Goal: Task Accomplishment & Management: Manage account settings

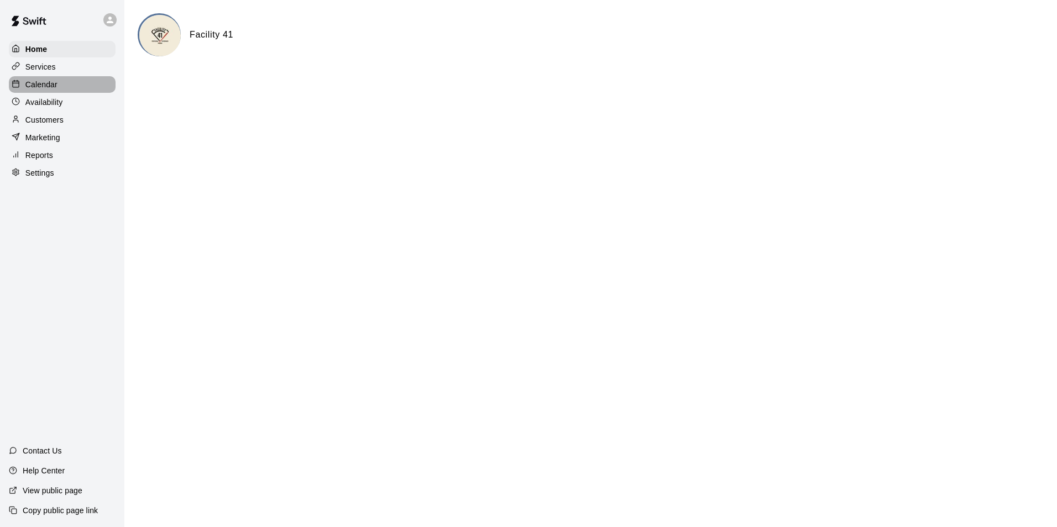
click at [59, 81] on div "Calendar" at bounding box center [62, 84] width 107 height 17
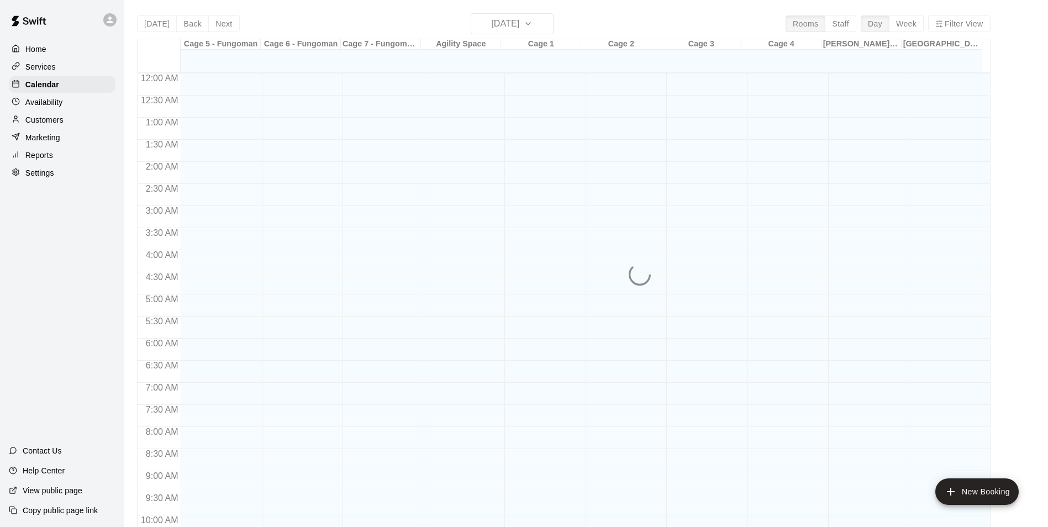
scroll to position [561, 0]
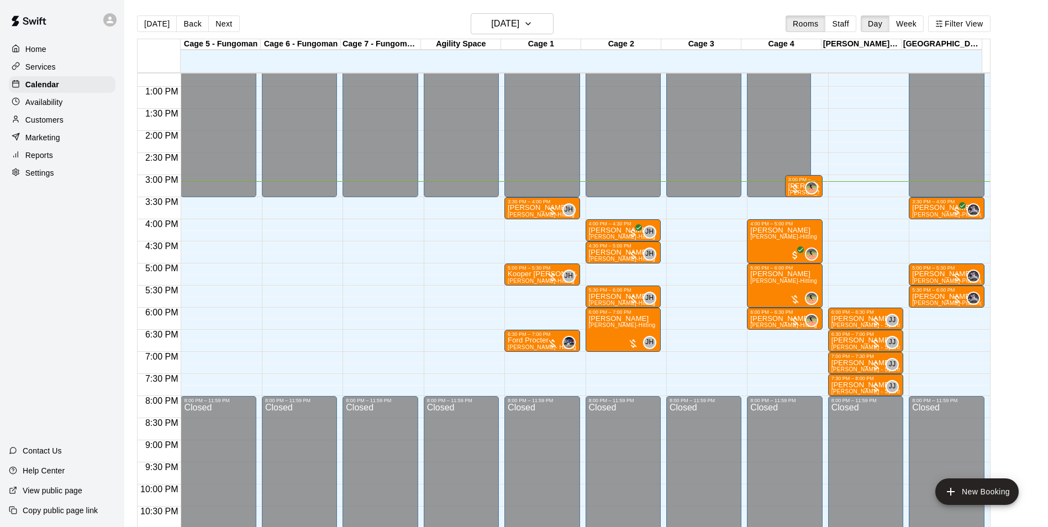
drag, startPoint x: 379, startPoint y: 52, endPoint x: 243, endPoint y: 265, distance: 252.9
click at [243, 264] on div "12:00 AM – 3:30 PM Closed 8:00 PM – 11:59 PM Closed" at bounding box center [218, 42] width 75 height 1061
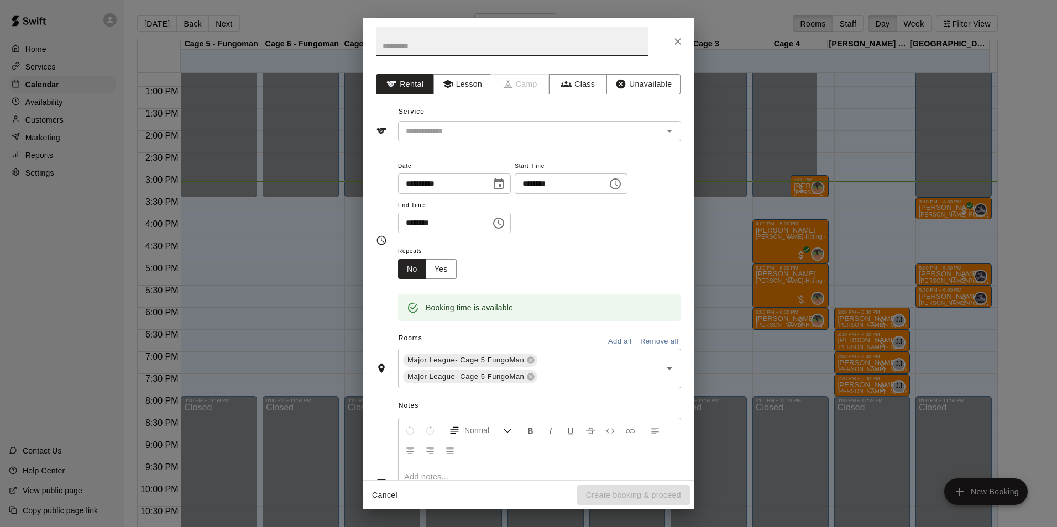
click at [680, 41] on icon "Close" at bounding box center [677, 41] width 11 height 11
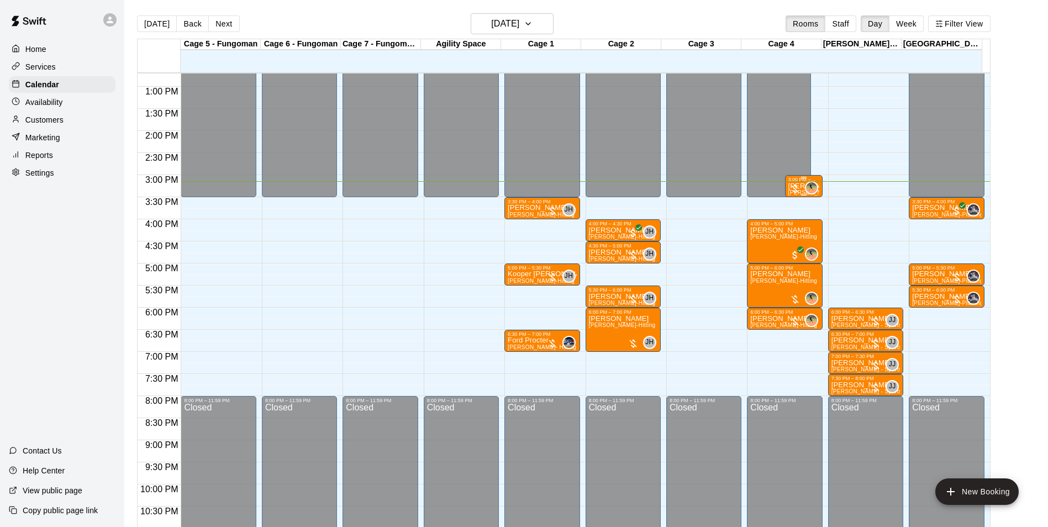
click at [794, 192] on div at bounding box center [795, 188] width 11 height 11
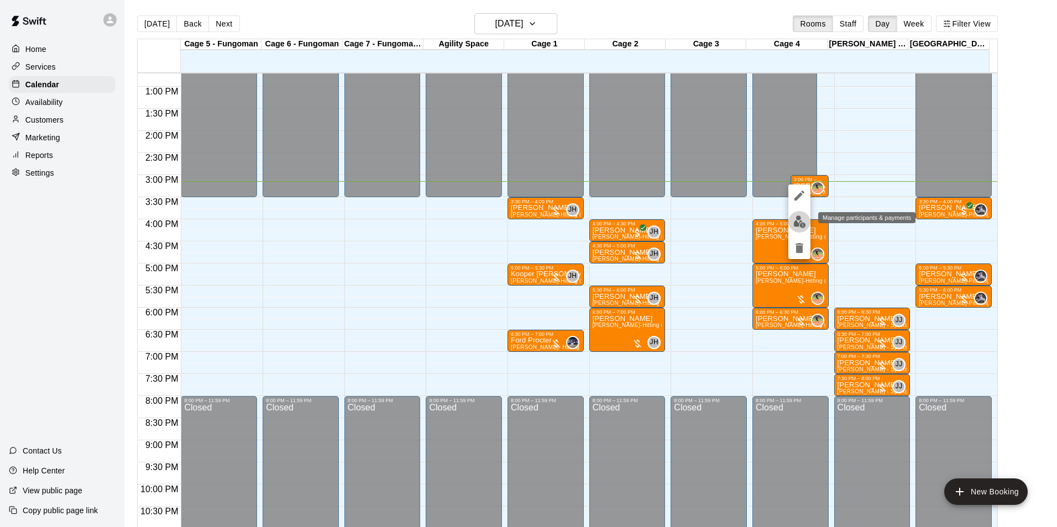
click at [800, 229] on button "edit" at bounding box center [799, 222] width 22 height 22
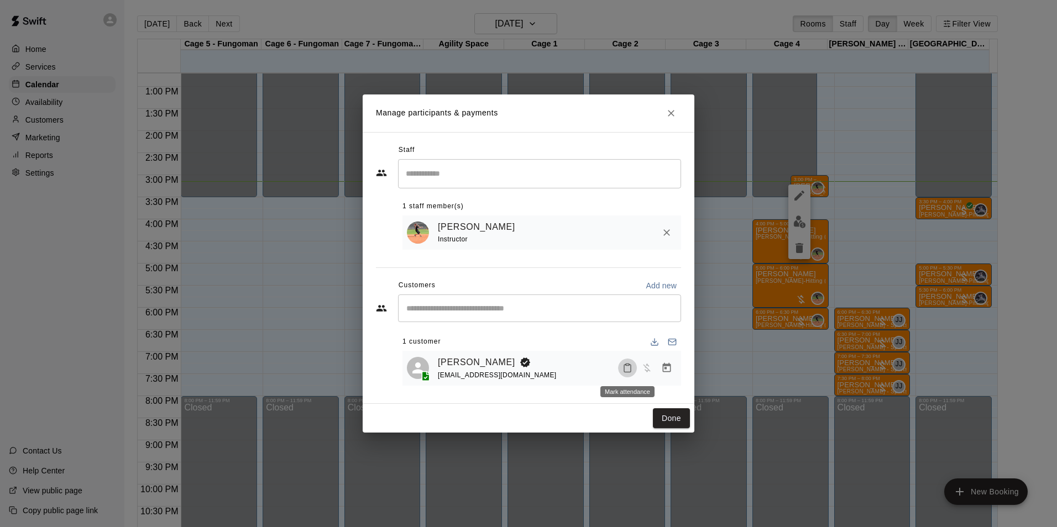
click at [624, 369] on icon "Mark attendance" at bounding box center [627, 369] width 7 height 8
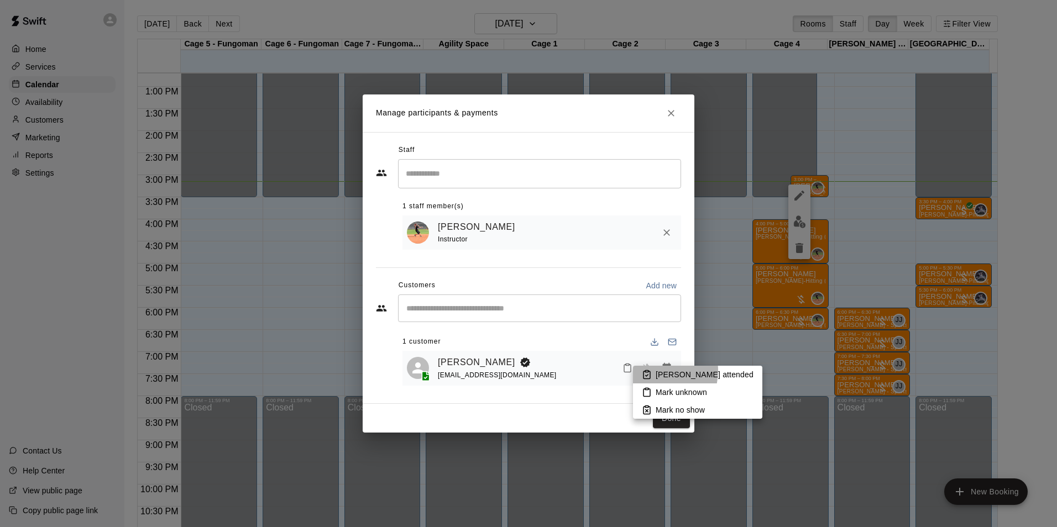
click at [654, 371] on li "[PERSON_NAME] attended" at bounding box center [697, 375] width 129 height 18
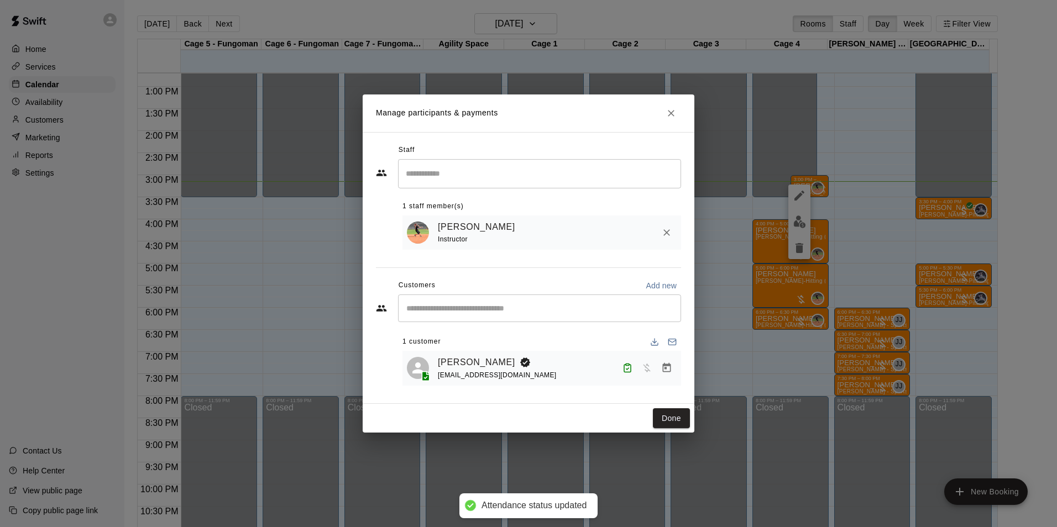
click at [708, 324] on div "Manage participants & payments Staff ​ 1 staff member(s) Juli King Instructor C…" at bounding box center [528, 263] width 1057 height 527
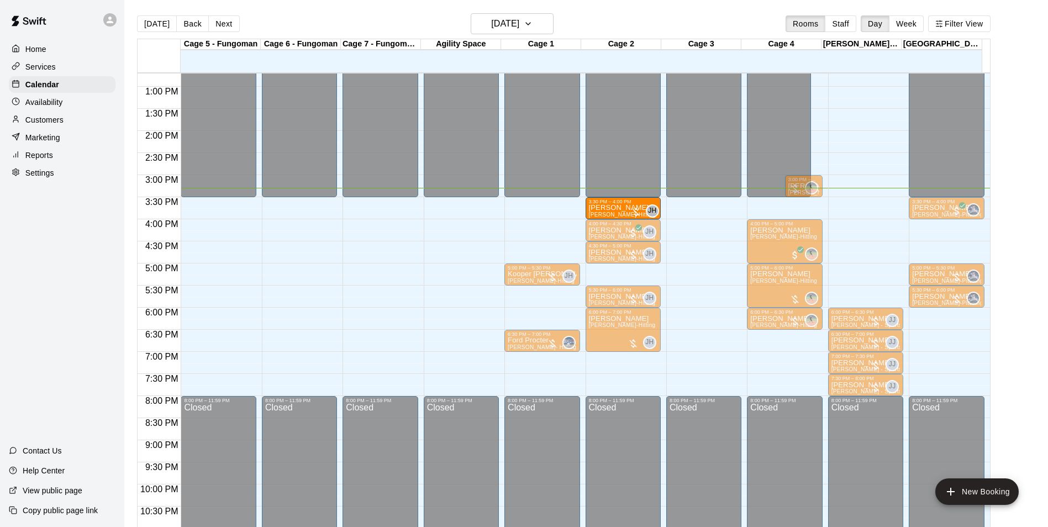
drag, startPoint x: 541, startPoint y: 207, endPoint x: 604, endPoint y: 214, distance: 63.5
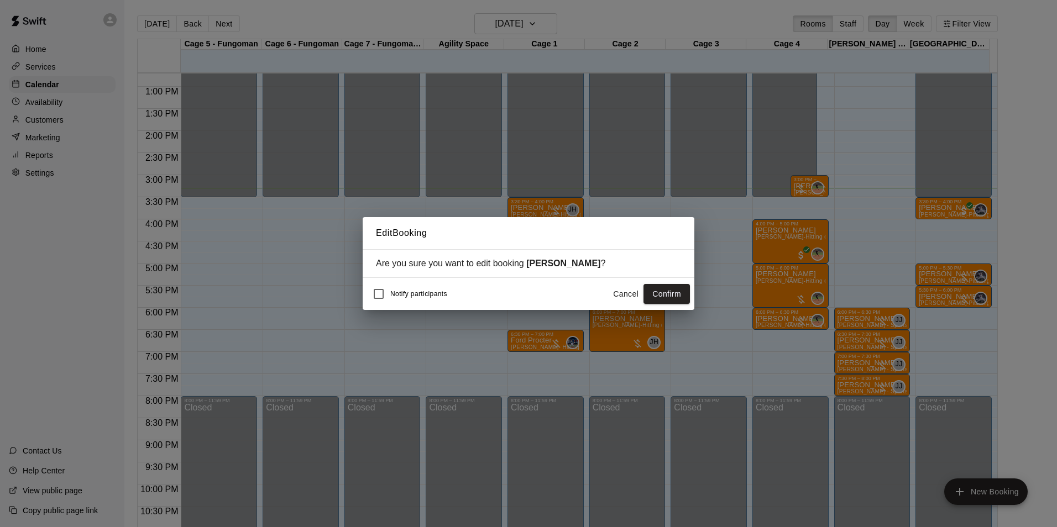
click at [659, 302] on button "Confirm" at bounding box center [666, 294] width 46 height 20
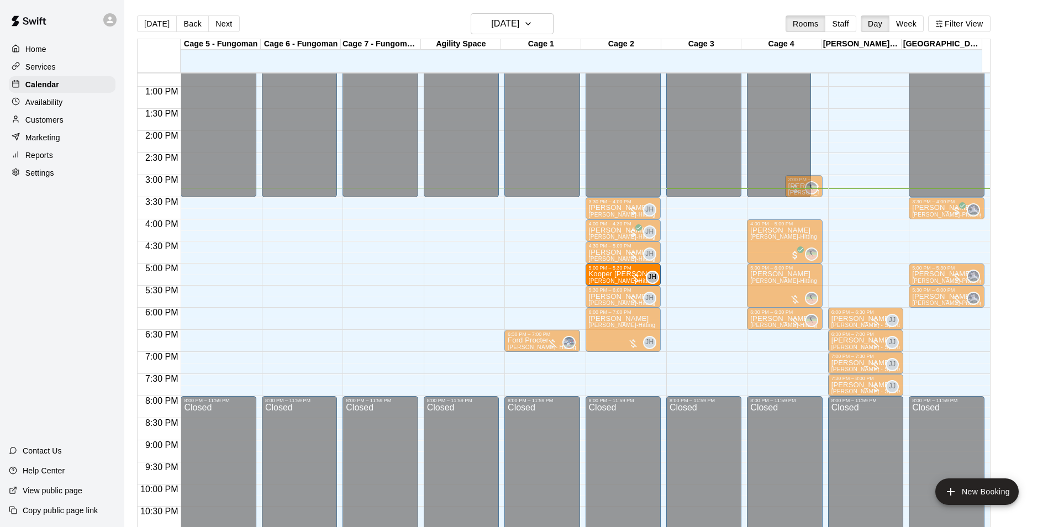
drag, startPoint x: 534, startPoint y: 275, endPoint x: 597, endPoint y: 280, distance: 63.2
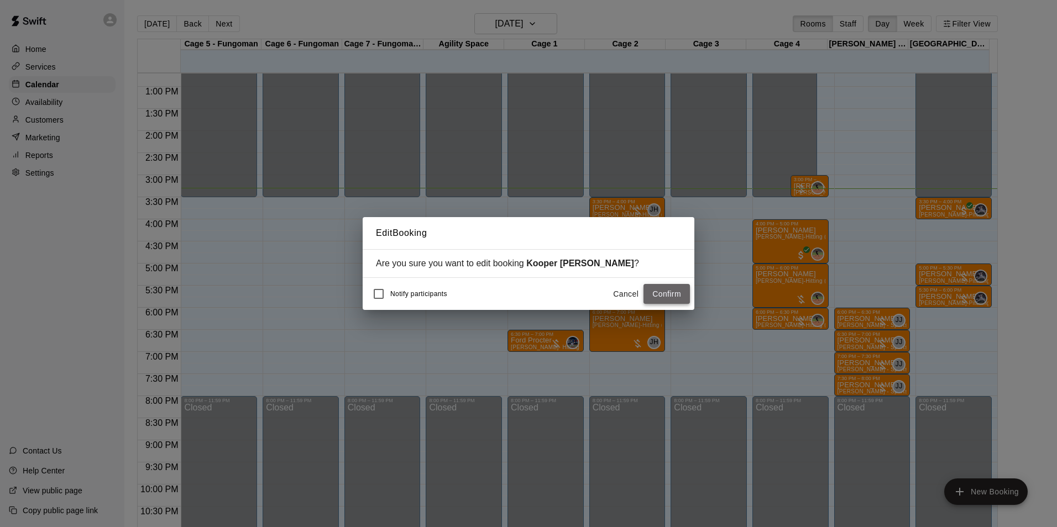
click at [686, 299] on button "Confirm" at bounding box center [666, 294] width 46 height 20
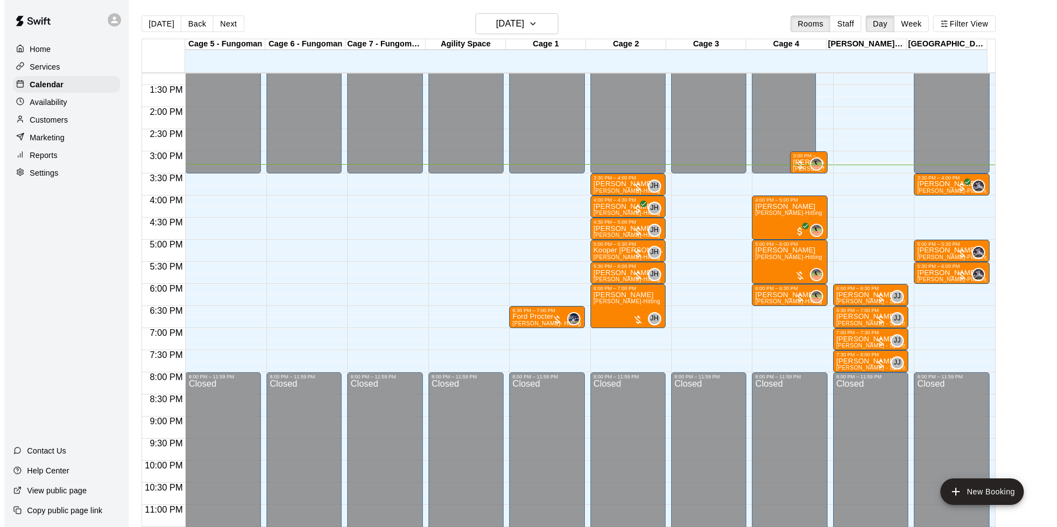
scroll to position [596, 0]
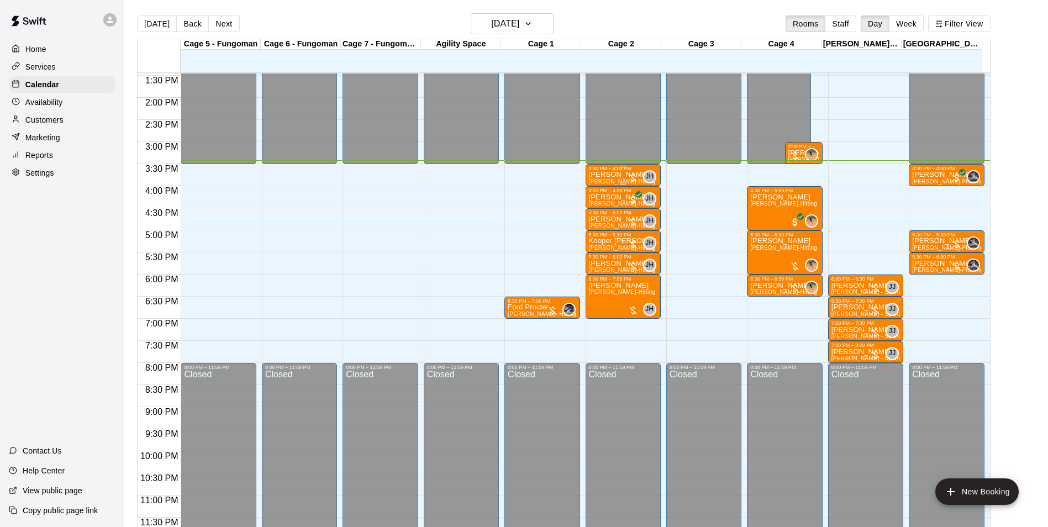
click at [606, 175] on p "[PERSON_NAME]" at bounding box center [623, 175] width 69 height 0
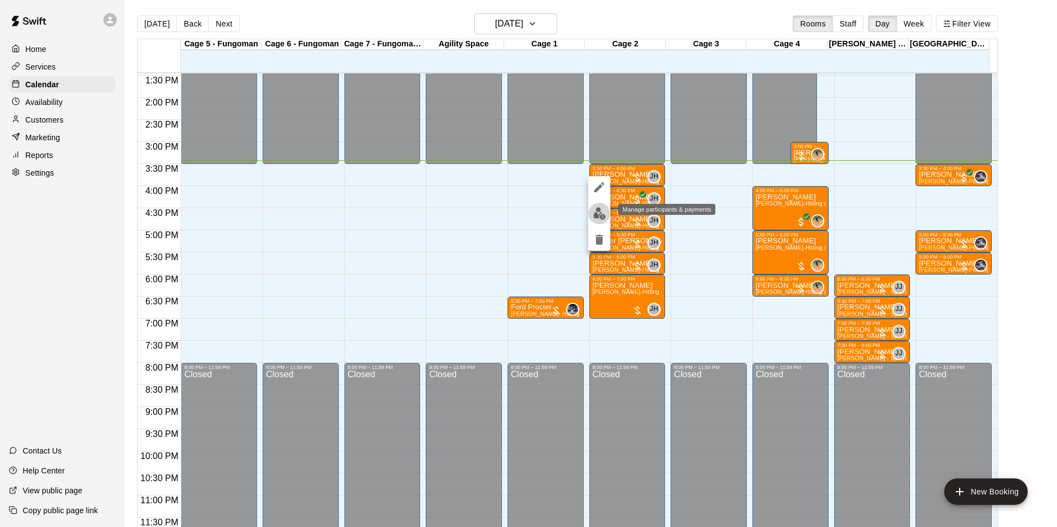
click at [597, 211] on img "edit" at bounding box center [599, 213] width 13 height 13
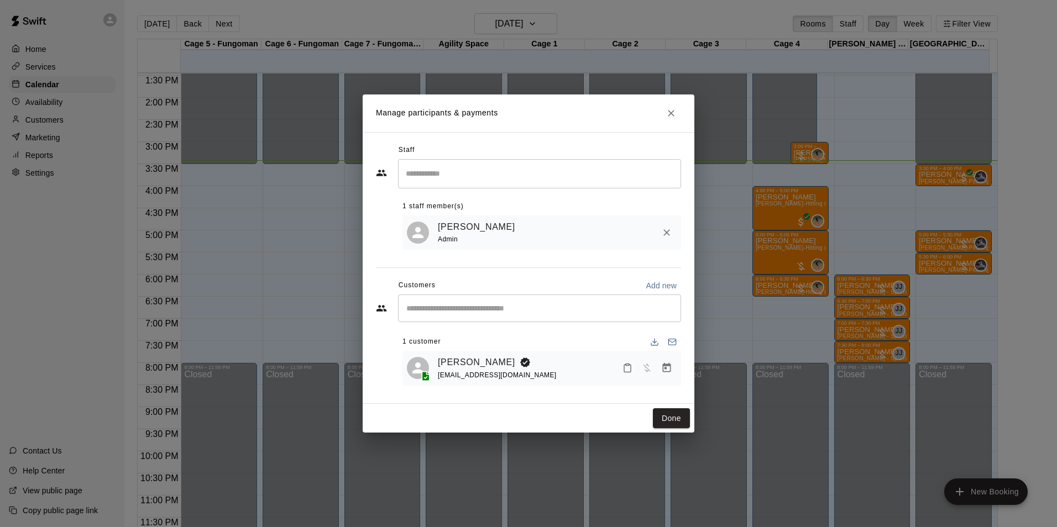
click at [621, 366] on button "Mark attendance" at bounding box center [627, 368] width 19 height 19
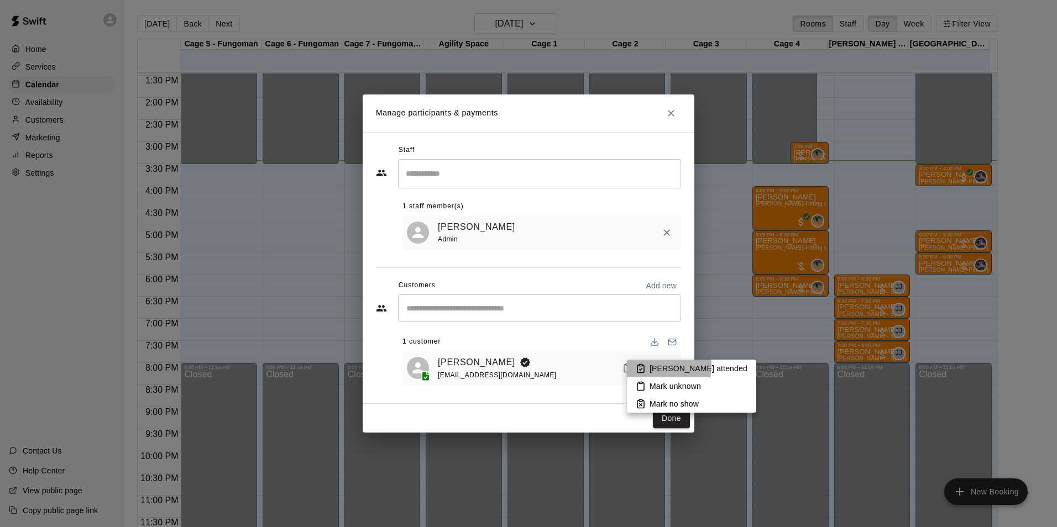
click at [639, 366] on rect at bounding box center [640, 366] width 3 height 2
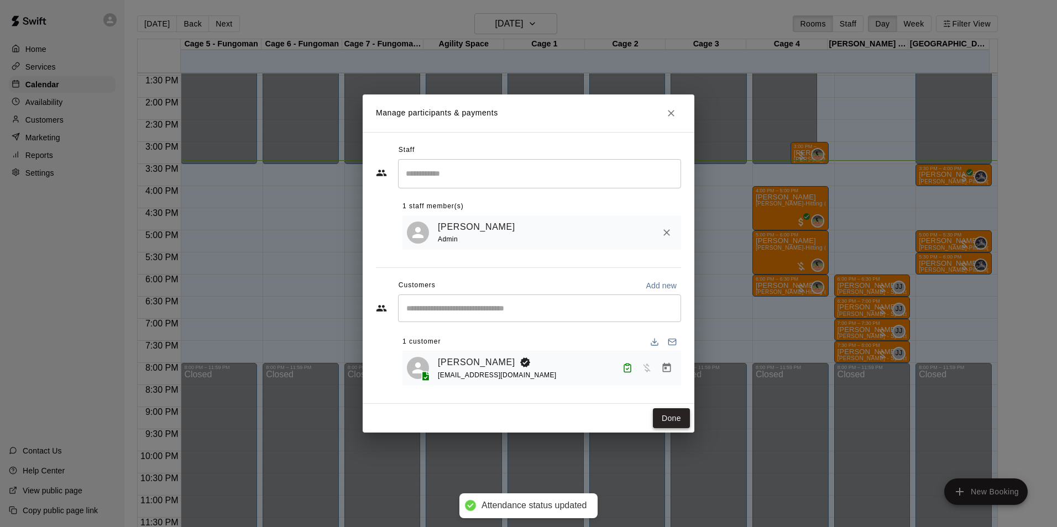
click at [669, 421] on button "Done" at bounding box center [671, 418] width 37 height 20
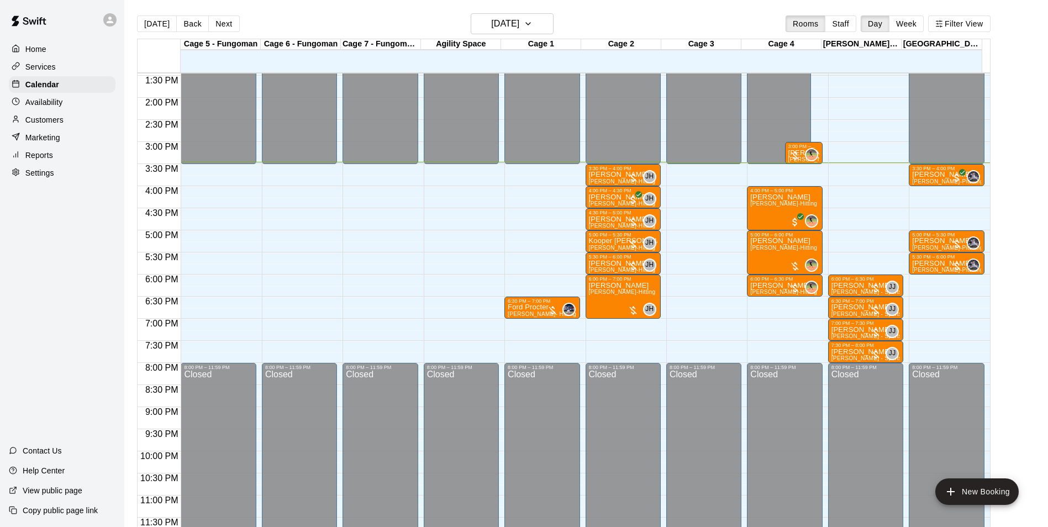
click at [114, 18] on icon at bounding box center [110, 20] width 10 height 10
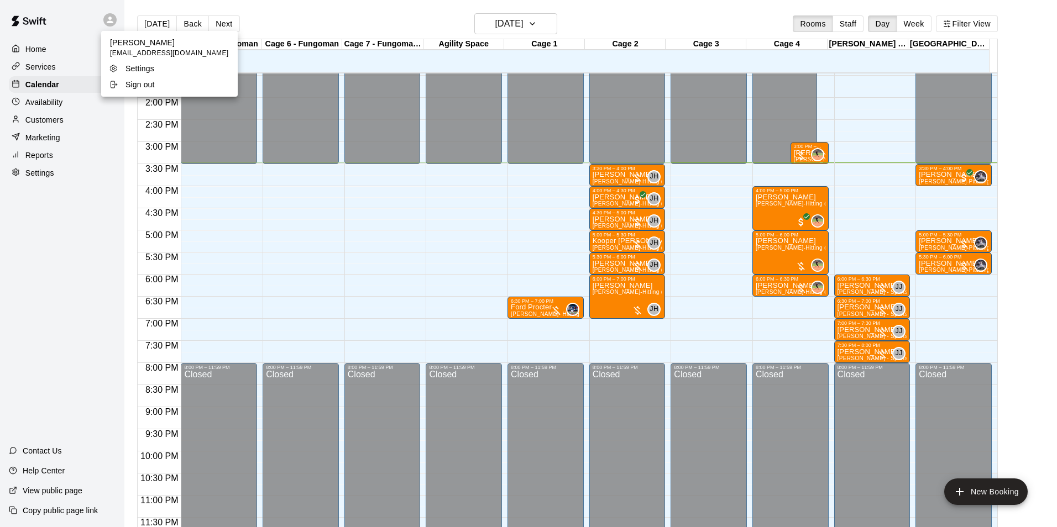
drag, startPoint x: 141, startPoint y: 85, endPoint x: 141, endPoint y: 95, distance: 10.0
click at [141, 85] on p "Sign out" at bounding box center [139, 84] width 29 height 11
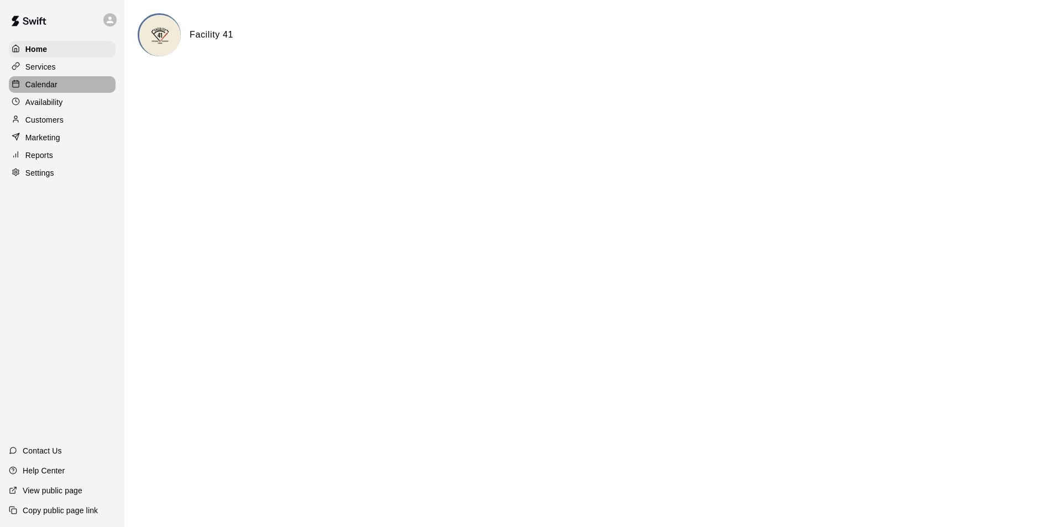
click at [70, 85] on div "Calendar" at bounding box center [62, 84] width 107 height 17
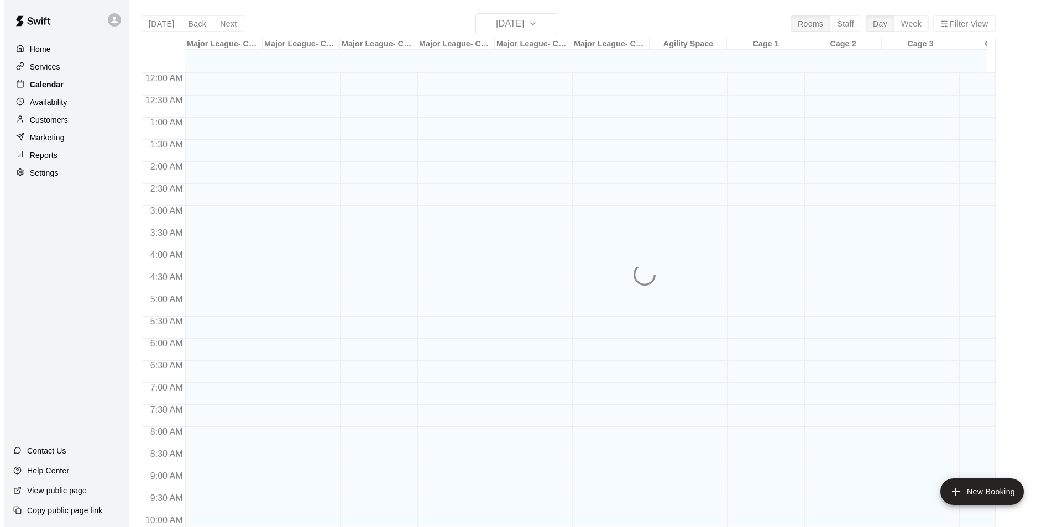
scroll to position [561, 0]
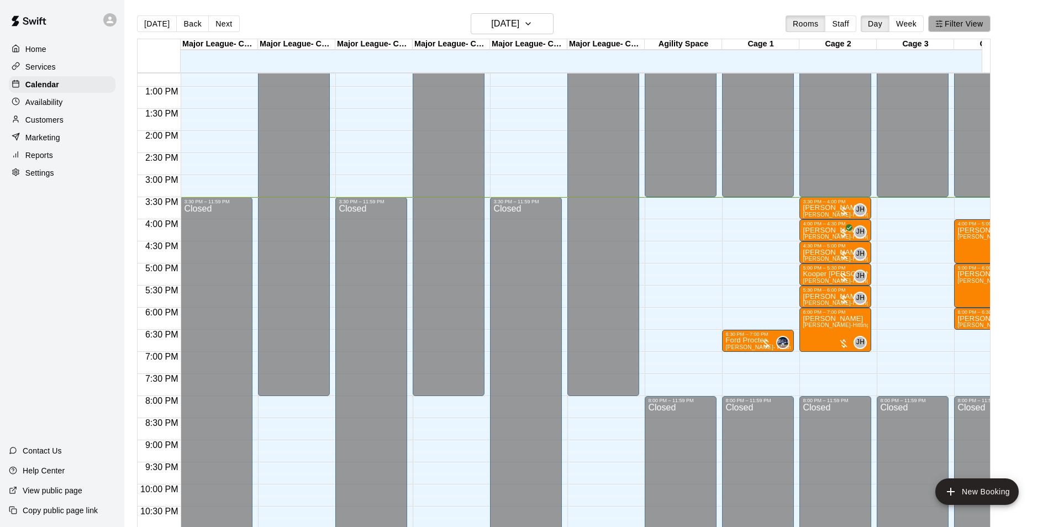
click at [972, 21] on button "Filter View" at bounding box center [959, 23] width 62 height 17
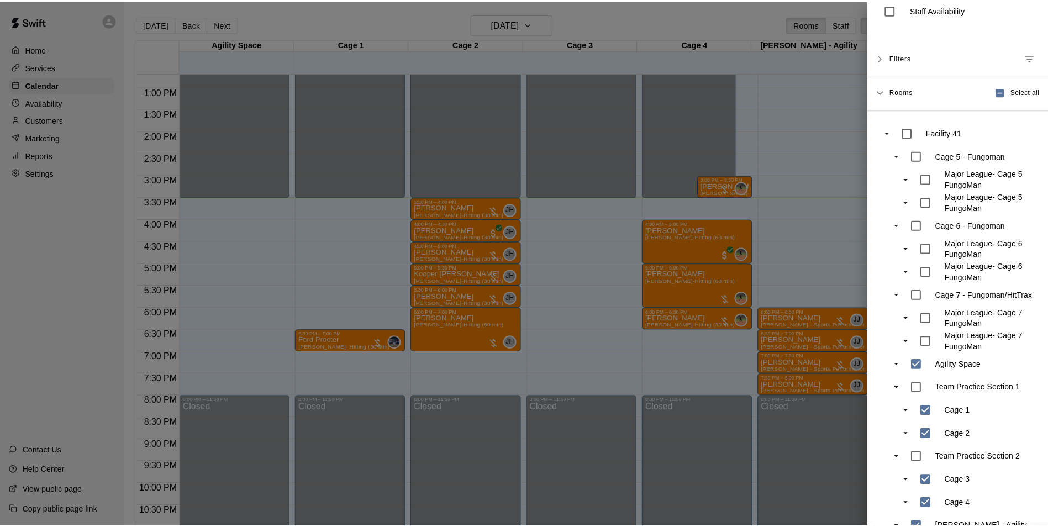
scroll to position [0, 0]
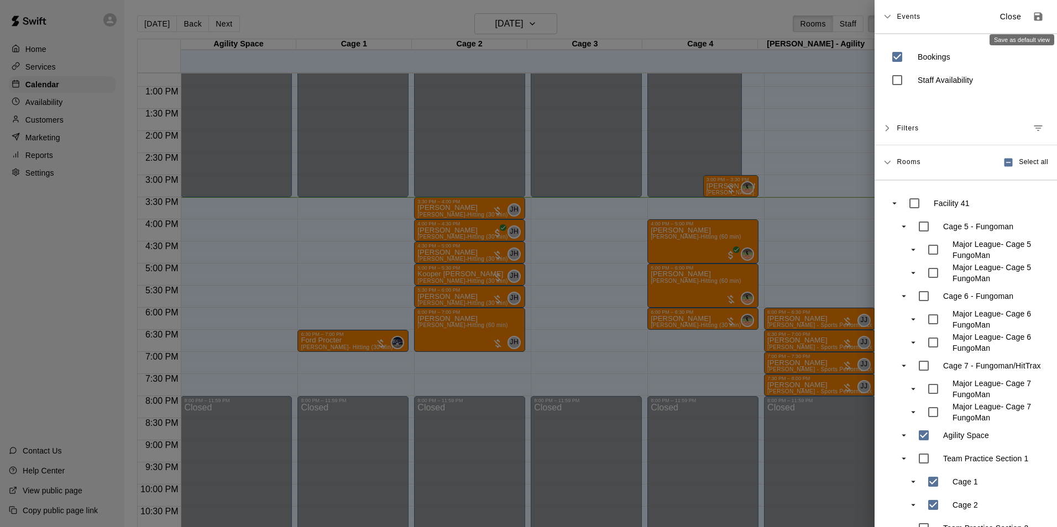
click at [1032, 18] on icon "Save as default view" at bounding box center [1037, 16] width 11 height 11
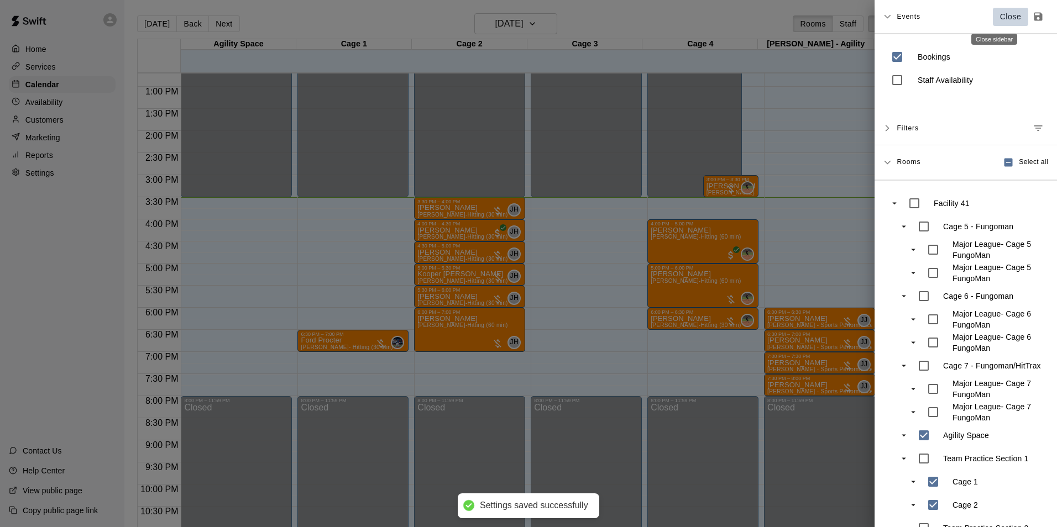
drag, startPoint x: 991, startPoint y: 13, endPoint x: 996, endPoint y: 28, distance: 15.7
click at [1000, 13] on p "Close" at bounding box center [1011, 17] width 22 height 12
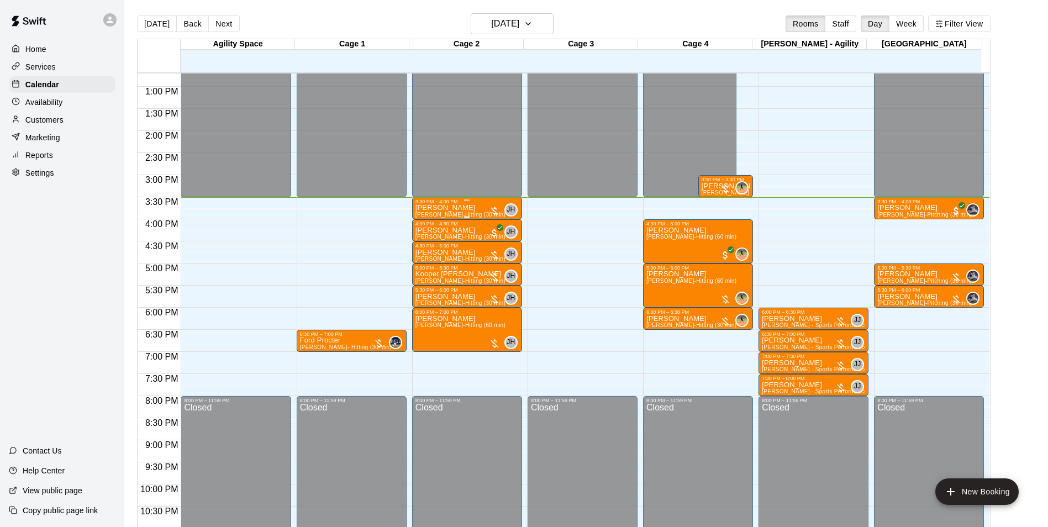
click at [479, 207] on div "Chase MIchalec Jeremy Hazelbaker-Hitting (30 min)" at bounding box center [461, 467] width 90 height 527
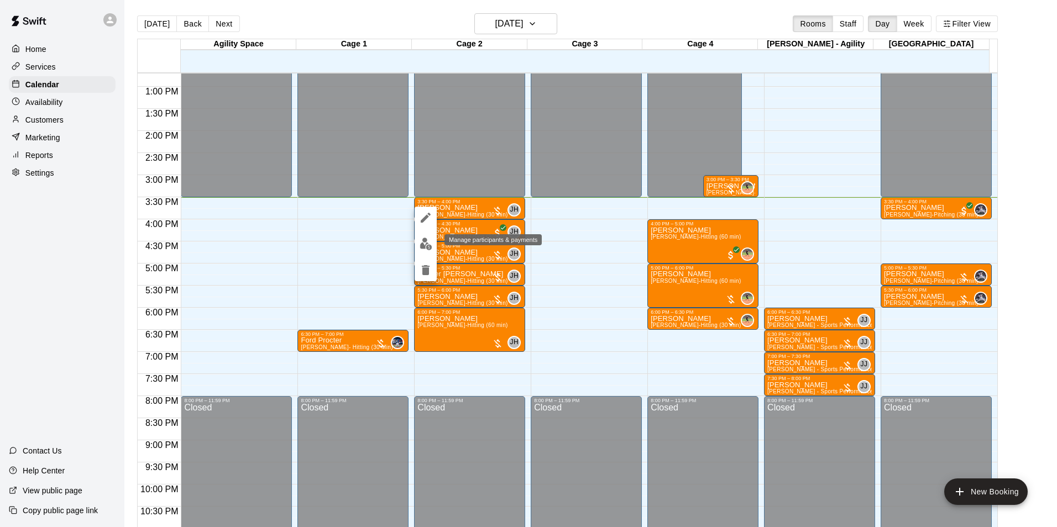
click at [419, 249] on img "edit" at bounding box center [425, 244] width 13 height 13
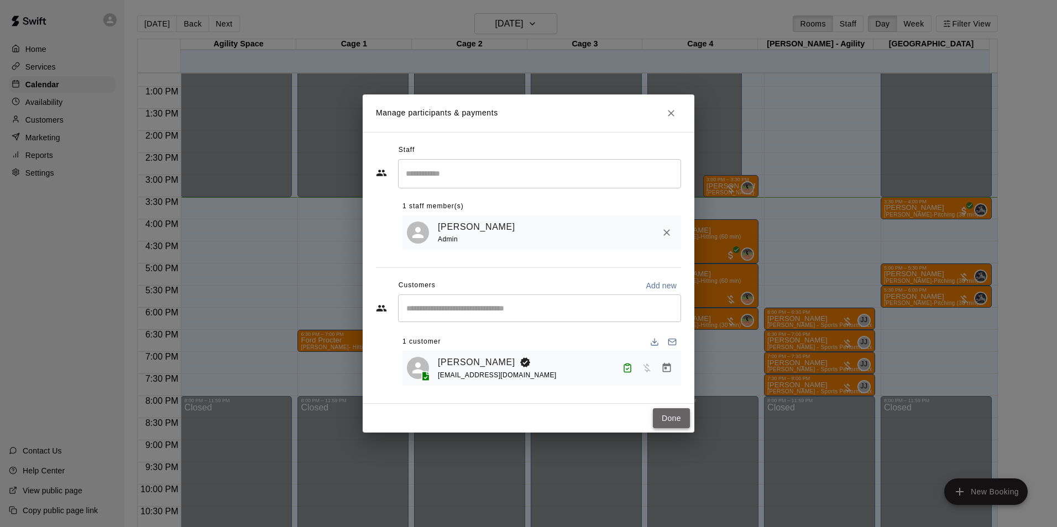
click at [671, 427] on button "Done" at bounding box center [671, 418] width 37 height 20
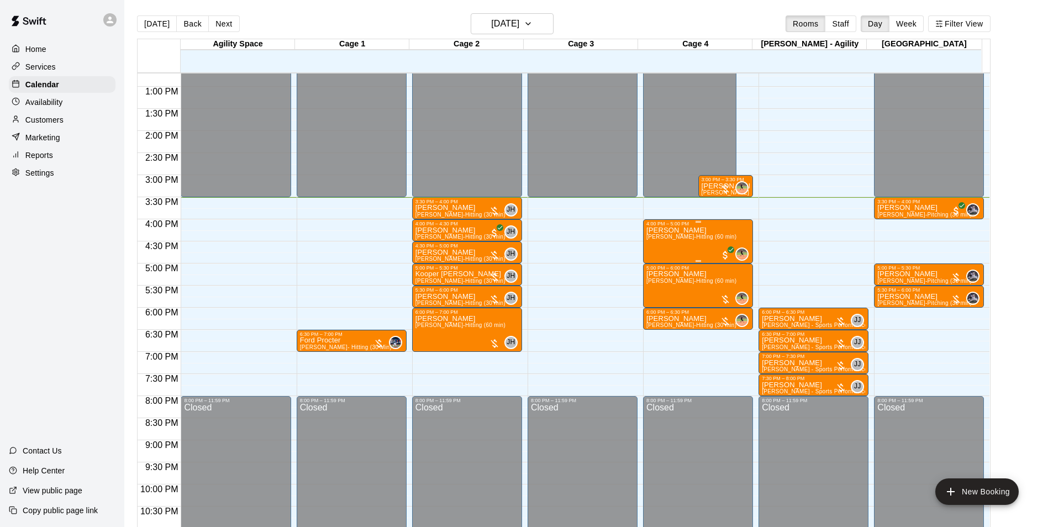
click at [713, 239] on div "Addyson Wilson Juli King-Hitting (60 min) 0" at bounding box center [698, 490] width 103 height 527
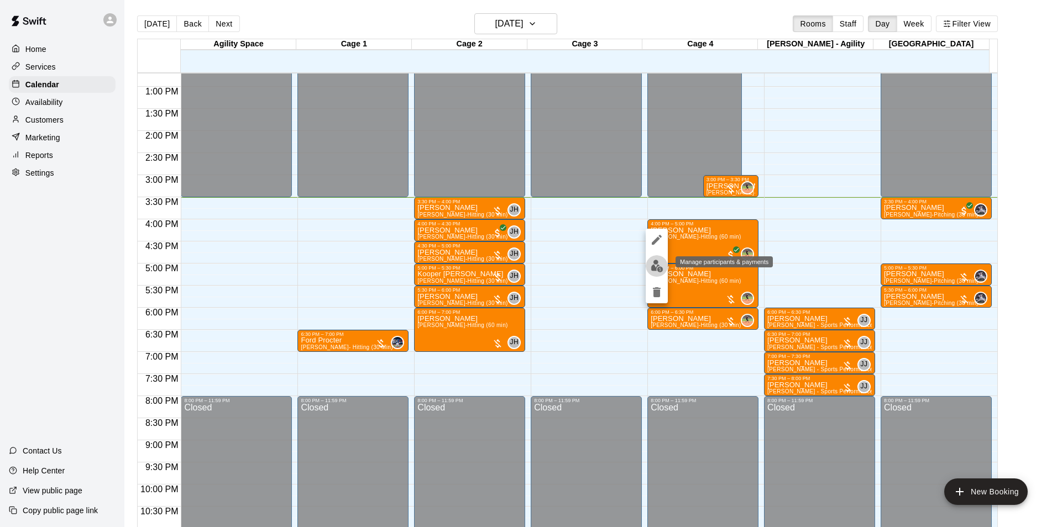
click at [664, 267] on button "edit" at bounding box center [656, 266] width 22 height 22
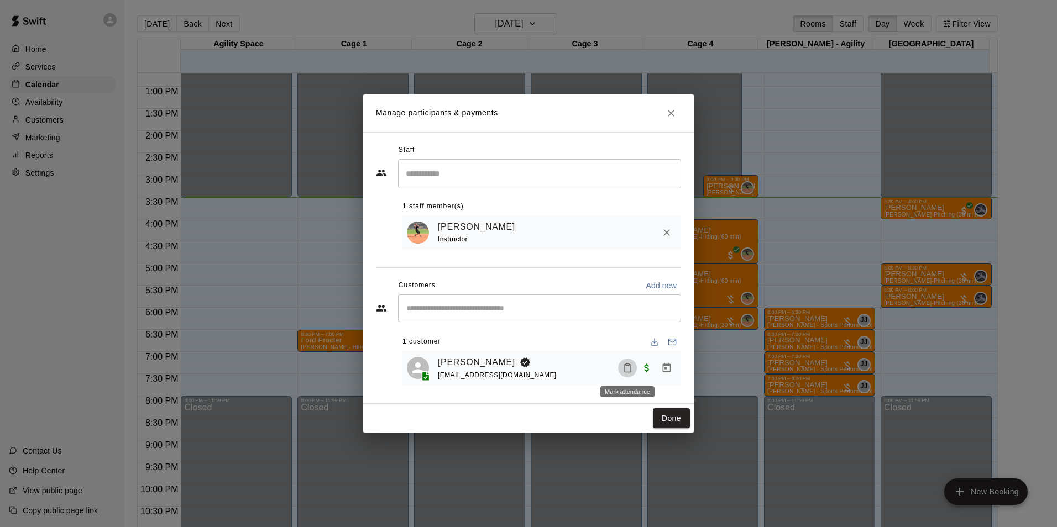
click at [622, 372] on icon "Mark attendance" at bounding box center [627, 368] width 10 height 10
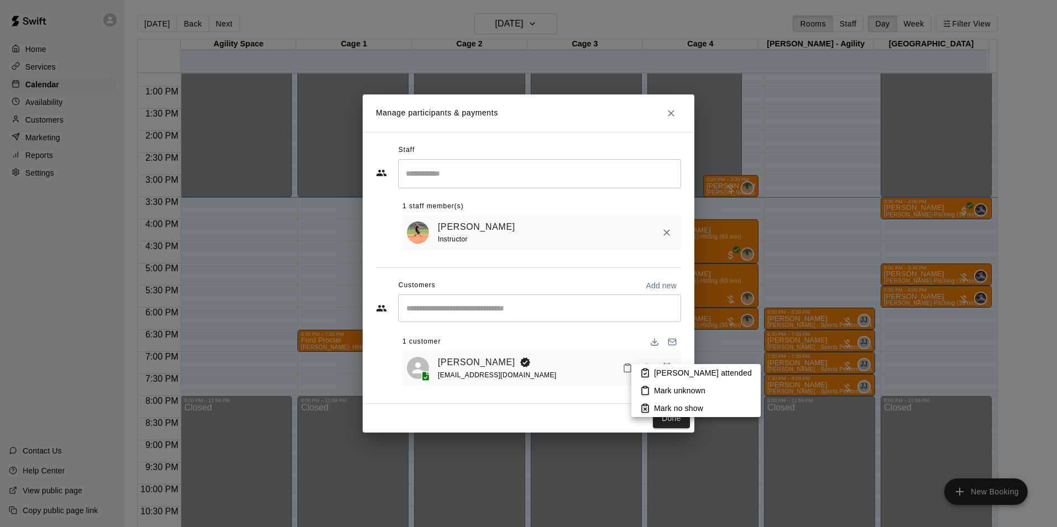
click at [647, 369] on icon at bounding box center [645, 373] width 10 height 10
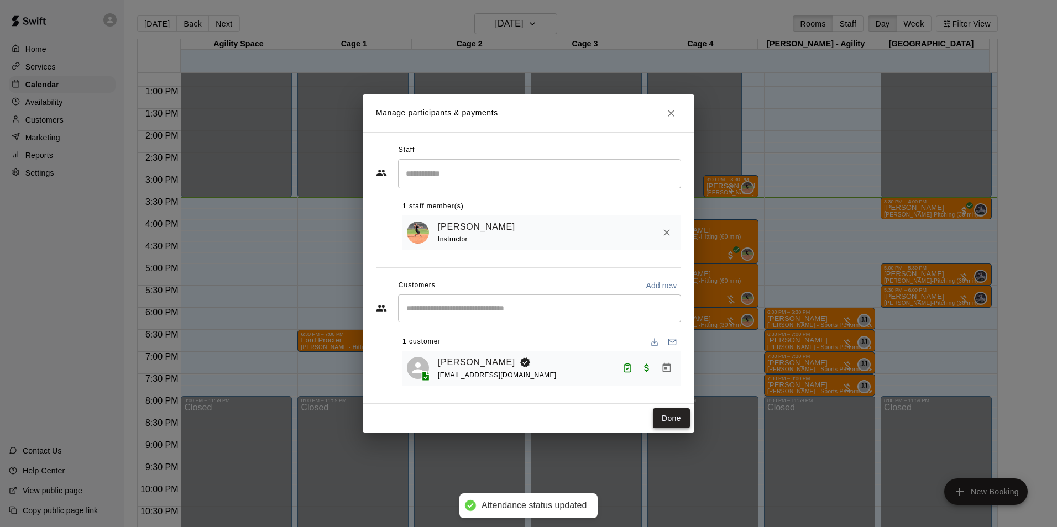
click at [664, 420] on button "Done" at bounding box center [671, 418] width 37 height 20
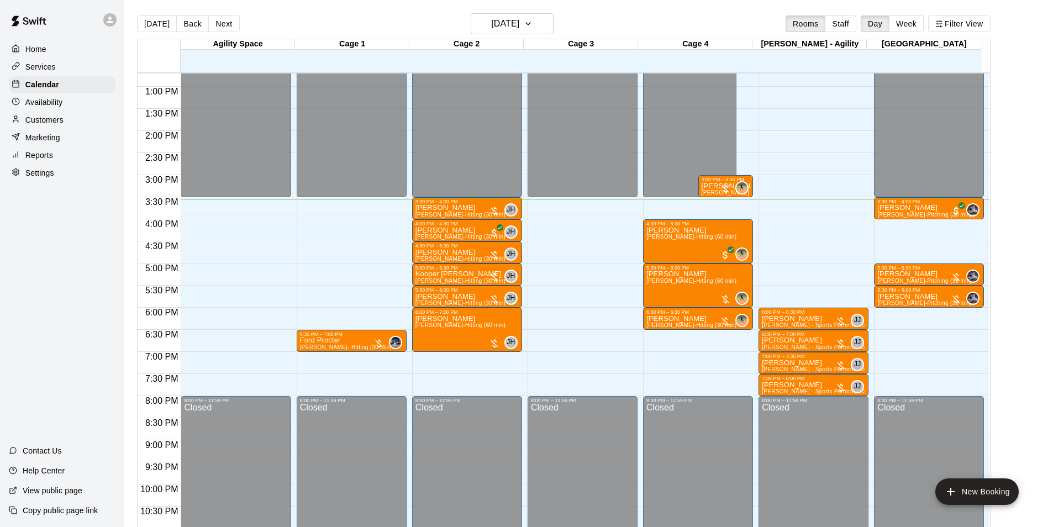
click at [53, 119] on p "Customers" at bounding box center [44, 119] width 38 height 11
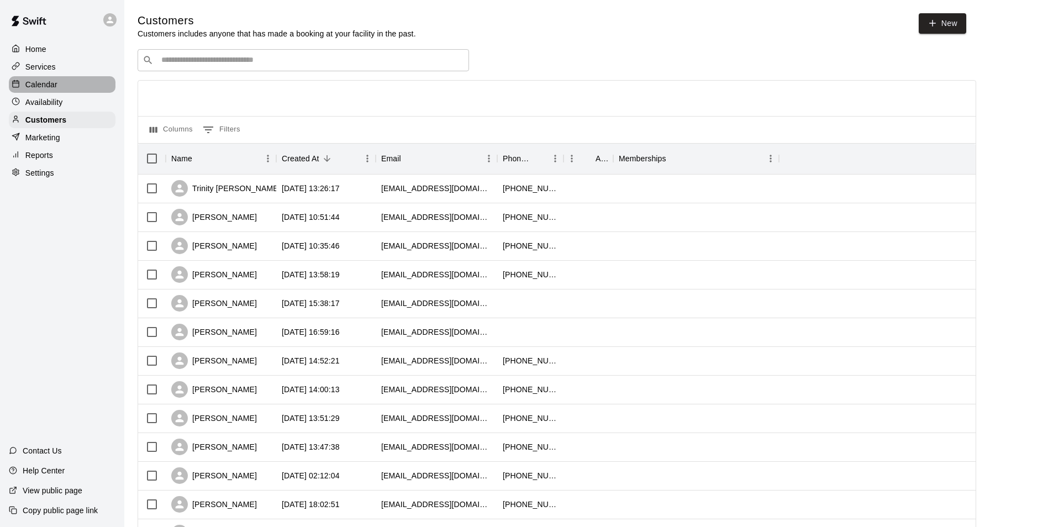
click at [40, 77] on div "Calendar" at bounding box center [62, 84] width 107 height 17
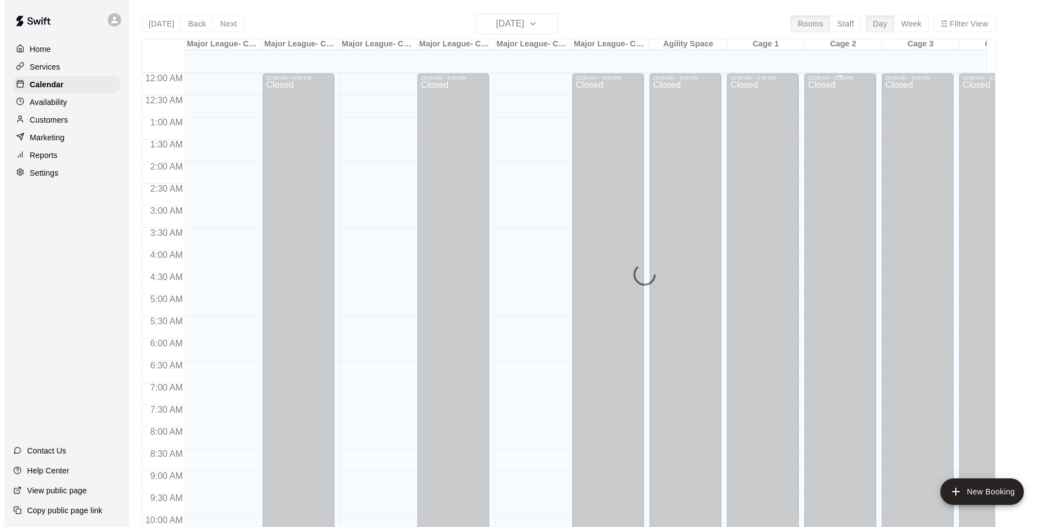
scroll to position [561, 0]
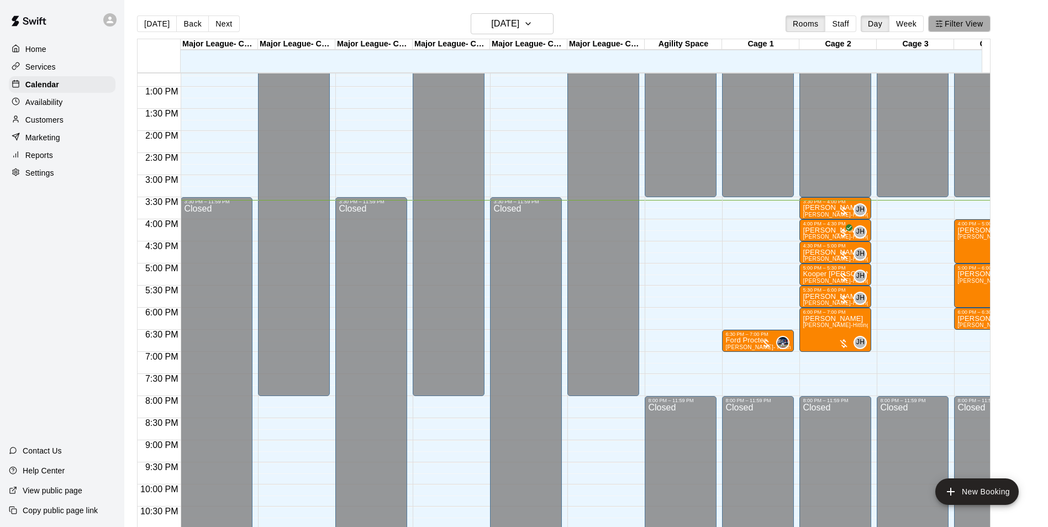
click at [957, 18] on button "Filter View" at bounding box center [959, 23] width 62 height 17
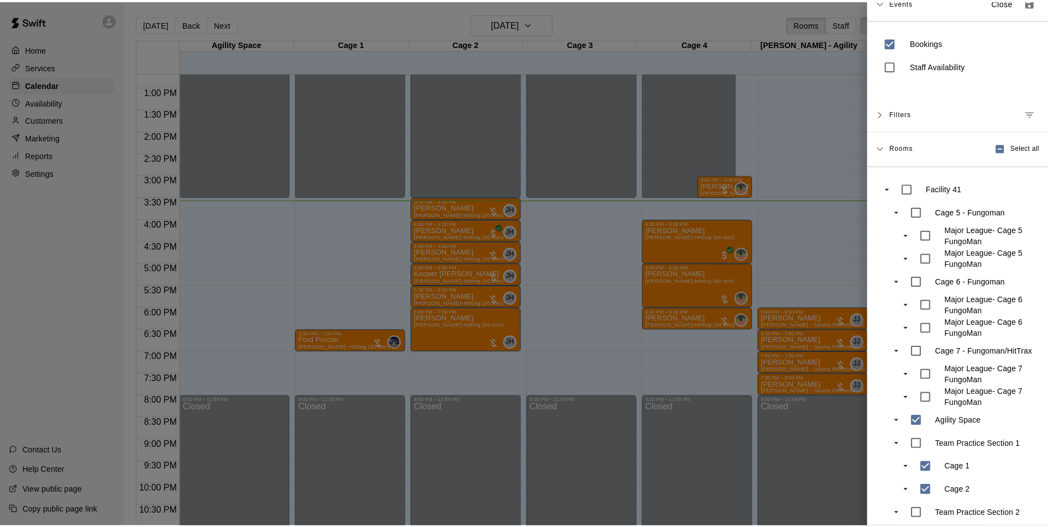
scroll to position [0, 0]
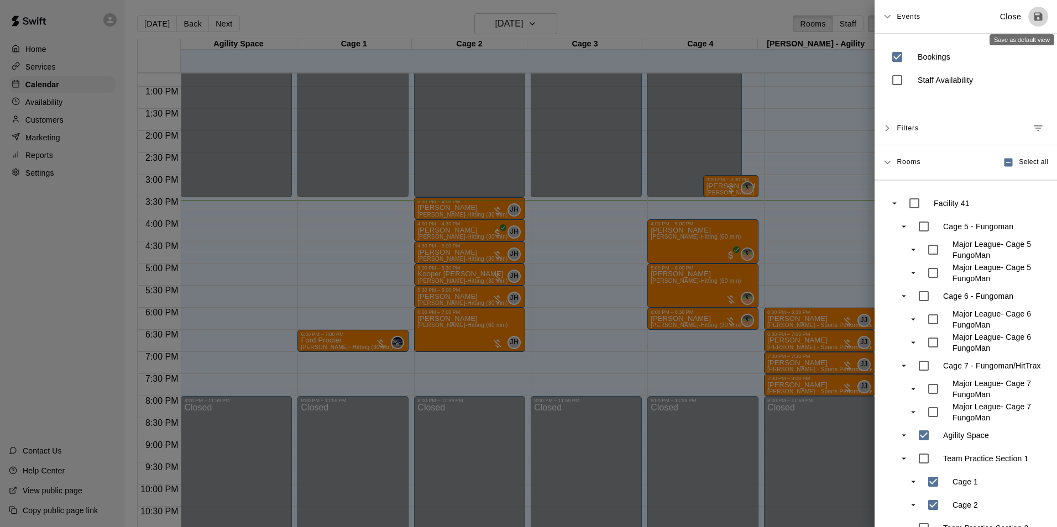
click at [1034, 14] on icon "Save as default view" at bounding box center [1038, 17] width 8 height 8
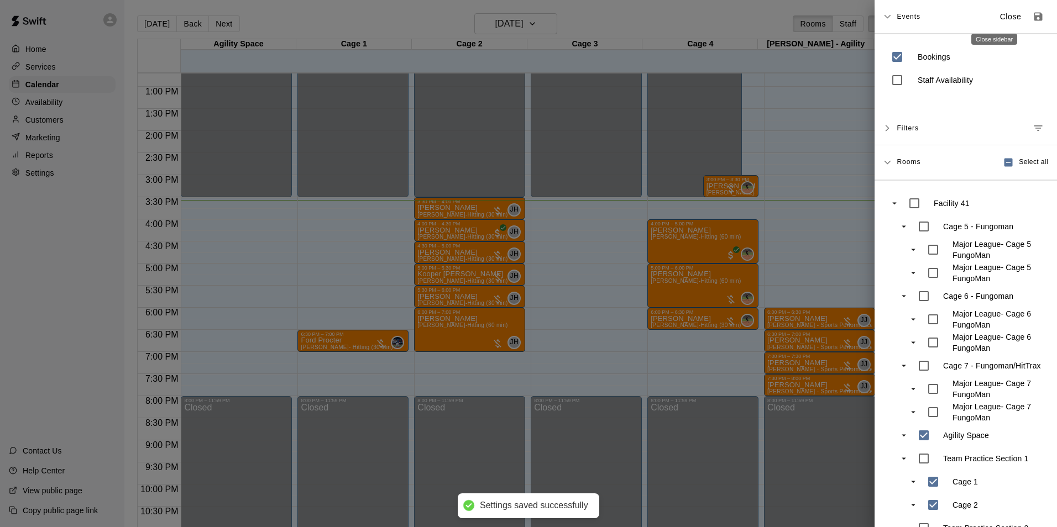
click at [1000, 17] on p "Close" at bounding box center [1011, 17] width 22 height 12
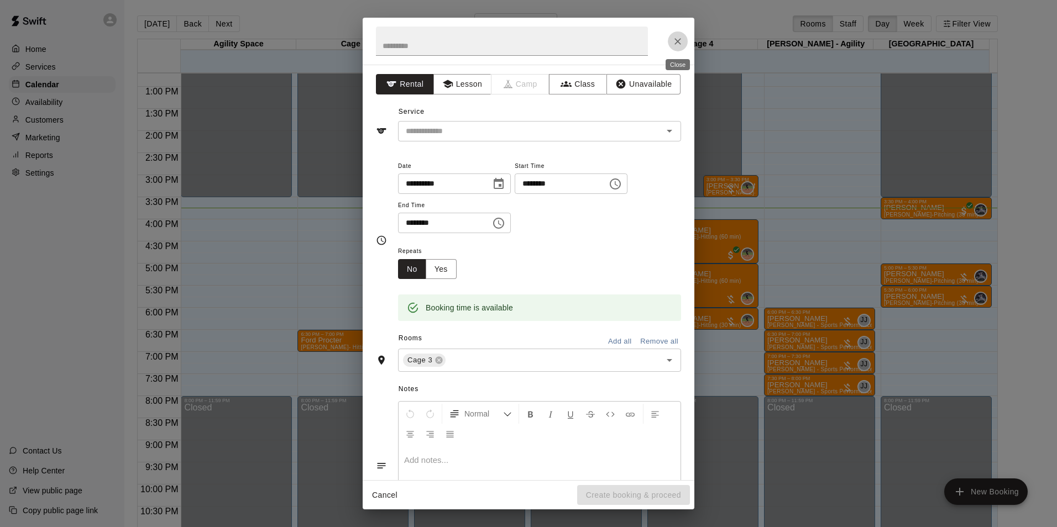
click at [681, 40] on icon "Close" at bounding box center [677, 41] width 11 height 11
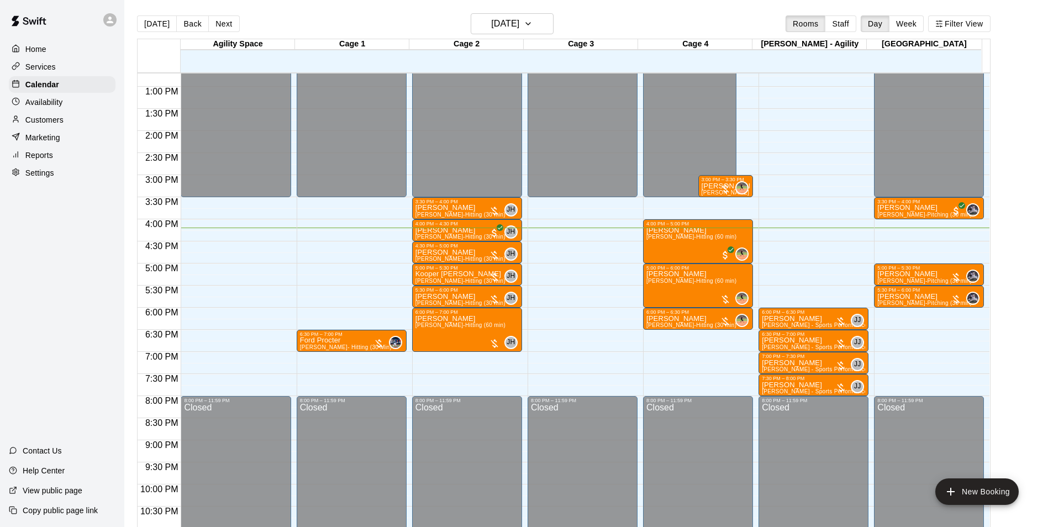
scroll to position [18, 0]
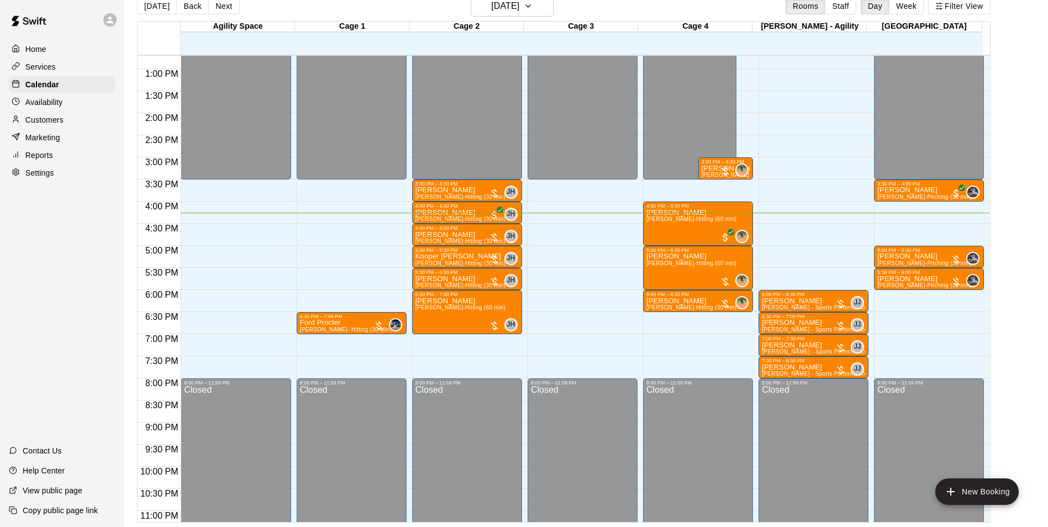
click at [682, 41] on div at bounding box center [695, 38] width 114 height 11
click at [67, 123] on div "Customers" at bounding box center [62, 120] width 107 height 17
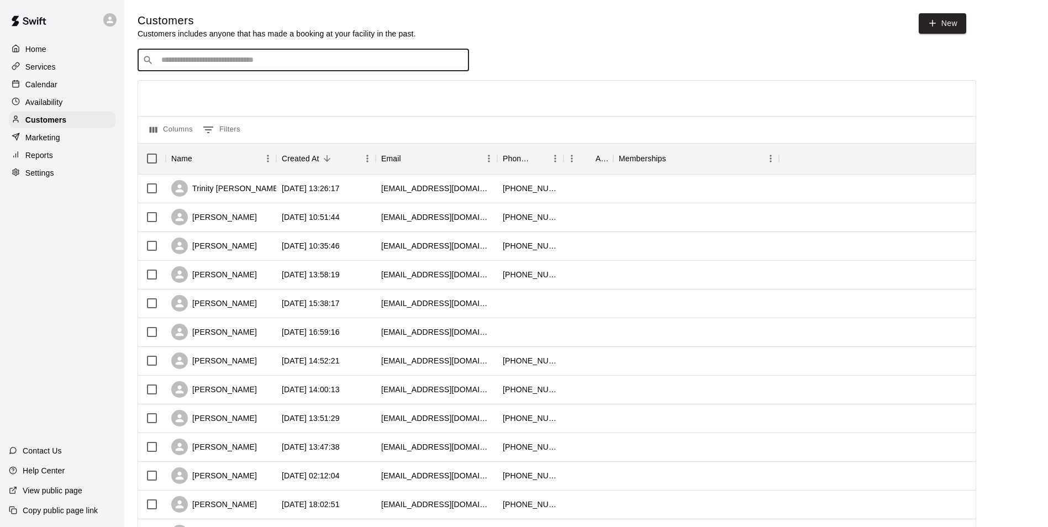
click at [312, 59] on input "Search customers by name or email" at bounding box center [311, 60] width 306 height 11
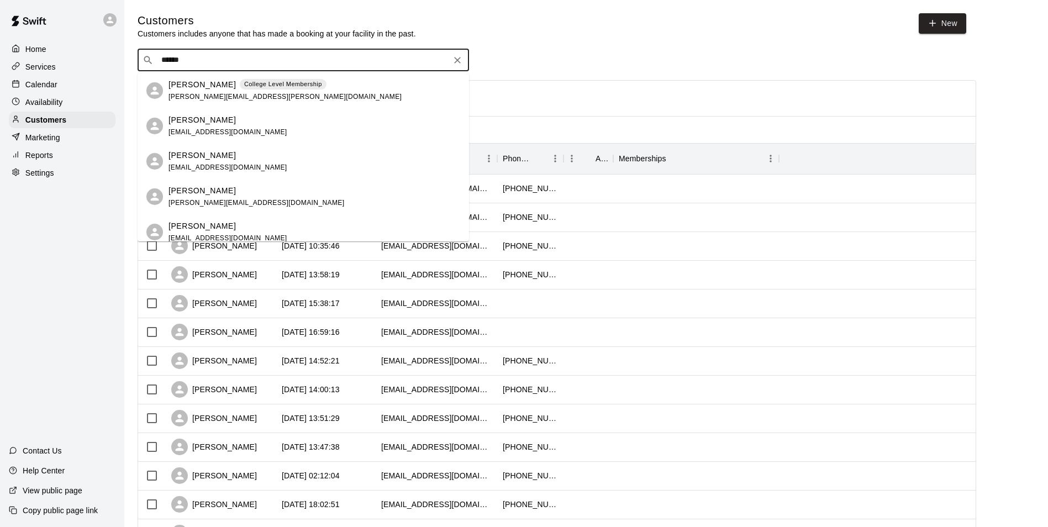
type input "******"
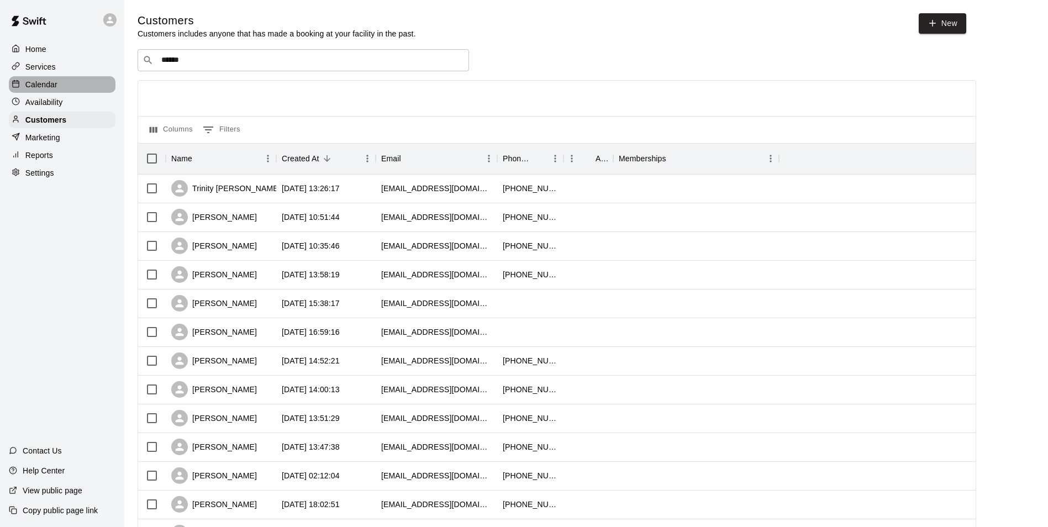
click at [73, 86] on div "Calendar" at bounding box center [62, 84] width 107 height 17
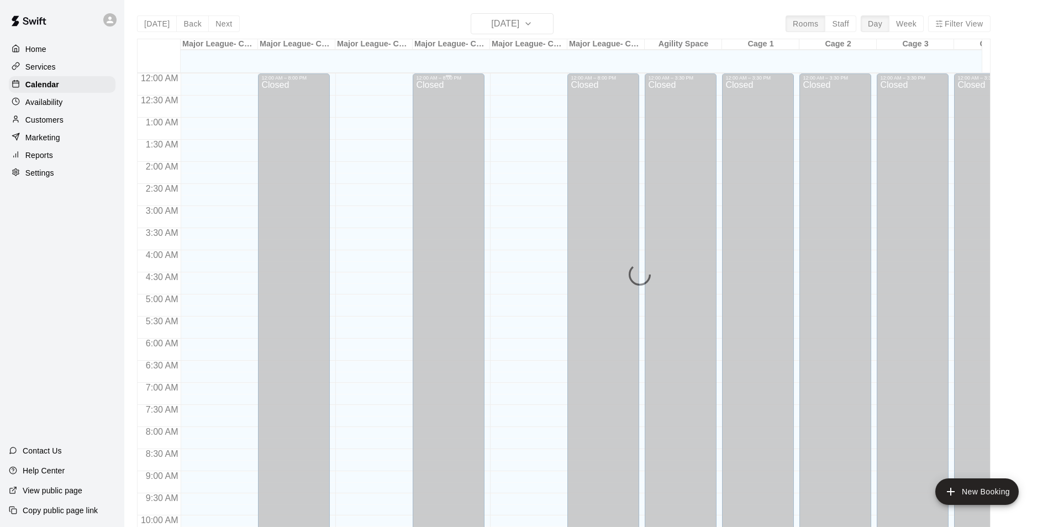
scroll to position [561, 0]
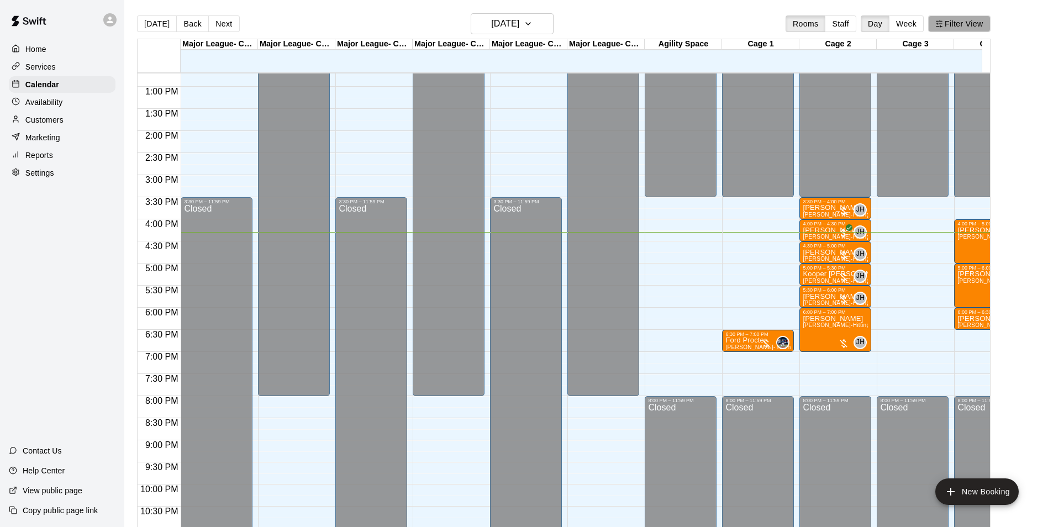
click at [967, 27] on button "Filter View" at bounding box center [959, 23] width 62 height 17
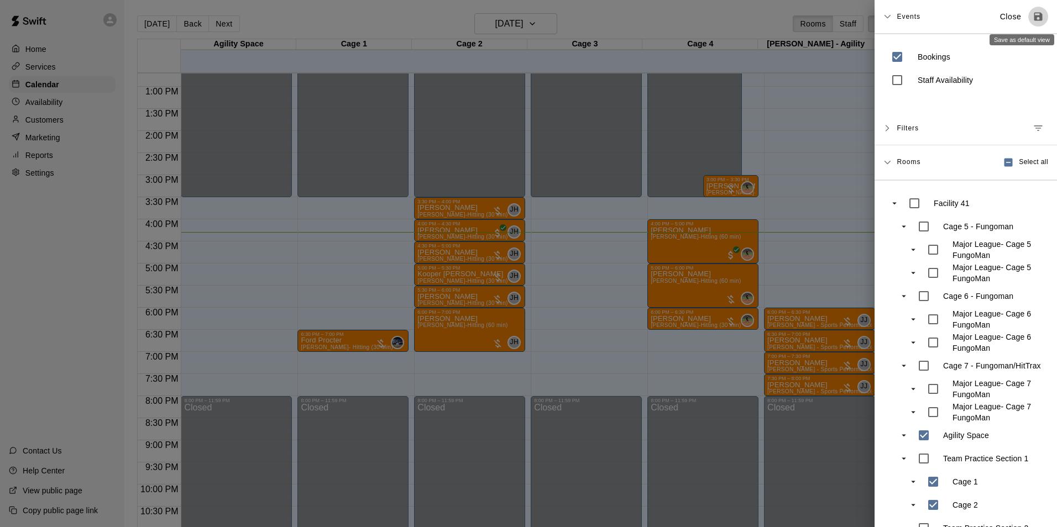
click at [1028, 22] on button "Save as default view" at bounding box center [1038, 17] width 20 height 20
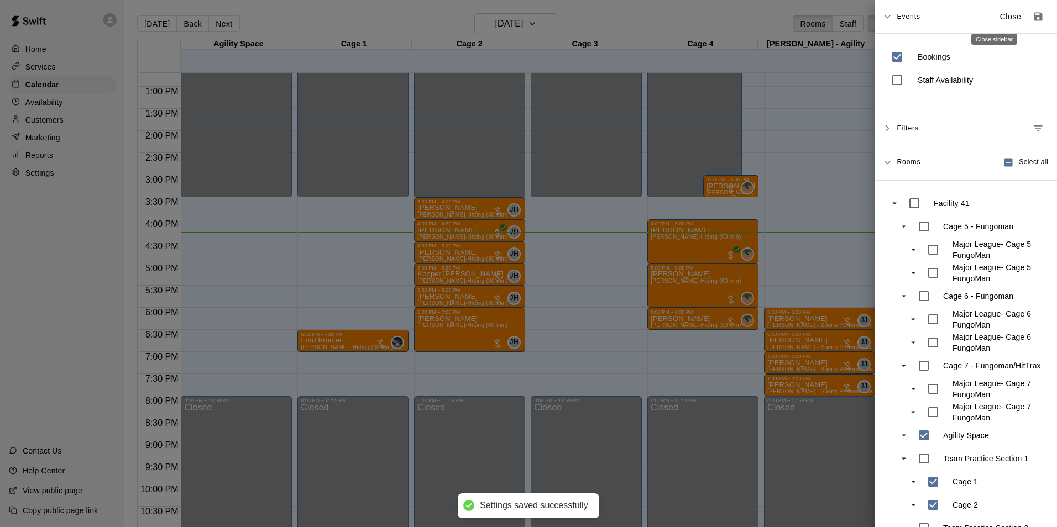
click at [1000, 21] on p "Close" at bounding box center [1011, 17] width 22 height 12
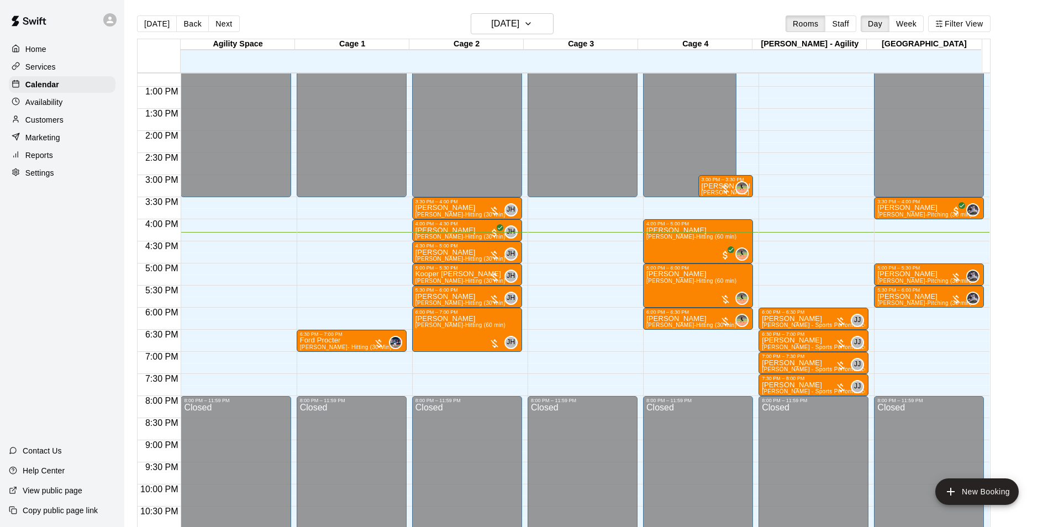
click at [82, 128] on div "Customers" at bounding box center [62, 120] width 107 height 17
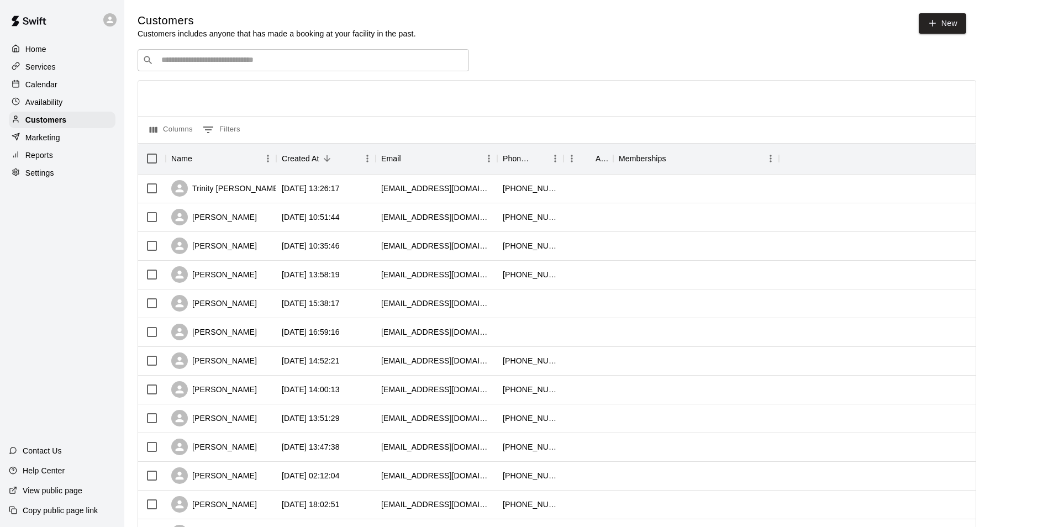
click at [265, 56] on input "Search customers by name or email" at bounding box center [311, 60] width 306 height 11
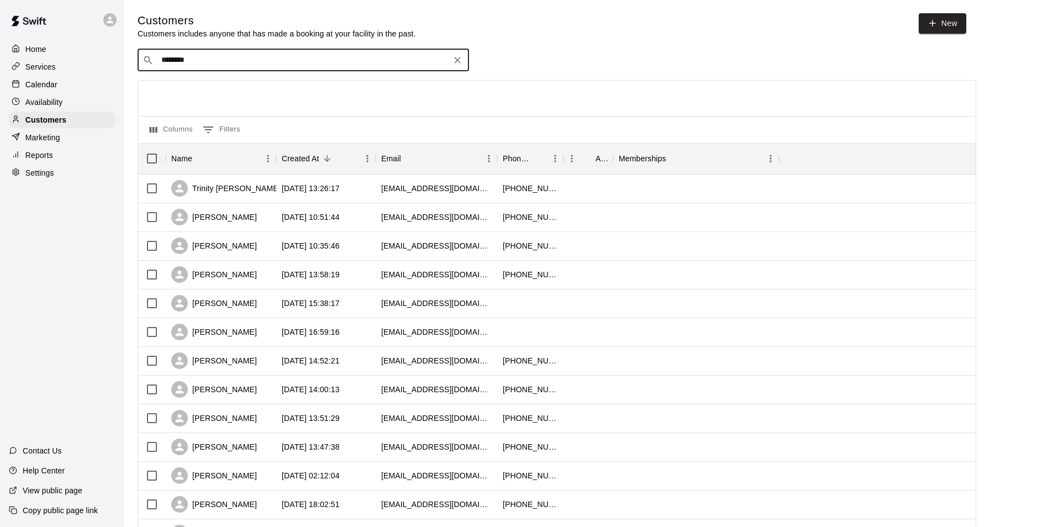
drag, startPoint x: 216, startPoint y: 68, endPoint x: 134, endPoint y: 35, distance: 88.6
click at [126, 33] on main "Customers Customers includes anyone that has made a booking at your facility in…" at bounding box center [586, 477] width 924 height 954
drag, startPoint x: 207, startPoint y: 64, endPoint x: 156, endPoint y: 54, distance: 51.9
click at [156, 54] on div "​ ******** ​" at bounding box center [304, 60] width 332 height 22
drag, startPoint x: 199, startPoint y: 60, endPoint x: 144, endPoint y: 54, distance: 55.6
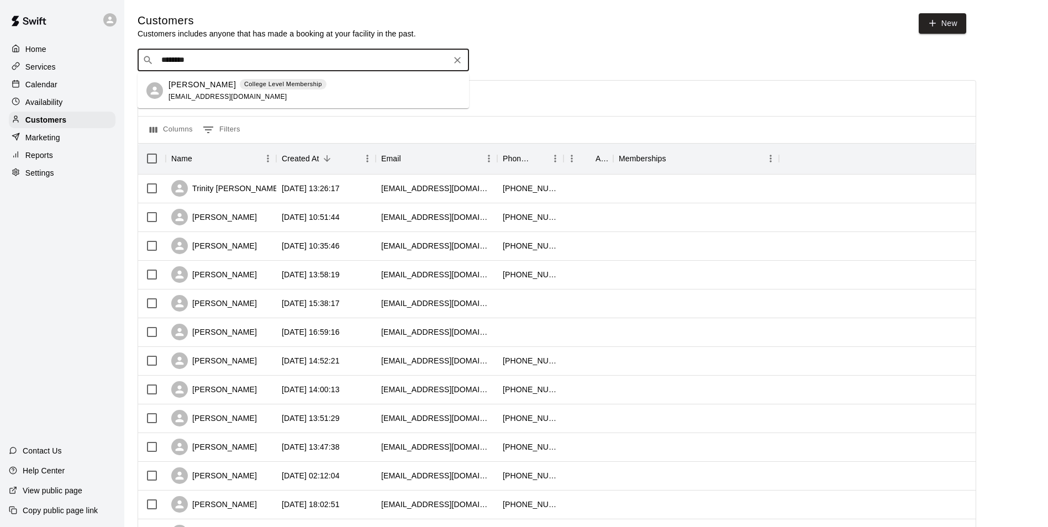
click at [144, 54] on div "​ ******** ​" at bounding box center [304, 60] width 332 height 22
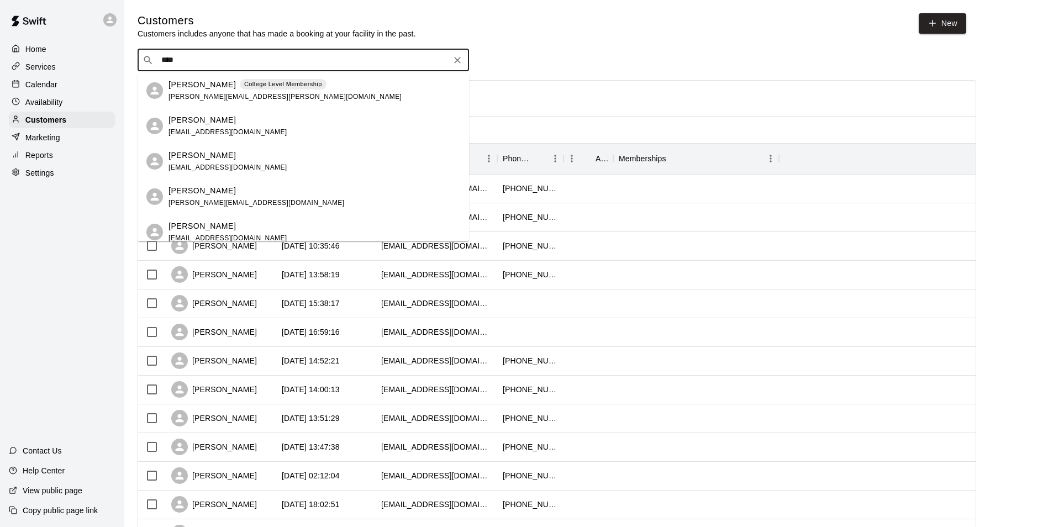
type input "*****"
click at [202, 89] on p "Ashley Sinyard" at bounding box center [202, 85] width 67 height 12
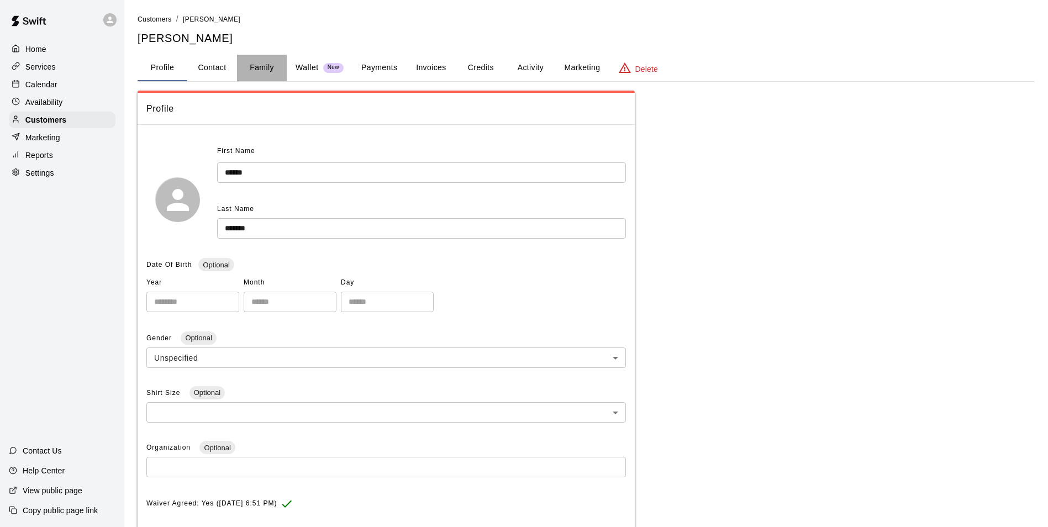
click at [253, 71] on button "Family" at bounding box center [262, 68] width 50 height 27
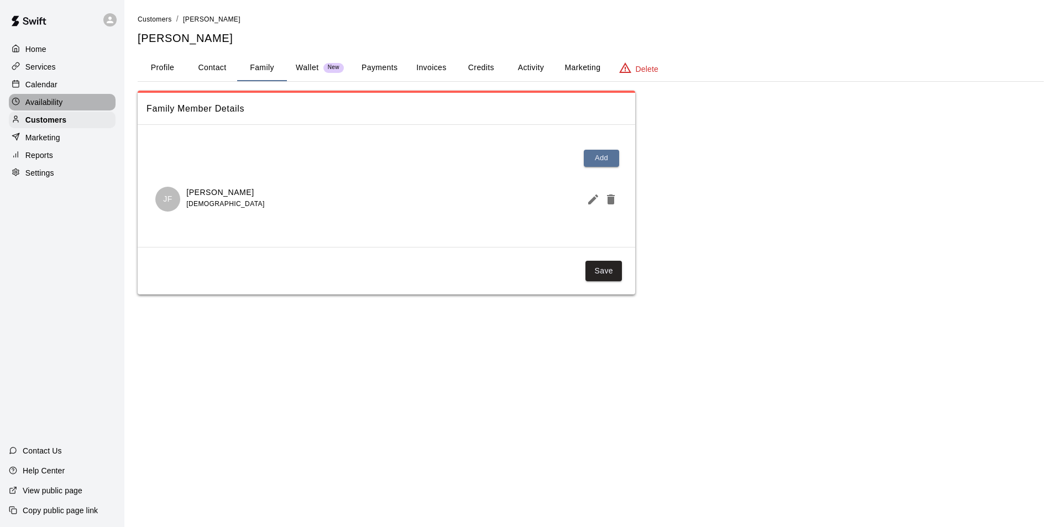
click at [62, 100] on p "Availability" at bounding box center [44, 102] width 38 height 11
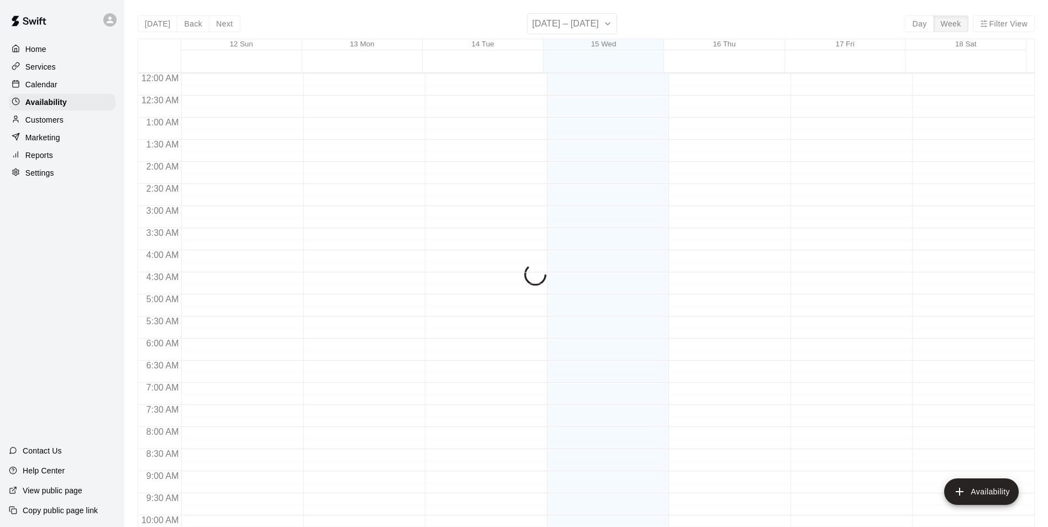
scroll to position [595, 0]
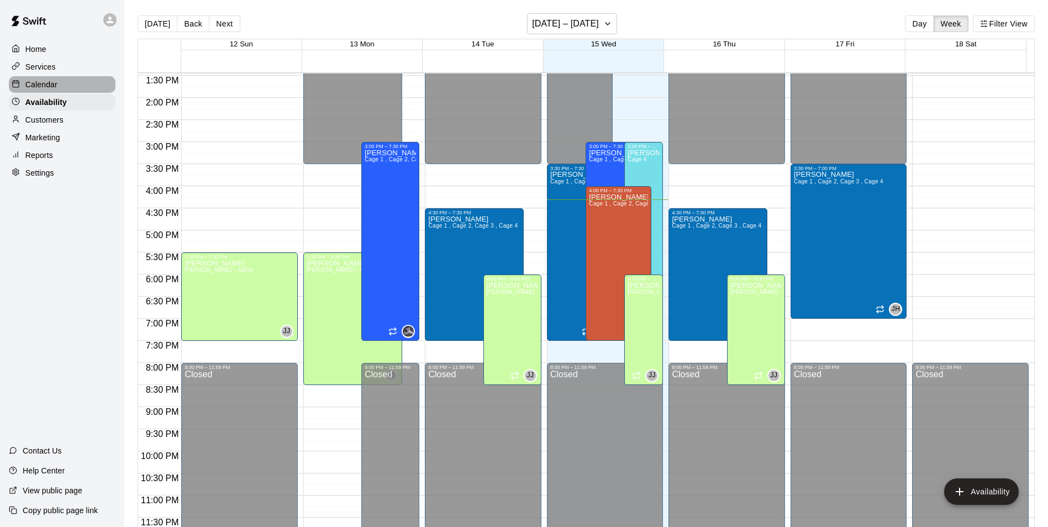
click at [103, 79] on div "Calendar" at bounding box center [62, 84] width 107 height 17
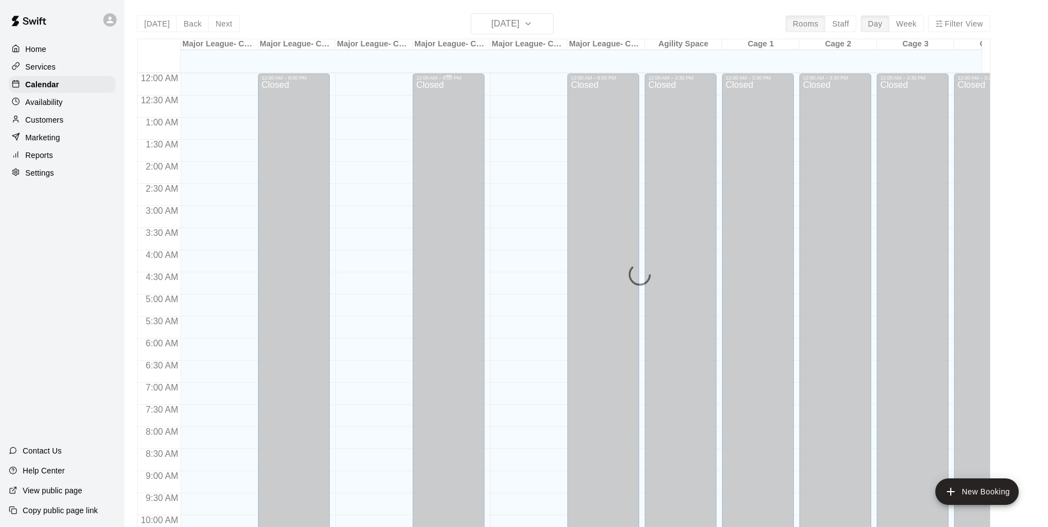
scroll to position [561, 0]
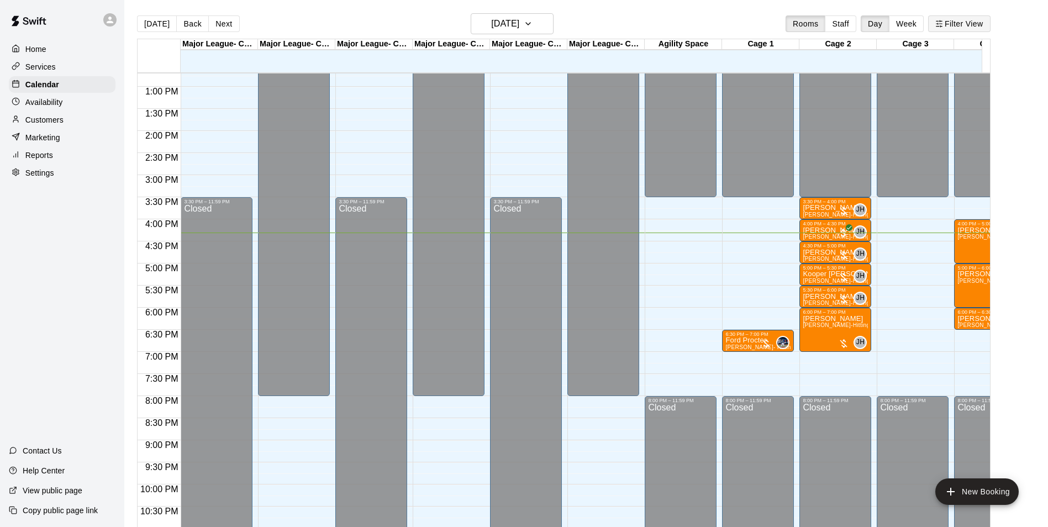
click at [990, 22] on button "Filter View" at bounding box center [959, 23] width 62 height 17
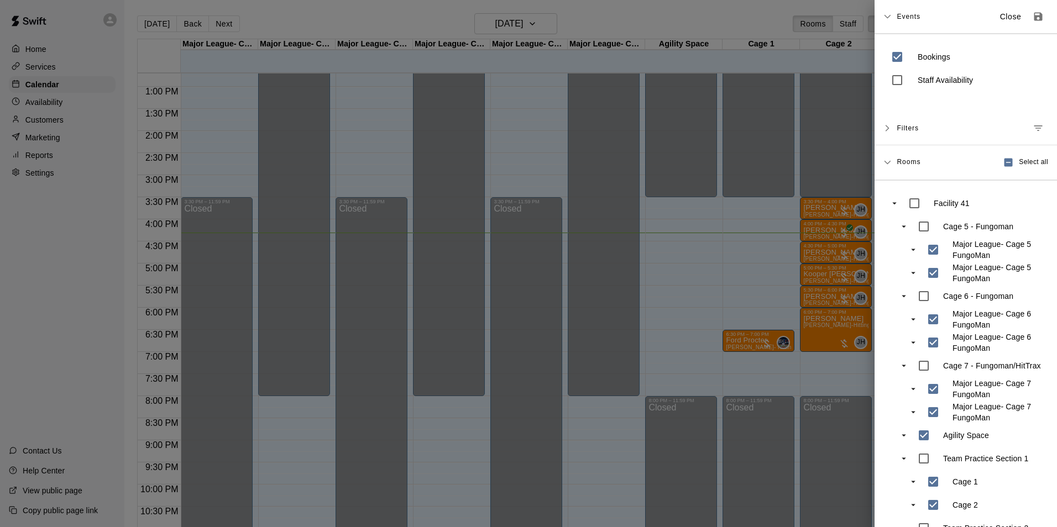
click at [934, 242] on li "Cage 5 - Fungoman Major League- Cage 5 FungoMan Major League- Cage 5 FungoMan" at bounding box center [970, 250] width 151 height 70
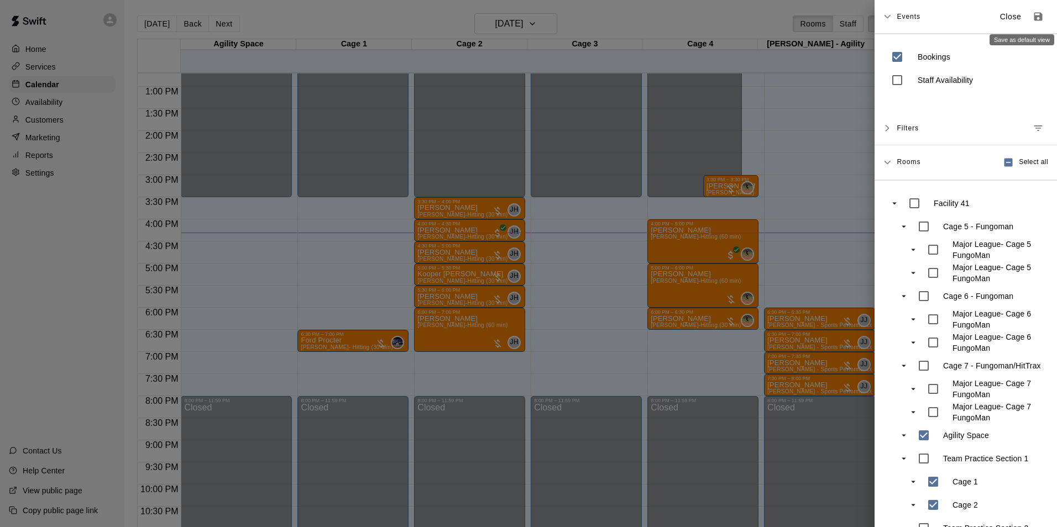
click at [1028, 18] on button "Save as default view" at bounding box center [1038, 17] width 20 height 20
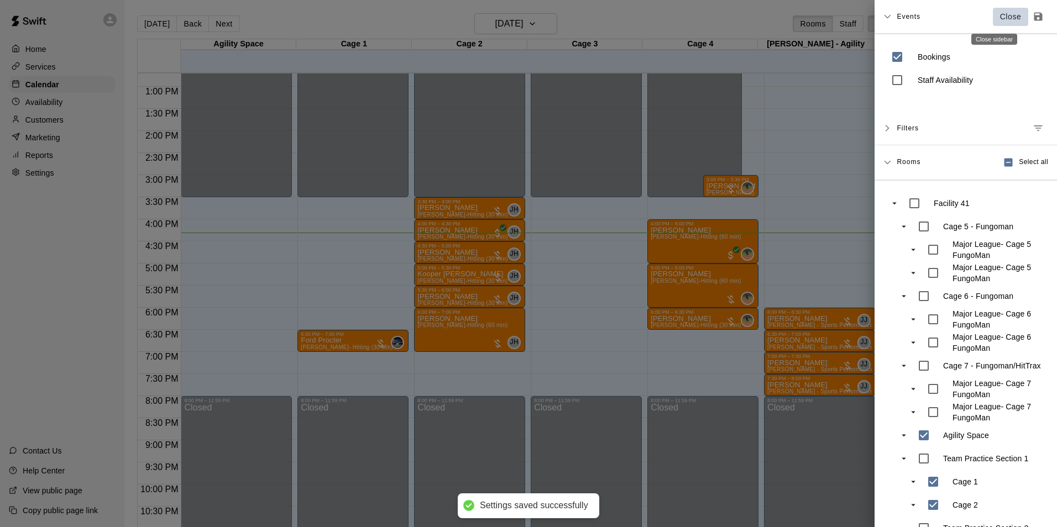
click at [999, 10] on button "Close" at bounding box center [1009, 17] width 35 height 18
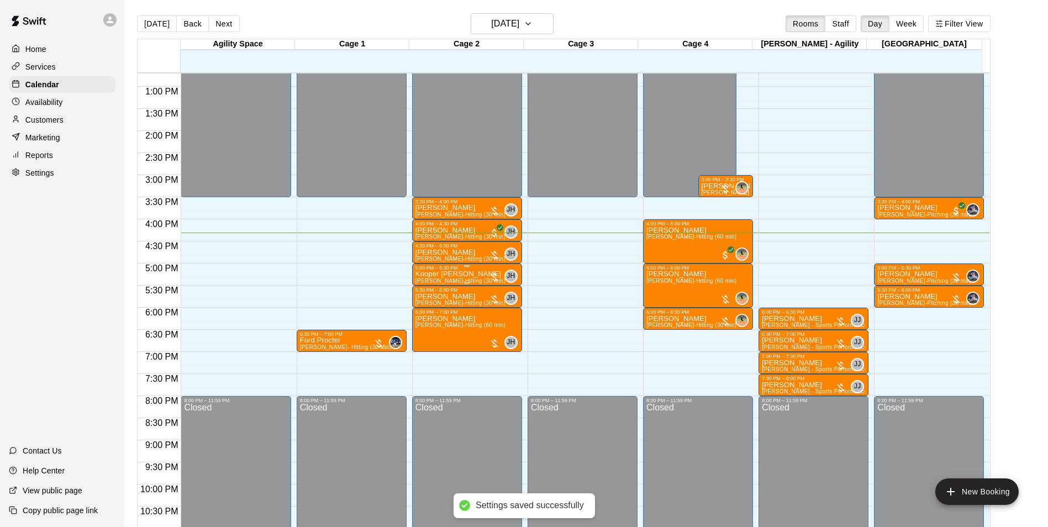
click at [458, 286] on div "12:00 AM – 3:30 PM Closed 3:30 PM – 4:00 PM Chase MIchalec Jeremy Hazelbaker-Hi…" at bounding box center [467, 42] width 110 height 1061
click at [444, 297] on p "[PERSON_NAME]" at bounding box center [461, 297] width 90 height 0
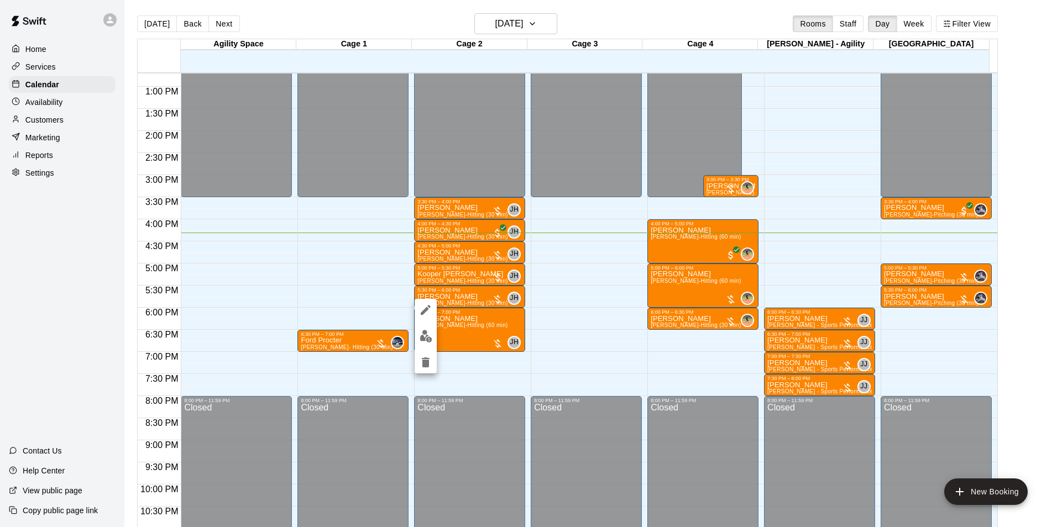
click at [511, 297] on div at bounding box center [528, 263] width 1057 height 527
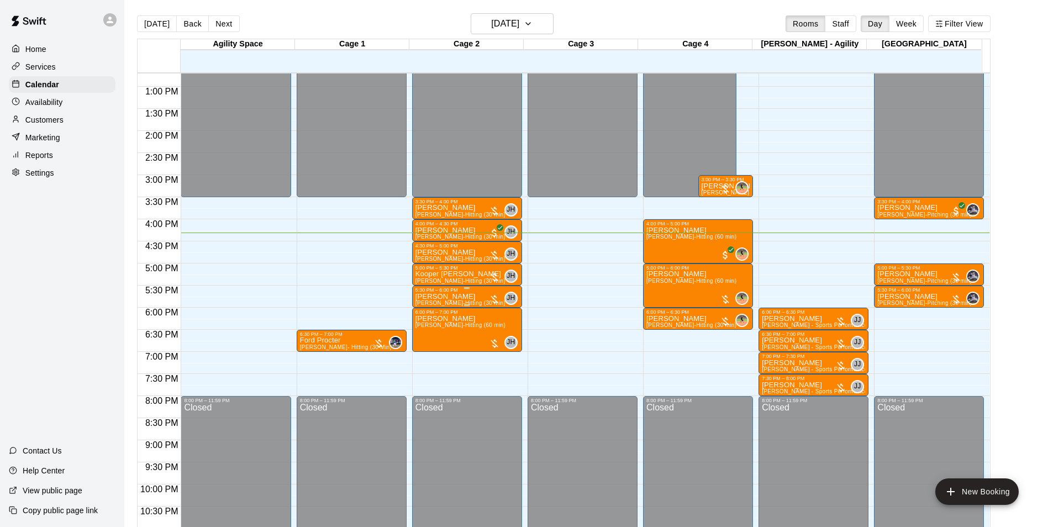
click at [474, 293] on div "5:30 PM – 6:00 PM" at bounding box center [467, 290] width 103 height 6
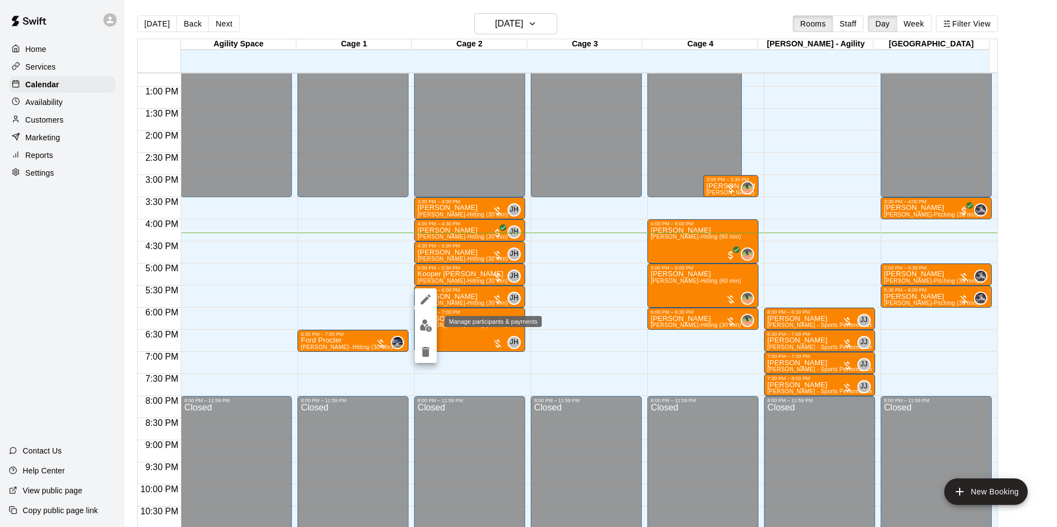
click at [427, 327] on img "edit" at bounding box center [425, 325] width 13 height 13
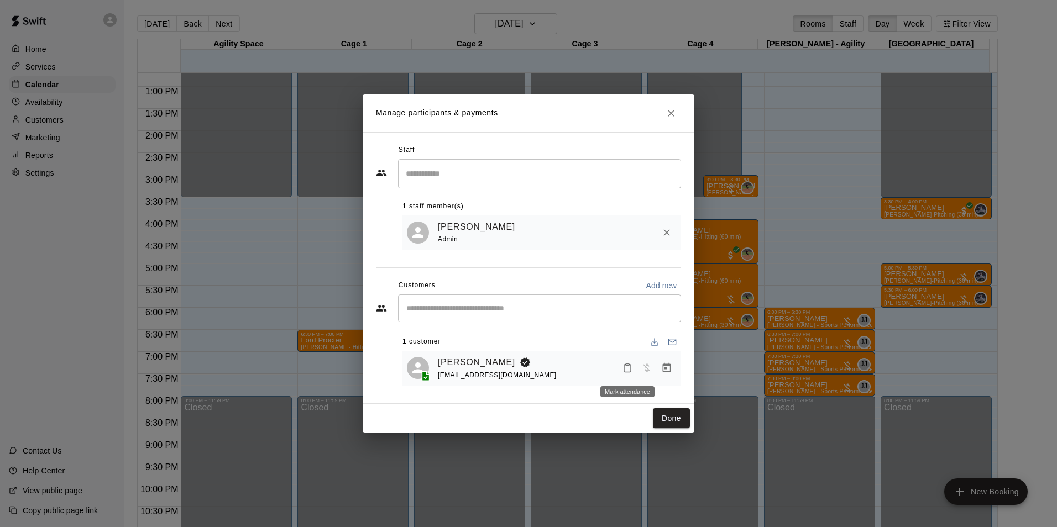
click at [623, 372] on icon "Mark attendance" at bounding box center [627, 368] width 10 height 10
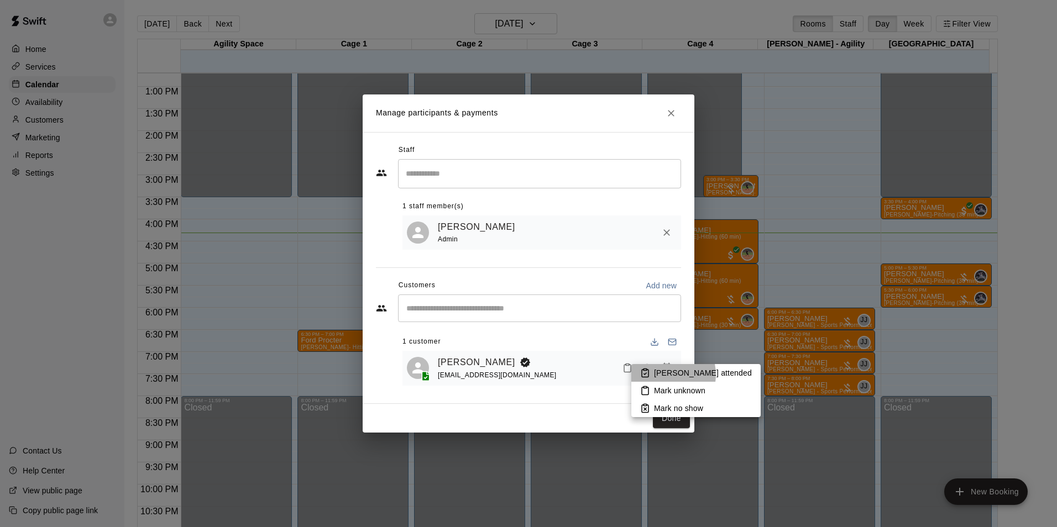
click at [665, 375] on p "[PERSON_NAME] attended" at bounding box center [703, 372] width 98 height 11
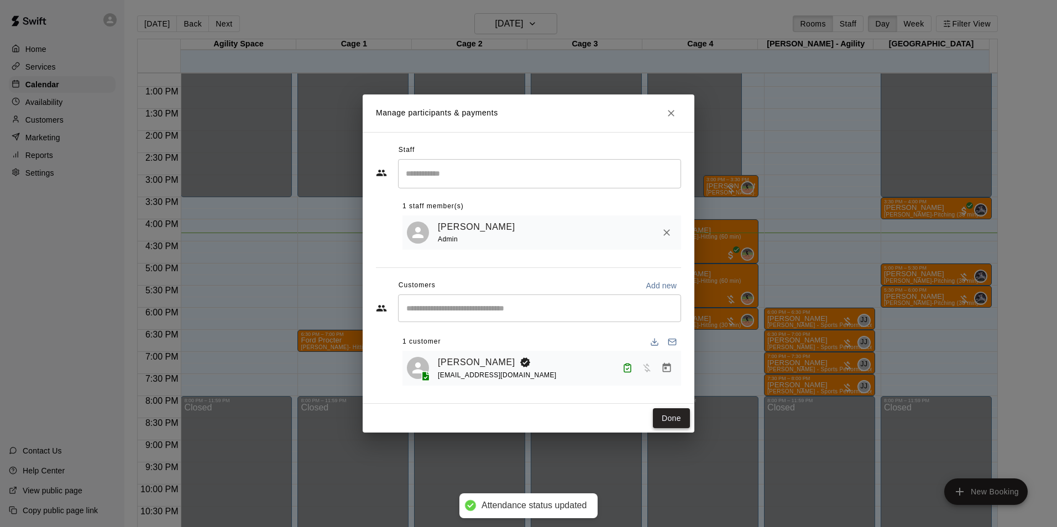
click at [664, 418] on button "Done" at bounding box center [671, 418] width 37 height 20
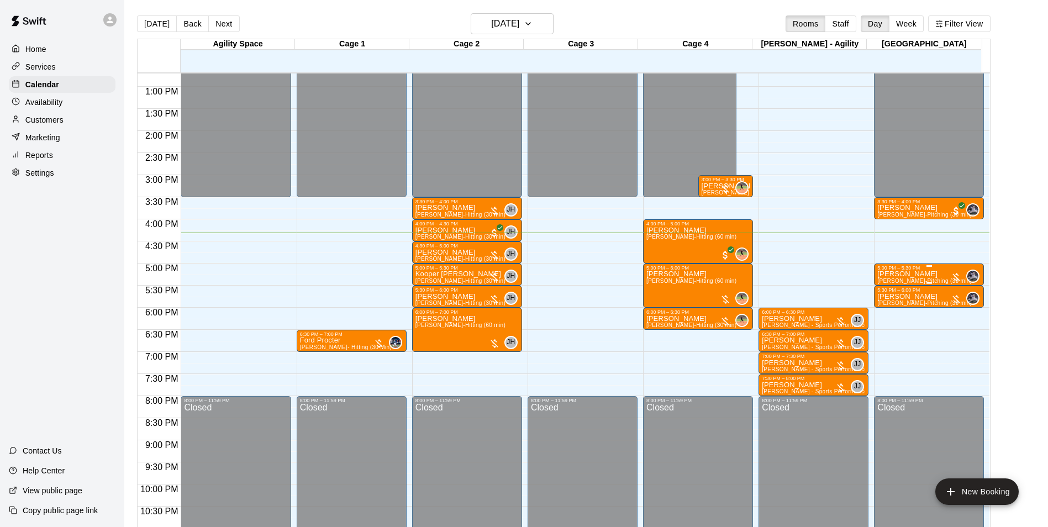
click at [952, 274] on div at bounding box center [956, 277] width 11 height 11
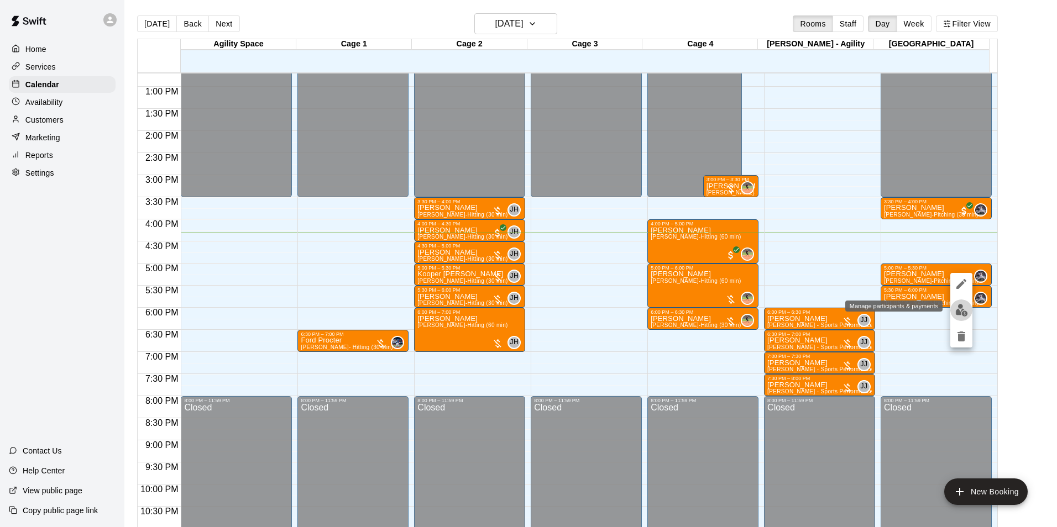
click at [957, 312] on img "edit" at bounding box center [961, 310] width 13 height 13
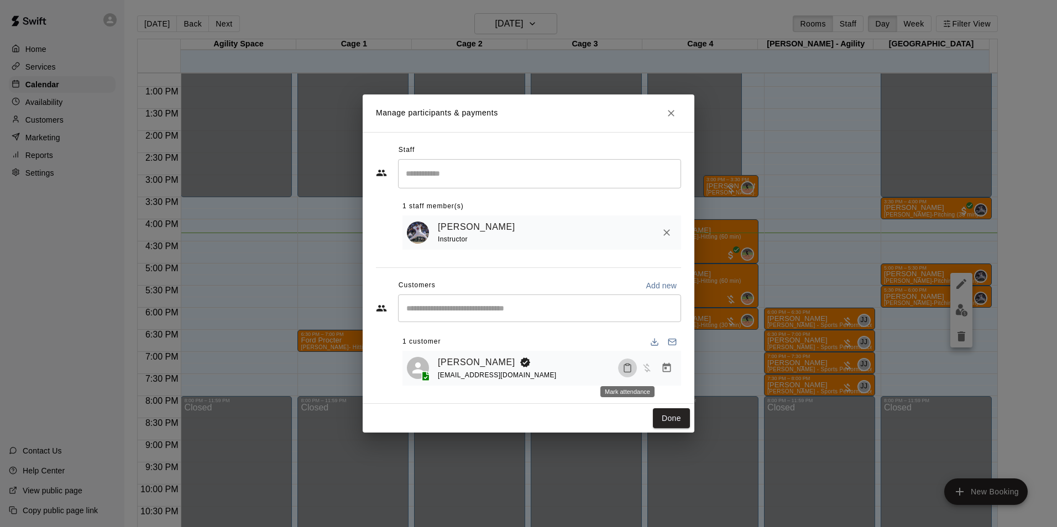
click at [631, 368] on icon "Mark attendance" at bounding box center [627, 368] width 10 height 10
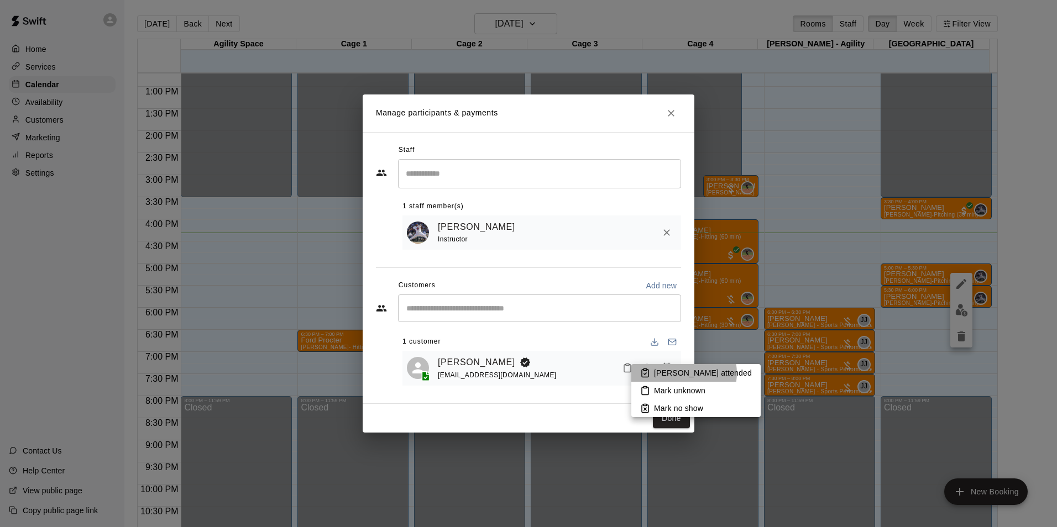
click at [684, 373] on p "[PERSON_NAME] attended" at bounding box center [703, 372] width 98 height 11
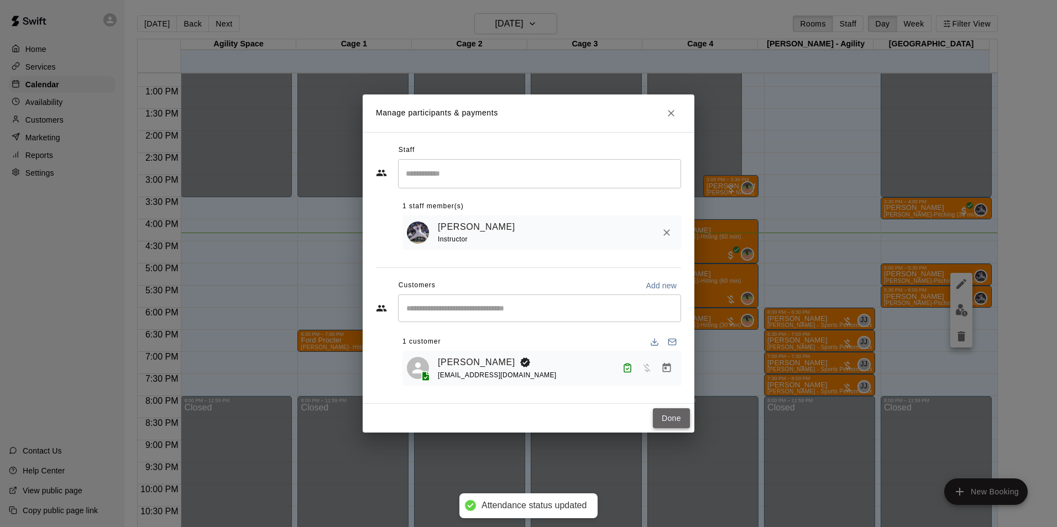
click at [671, 420] on button "Done" at bounding box center [671, 418] width 37 height 20
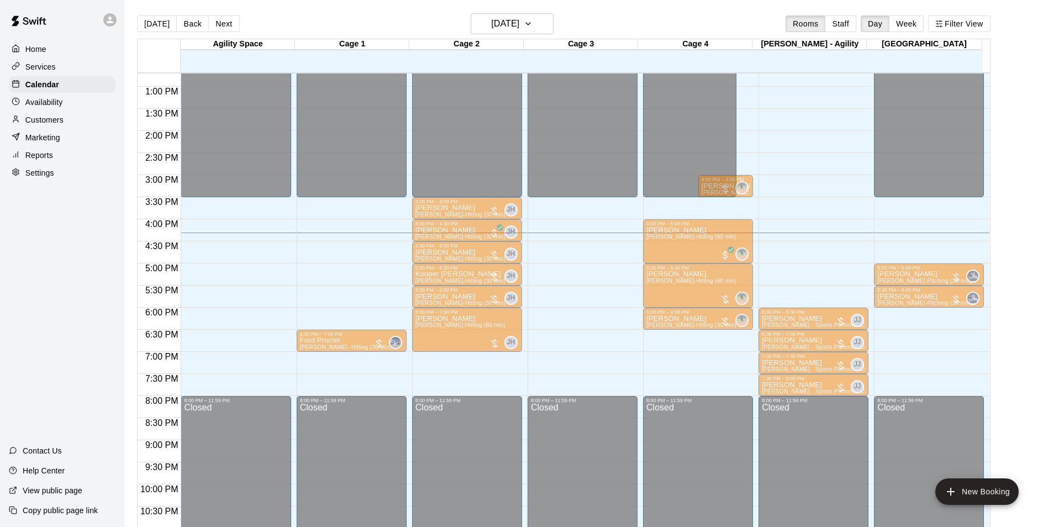
click at [920, 217] on div at bounding box center [929, 217] width 103 height 2
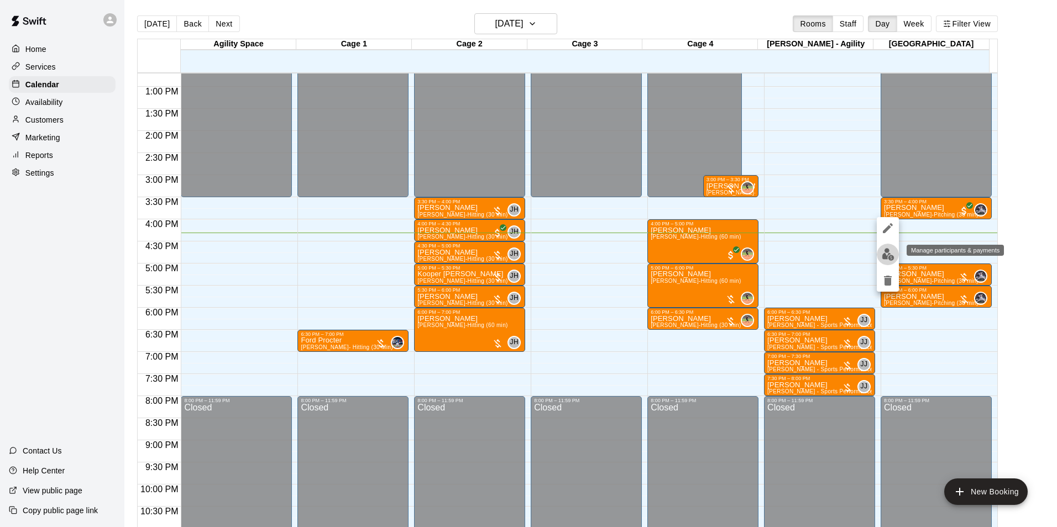
click at [883, 255] on img "edit" at bounding box center [887, 254] width 13 height 13
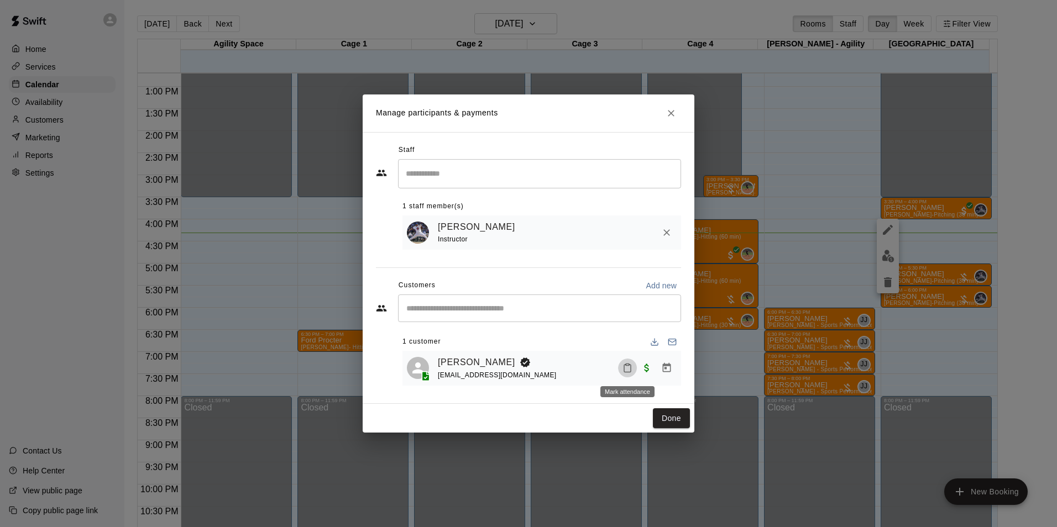
click at [627, 363] on button "Mark attendance" at bounding box center [627, 368] width 19 height 19
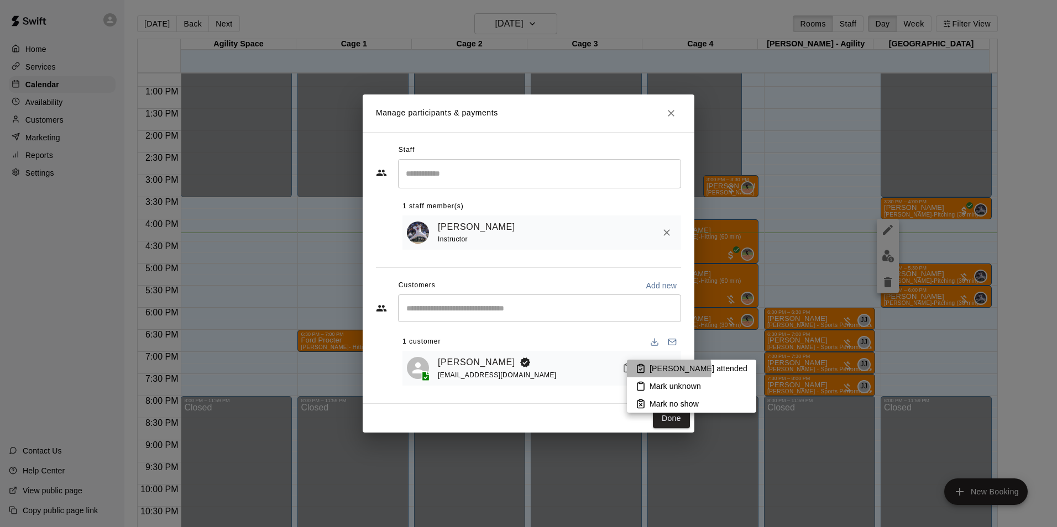
click at [652, 370] on p "[PERSON_NAME] attended" at bounding box center [698, 368] width 98 height 11
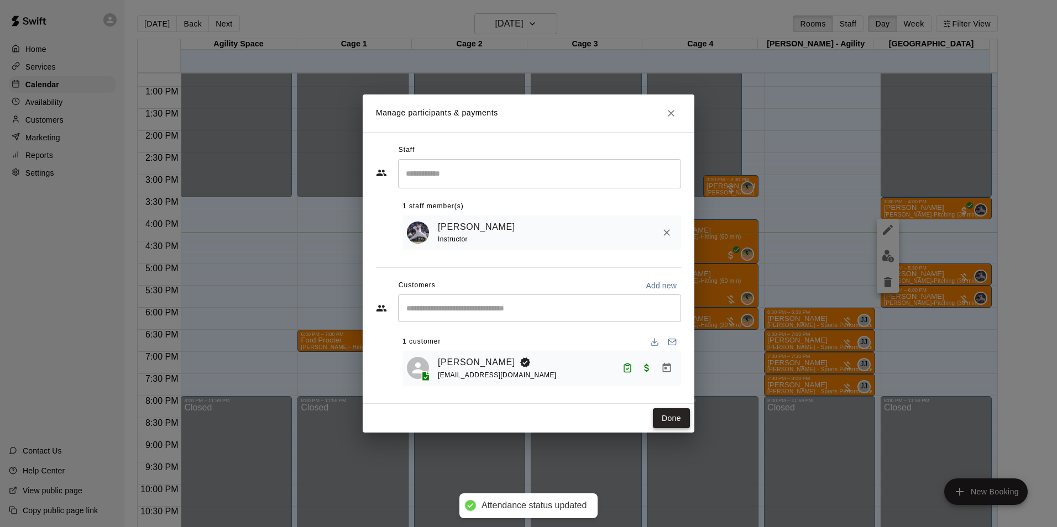
click at [669, 417] on button "Done" at bounding box center [671, 418] width 37 height 20
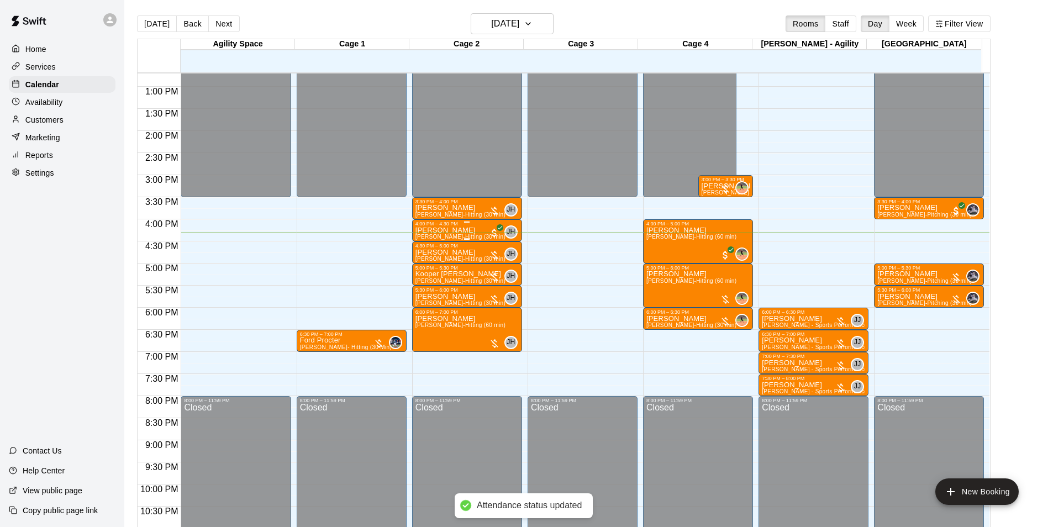
click at [439, 230] on p "[PERSON_NAME]" at bounding box center [461, 230] width 90 height 0
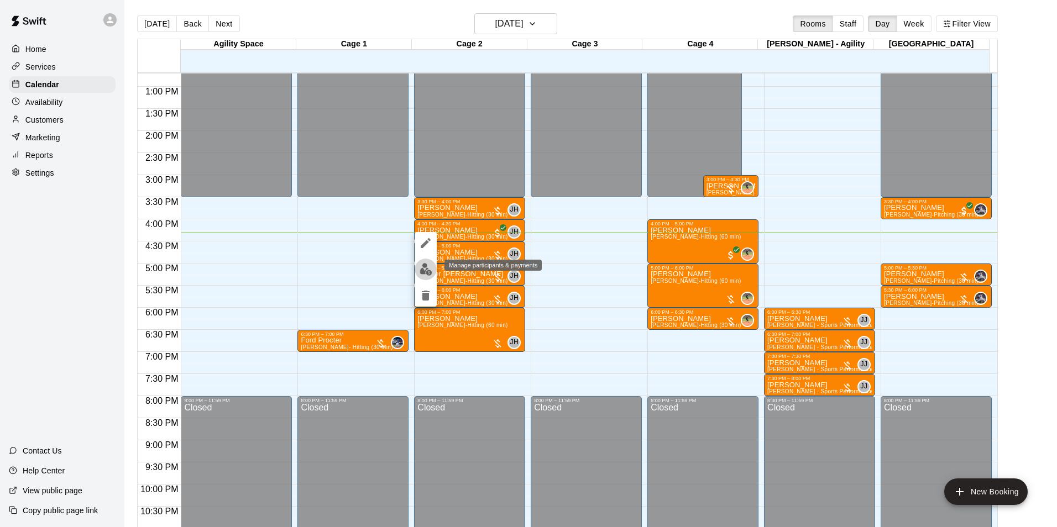
click at [424, 271] on img "edit" at bounding box center [425, 269] width 13 height 13
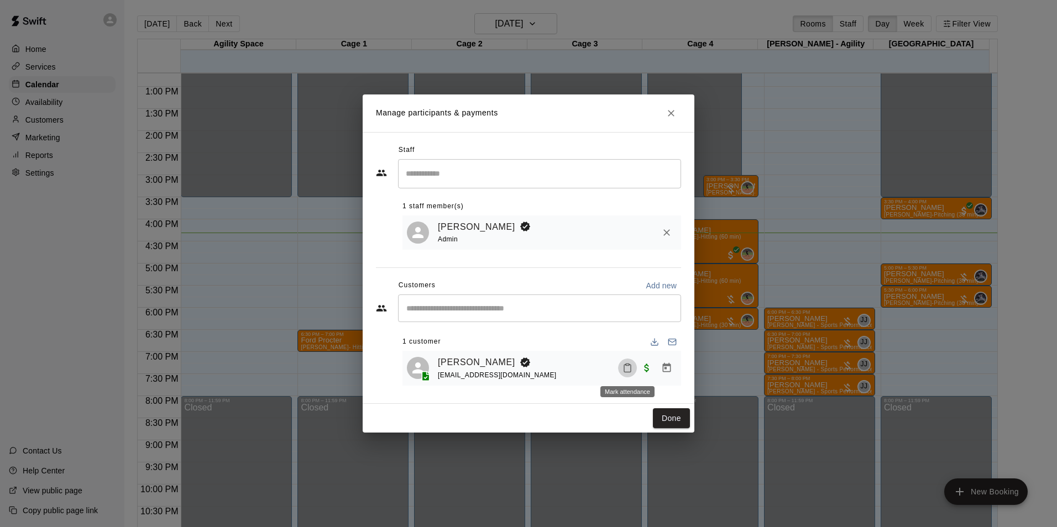
click at [629, 369] on icon "Mark attendance" at bounding box center [627, 368] width 10 height 10
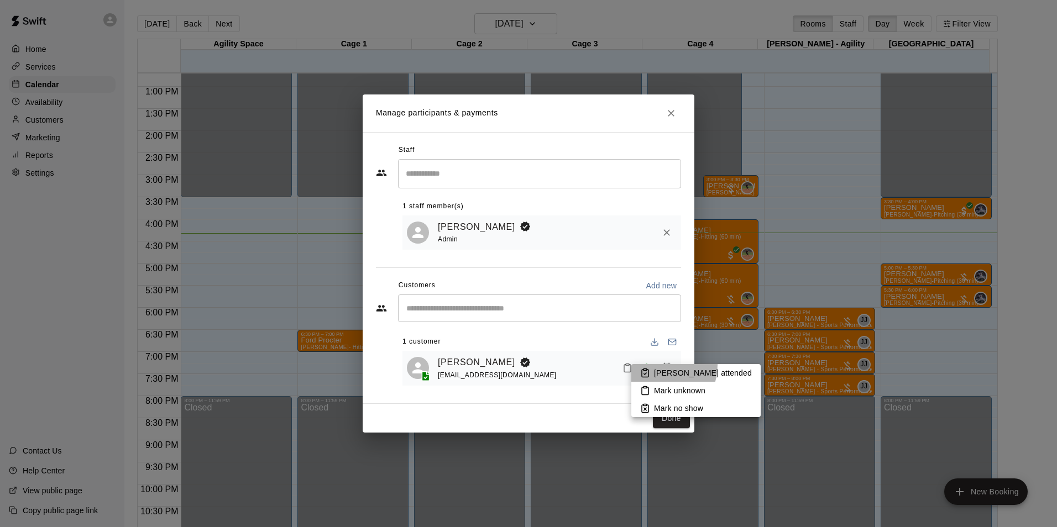
click at [654, 365] on li "[PERSON_NAME] attended" at bounding box center [695, 373] width 129 height 18
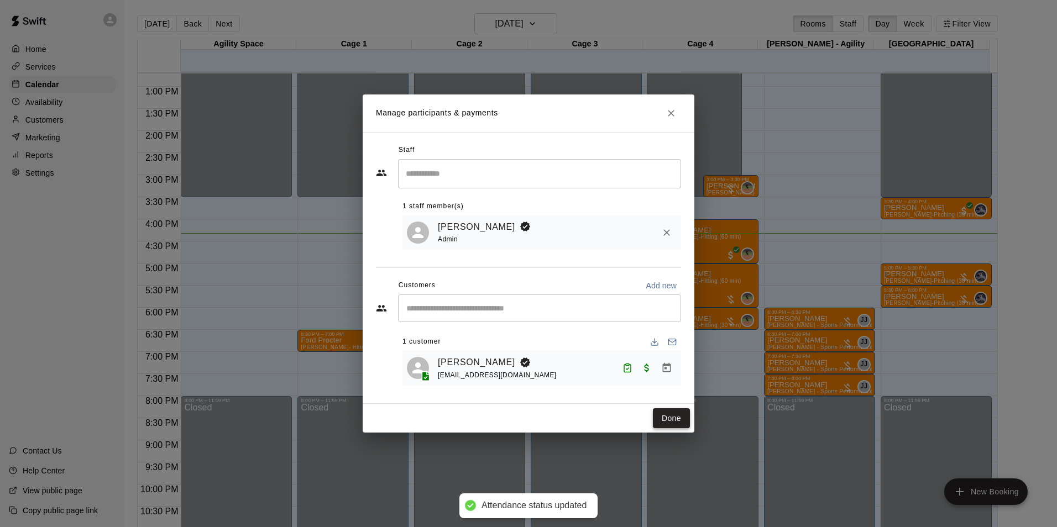
click at [670, 423] on button "Done" at bounding box center [671, 418] width 37 height 20
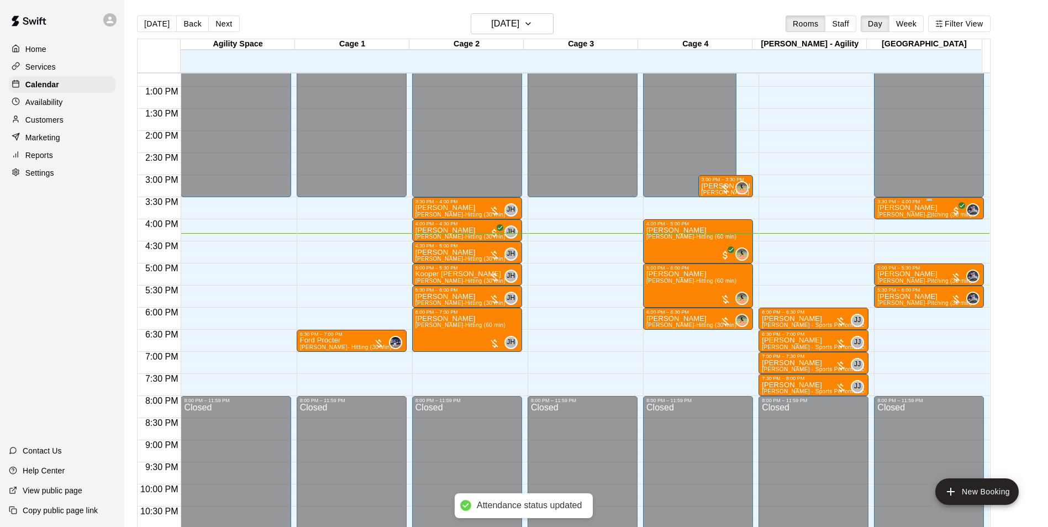
click at [901, 208] on p "[PERSON_NAME]" at bounding box center [925, 208] width 94 height 0
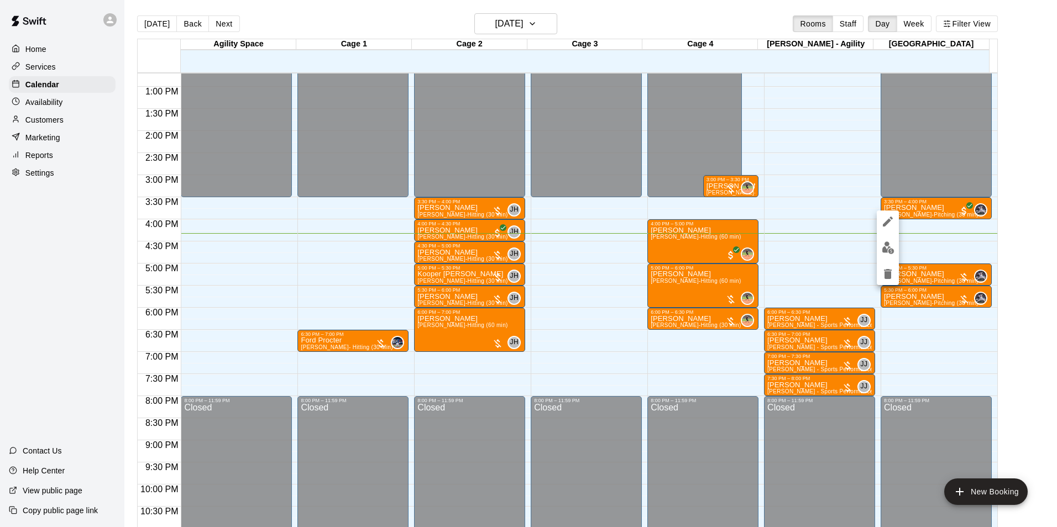
click at [931, 209] on div at bounding box center [528, 263] width 1057 height 527
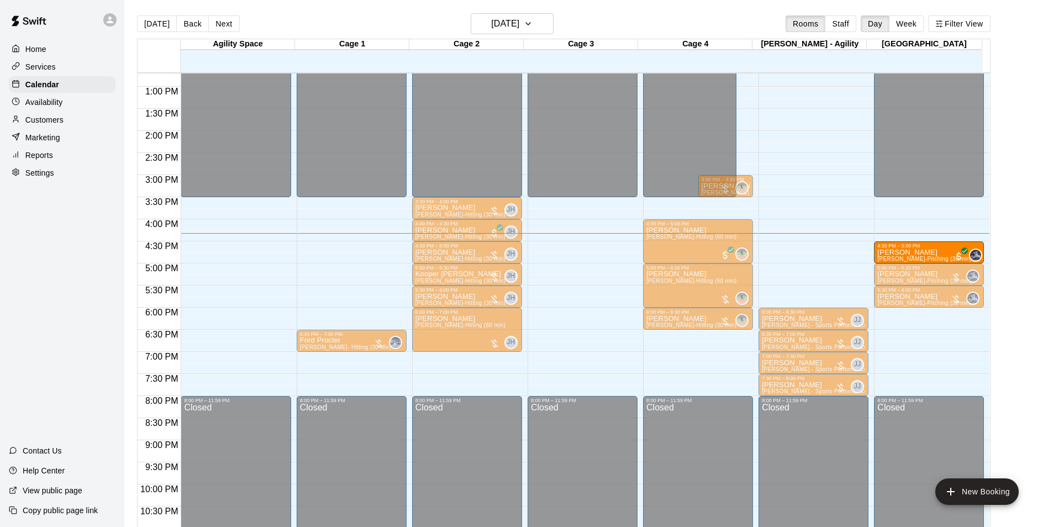
drag, startPoint x: 930, startPoint y: 213, endPoint x: 928, endPoint y: 258, distance: 44.8
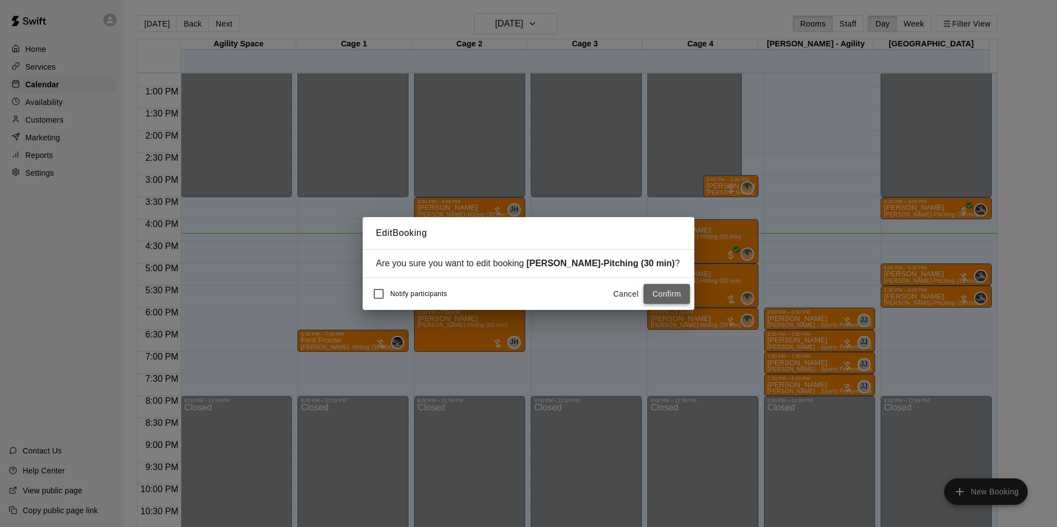
click at [656, 296] on button "Confirm" at bounding box center [666, 294] width 46 height 20
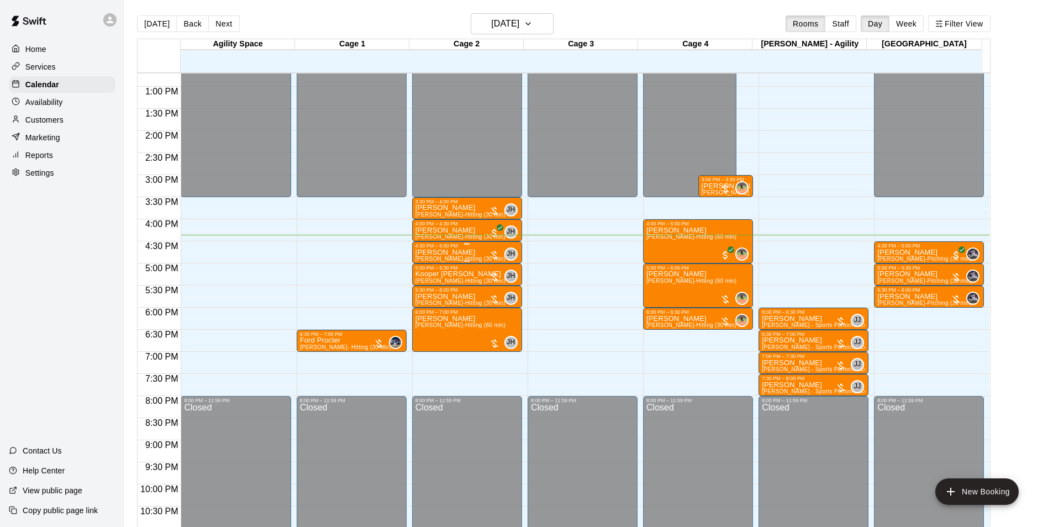
click at [497, 252] on div at bounding box center [494, 255] width 11 height 11
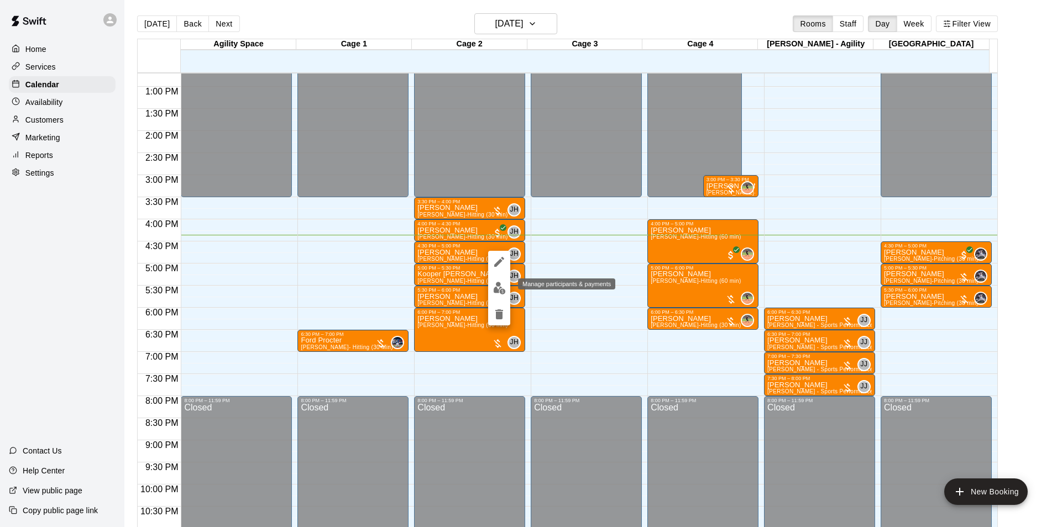
click at [500, 283] on img "edit" at bounding box center [499, 288] width 13 height 13
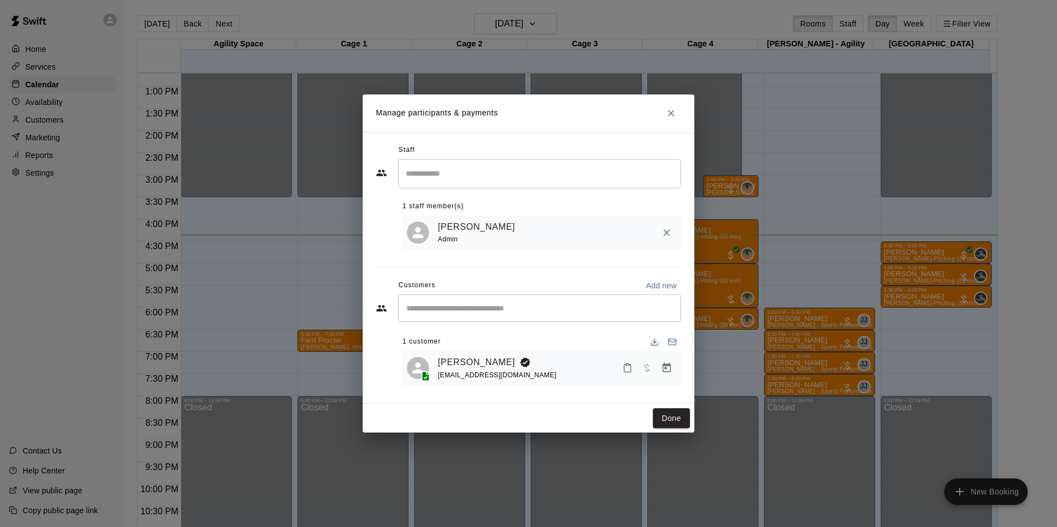
click at [629, 369] on icon "Mark attendance" at bounding box center [627, 368] width 10 height 10
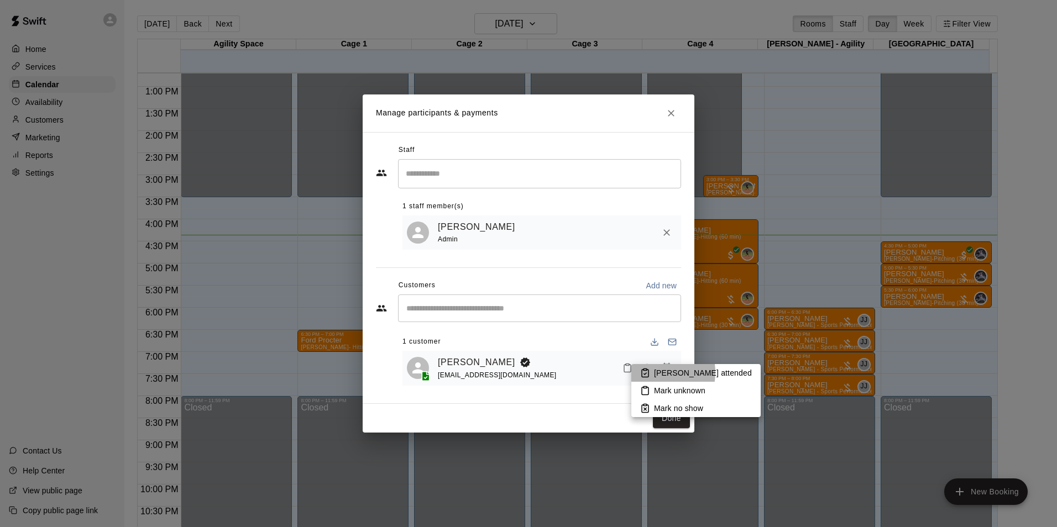
click at [649, 372] on icon at bounding box center [645, 373] width 10 height 10
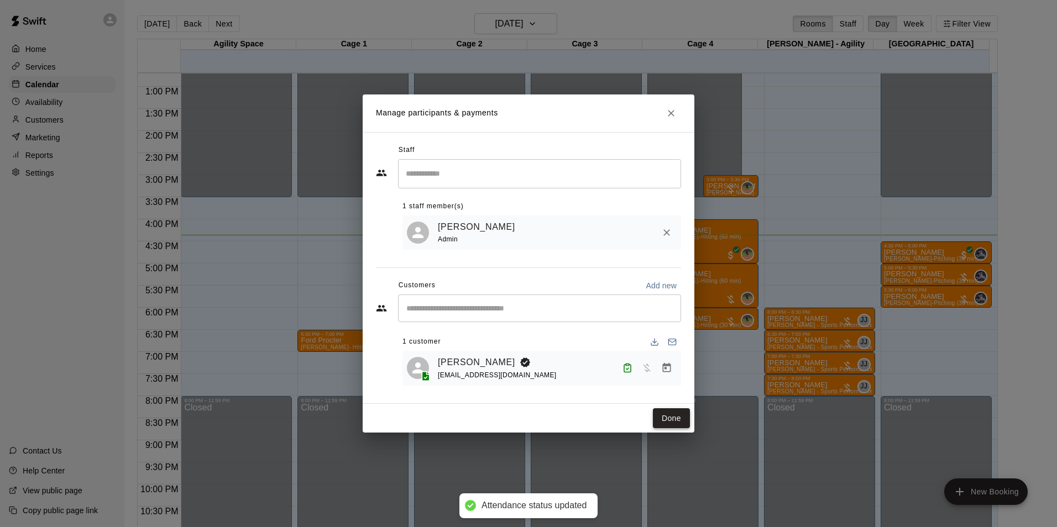
click at [669, 423] on button "Done" at bounding box center [671, 418] width 37 height 20
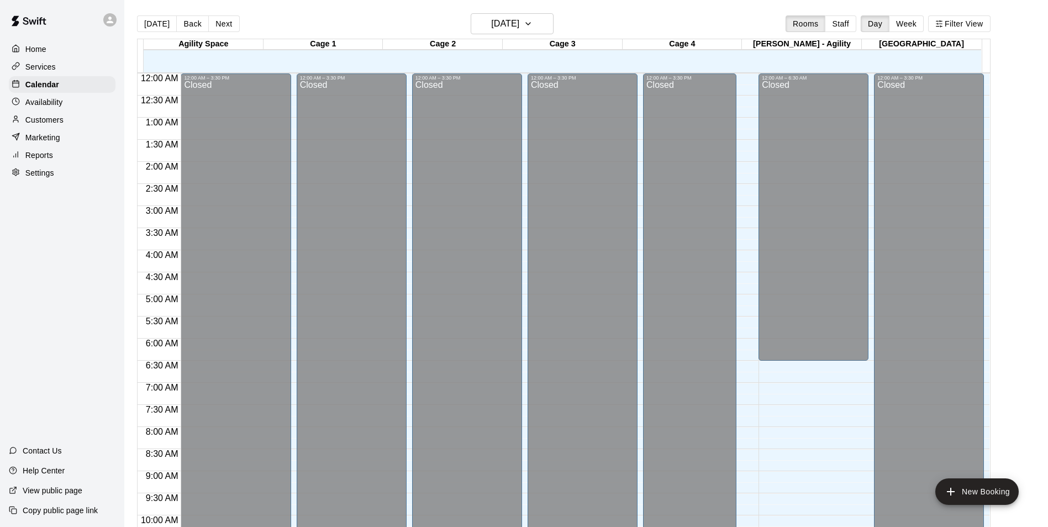
scroll to position [561, 0]
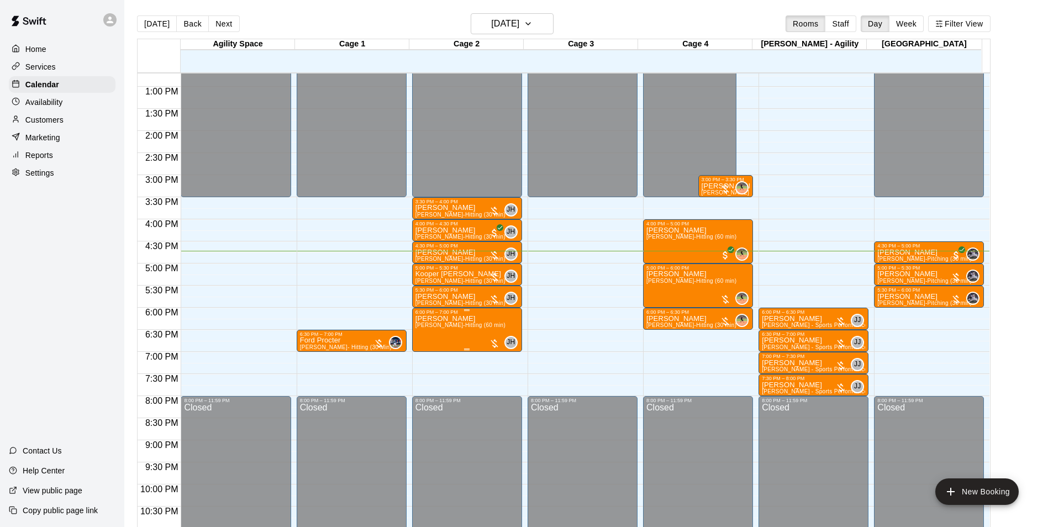
click at [426, 313] on div "6:00 PM – 7:00 PM" at bounding box center [467, 312] width 103 height 6
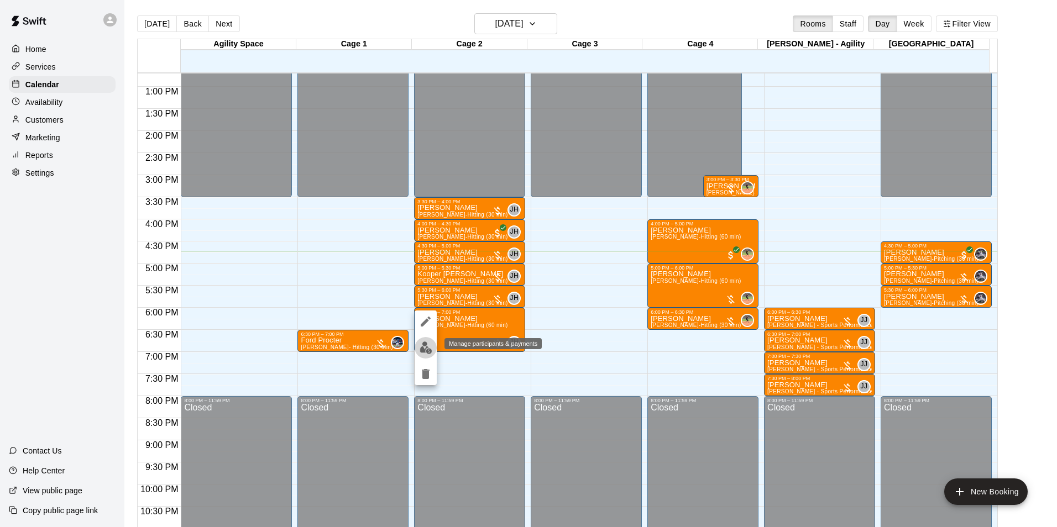
click at [430, 343] on img "edit" at bounding box center [425, 348] width 13 height 13
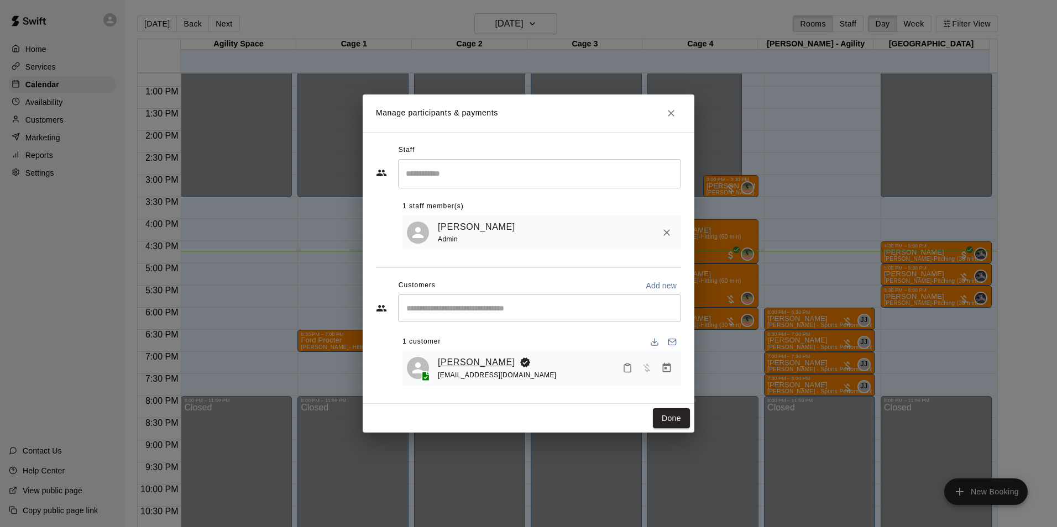
click at [453, 358] on link "[PERSON_NAME]" at bounding box center [476, 362] width 77 height 14
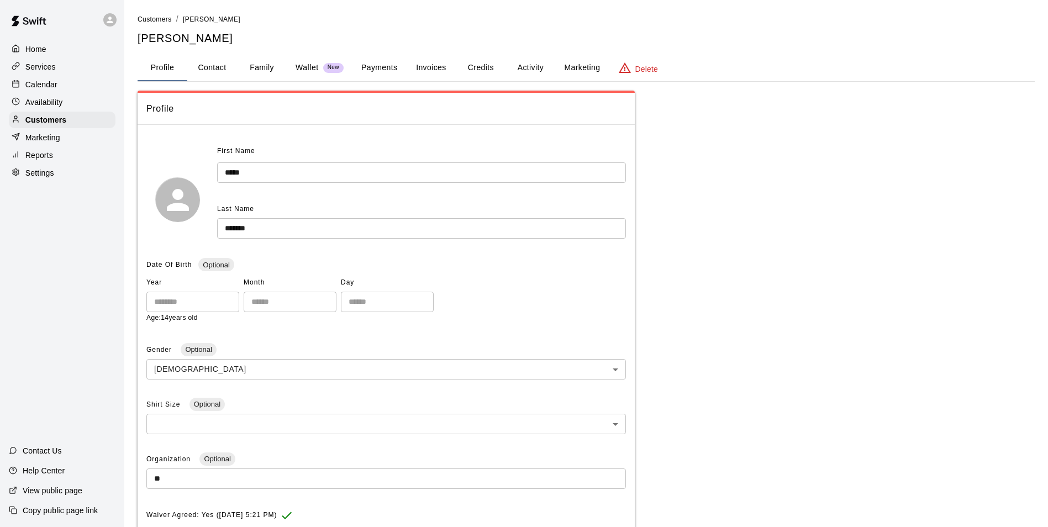
click at [58, 82] on div "Calendar" at bounding box center [62, 84] width 107 height 17
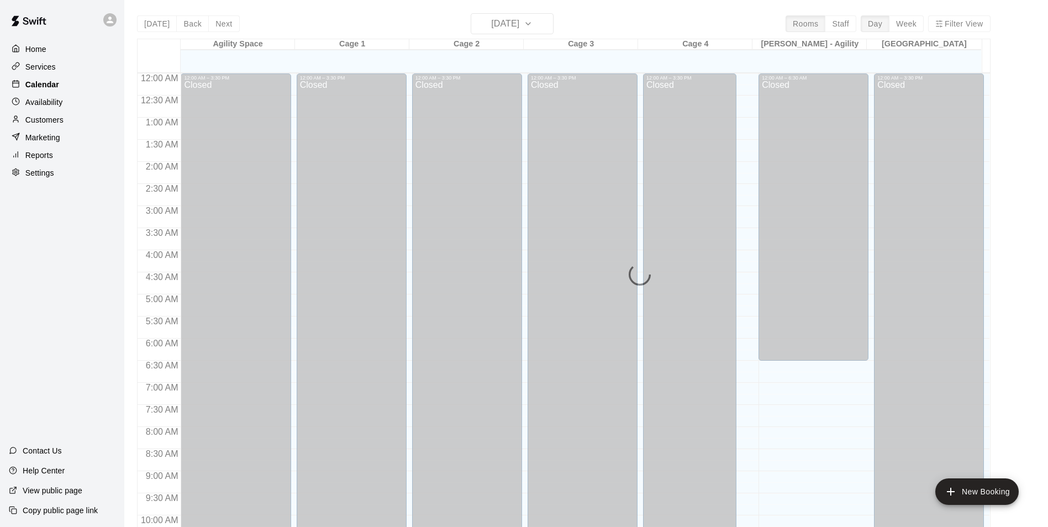
scroll to position [561, 0]
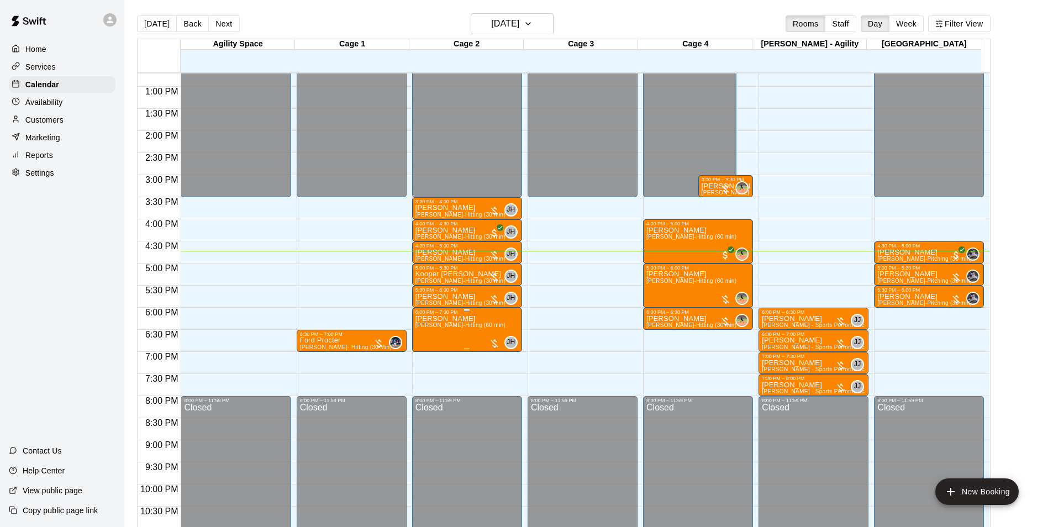
click at [439, 319] on p "[PERSON_NAME]" at bounding box center [461, 319] width 90 height 0
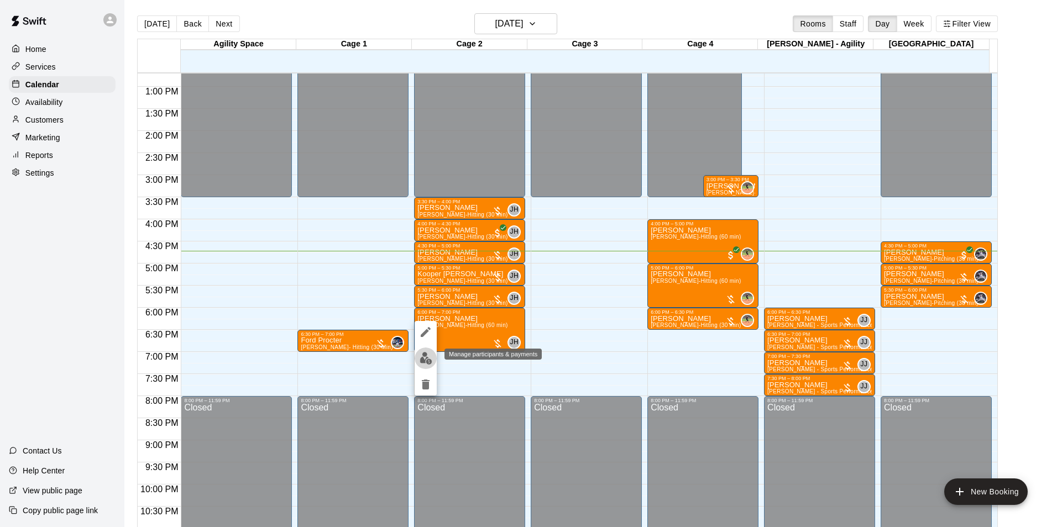
click at [421, 356] on img "edit" at bounding box center [425, 358] width 13 height 13
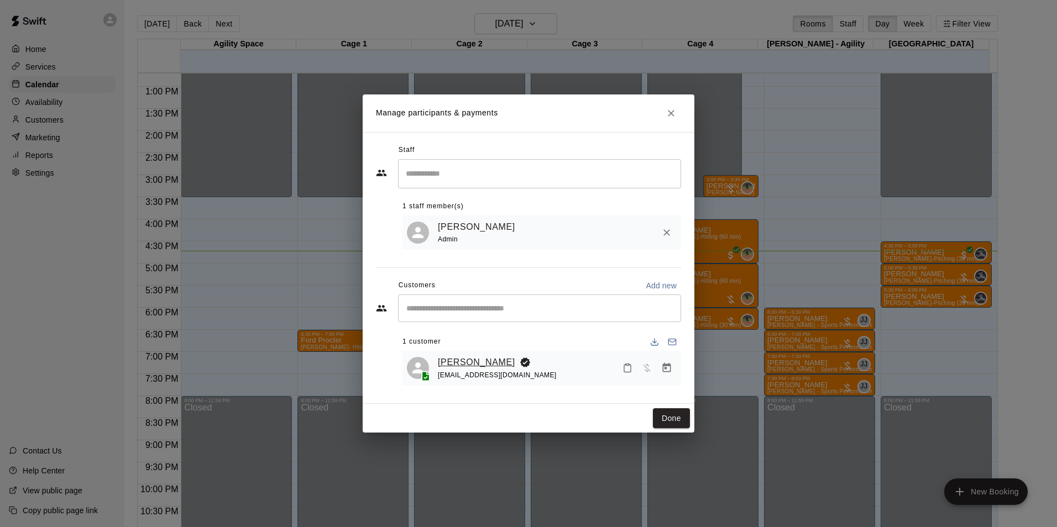
click at [462, 360] on link "[PERSON_NAME]" at bounding box center [476, 362] width 77 height 14
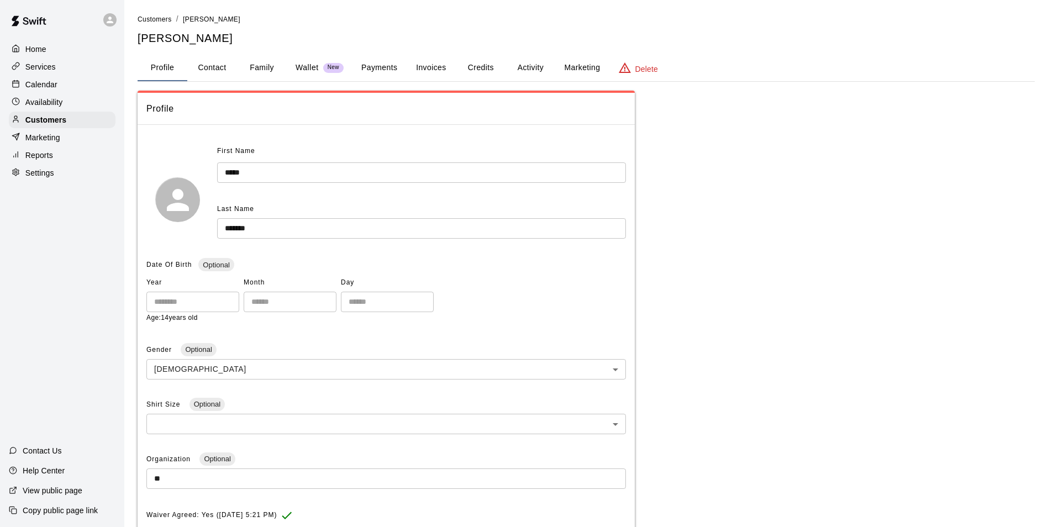
click at [272, 67] on button "Family" at bounding box center [262, 68] width 50 height 27
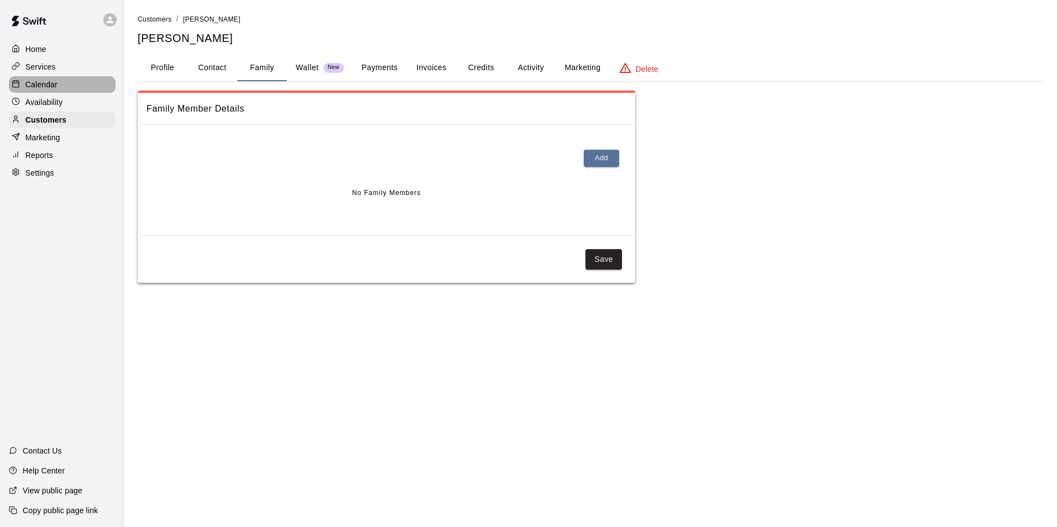
click at [41, 82] on p "Calendar" at bounding box center [41, 84] width 32 height 11
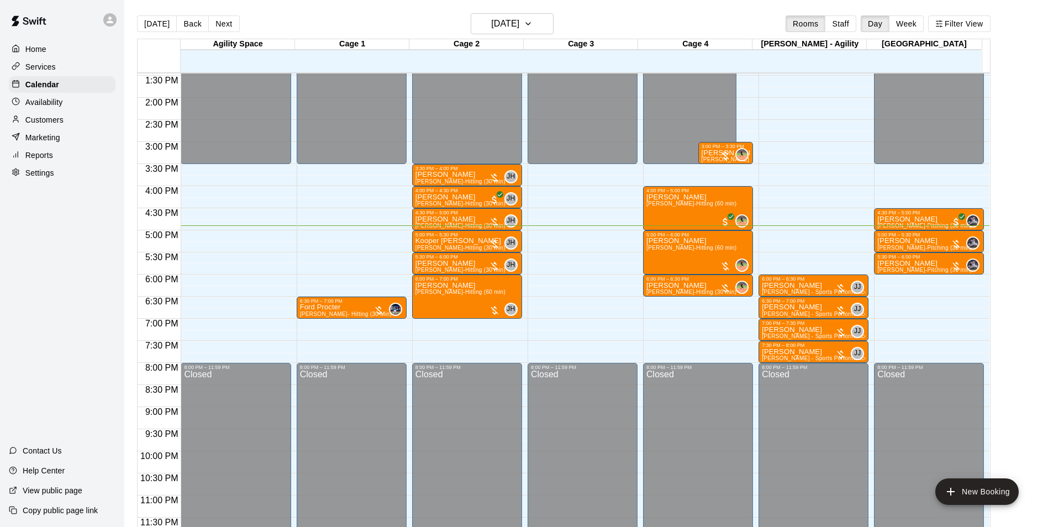
drag, startPoint x: 571, startPoint y: 243, endPoint x: 549, endPoint y: 224, distance: 29.0
click at [571, 242] on div "12:00 AM – 3:30 PM Closed 8:00 PM – 11:59 PM Closed" at bounding box center [583, 9] width 110 height 1061
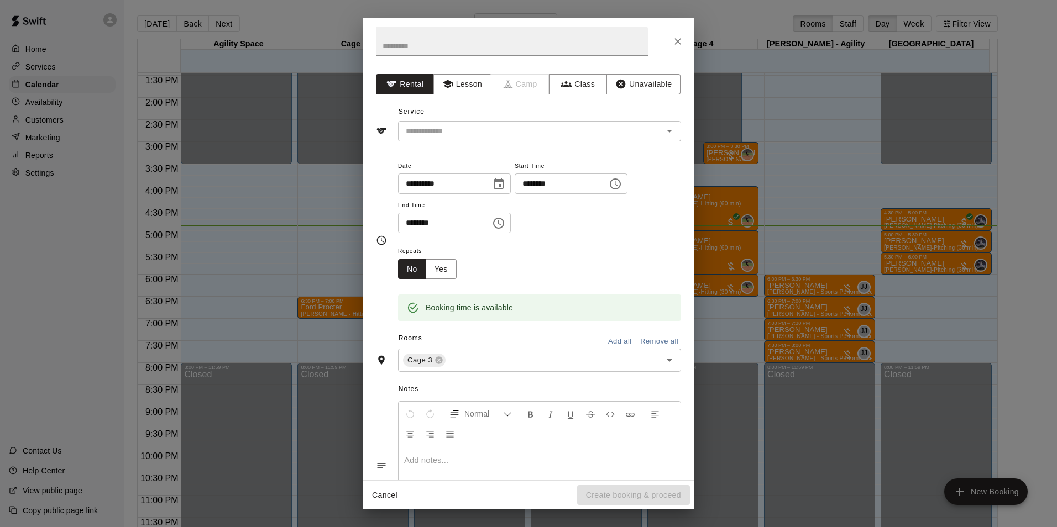
click at [181, 61] on div "**********" at bounding box center [528, 263] width 1057 height 527
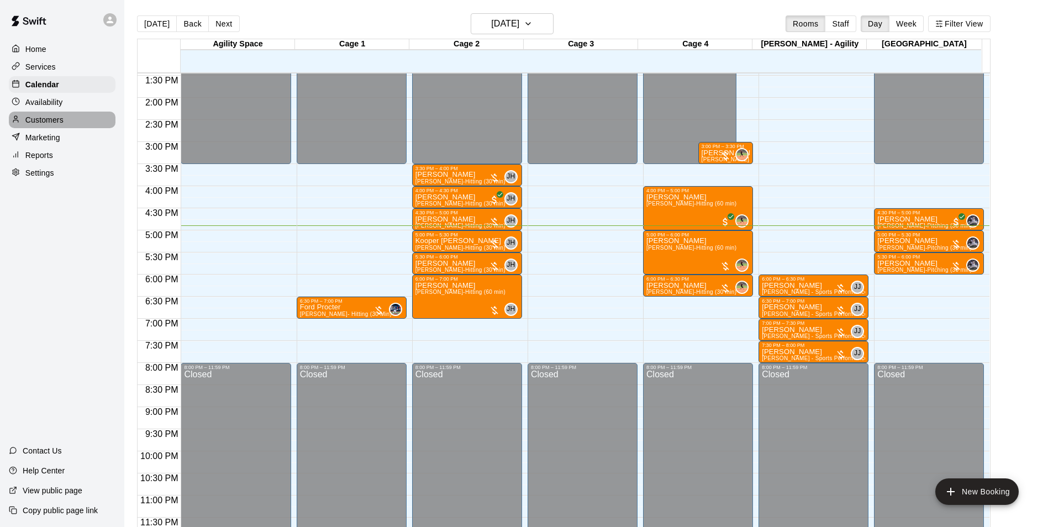
click at [61, 116] on div "Customers" at bounding box center [62, 120] width 107 height 17
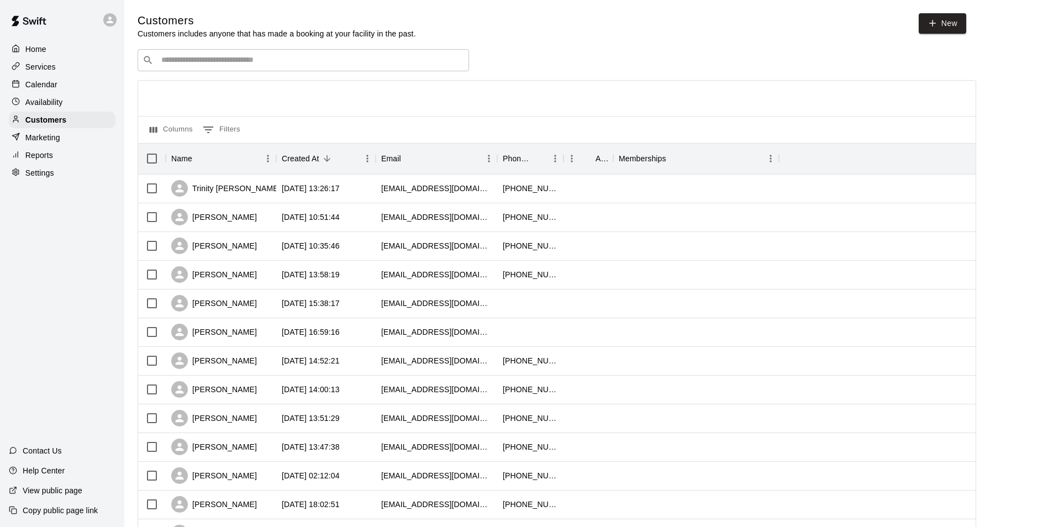
click at [302, 61] on input "Search customers by name or email" at bounding box center [311, 60] width 306 height 11
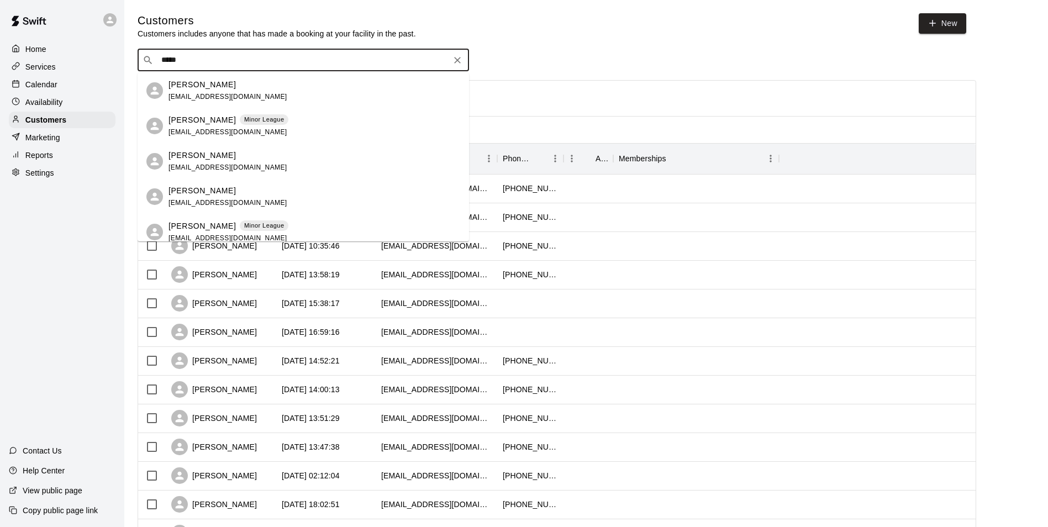
type input "*****"
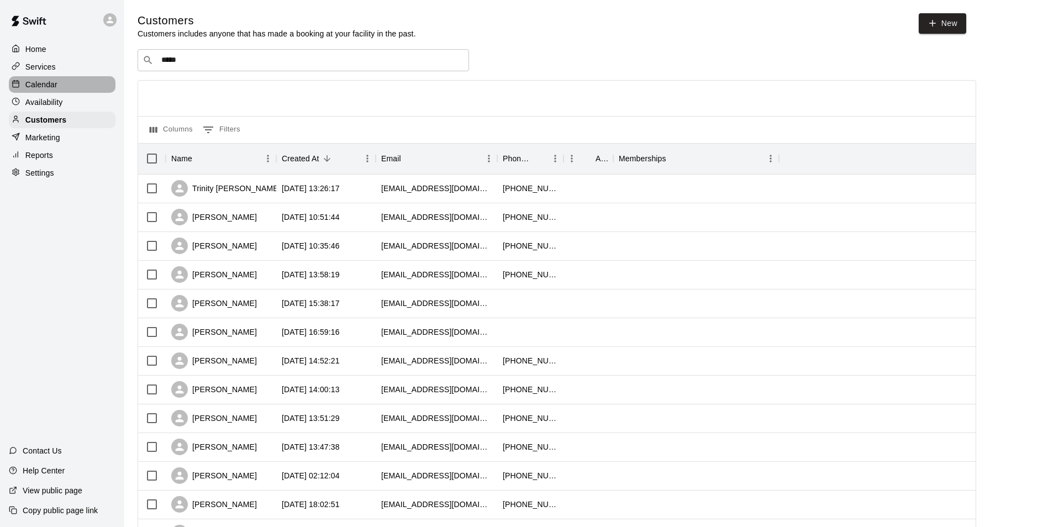
click at [80, 86] on div "Calendar" at bounding box center [62, 84] width 107 height 17
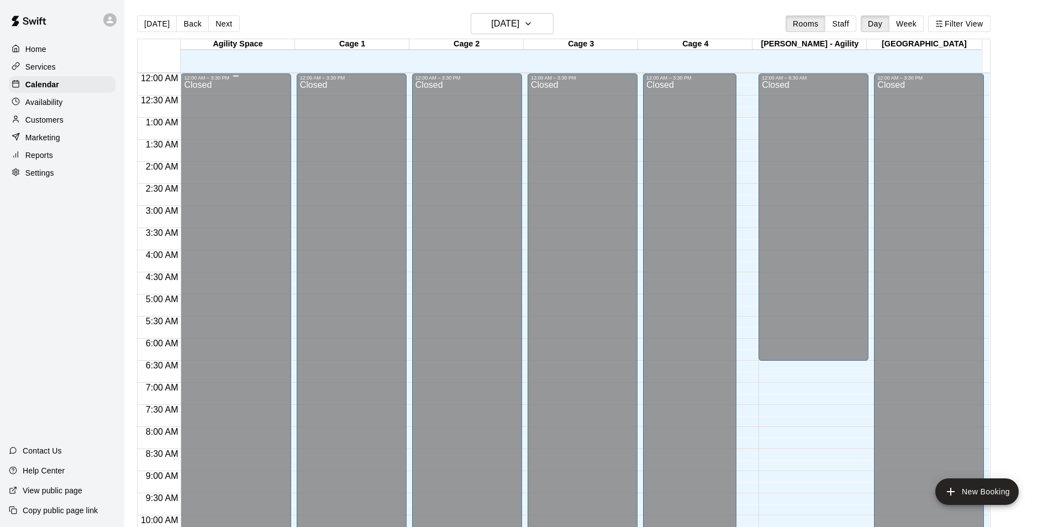
scroll to position [561, 0]
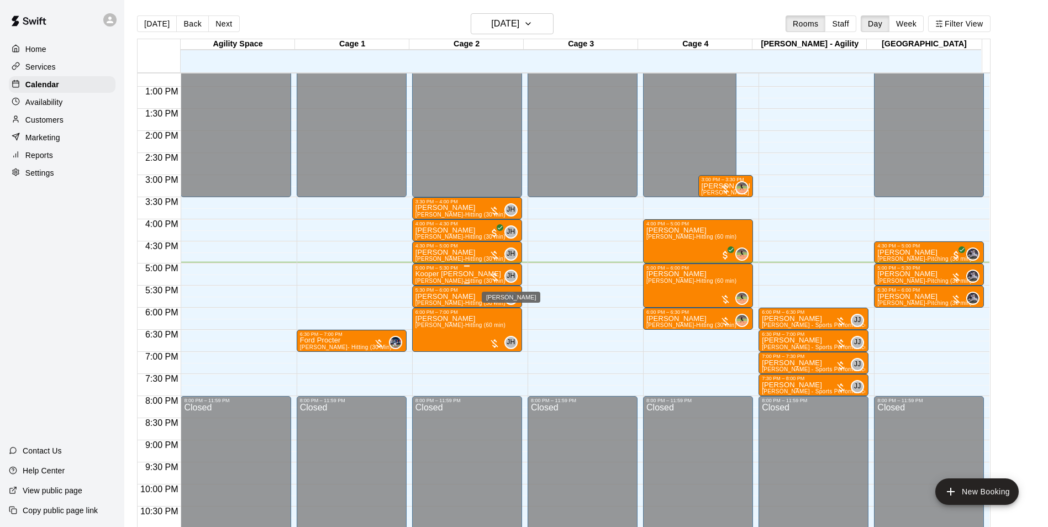
click at [510, 275] on span "JH" at bounding box center [511, 276] width 8 height 11
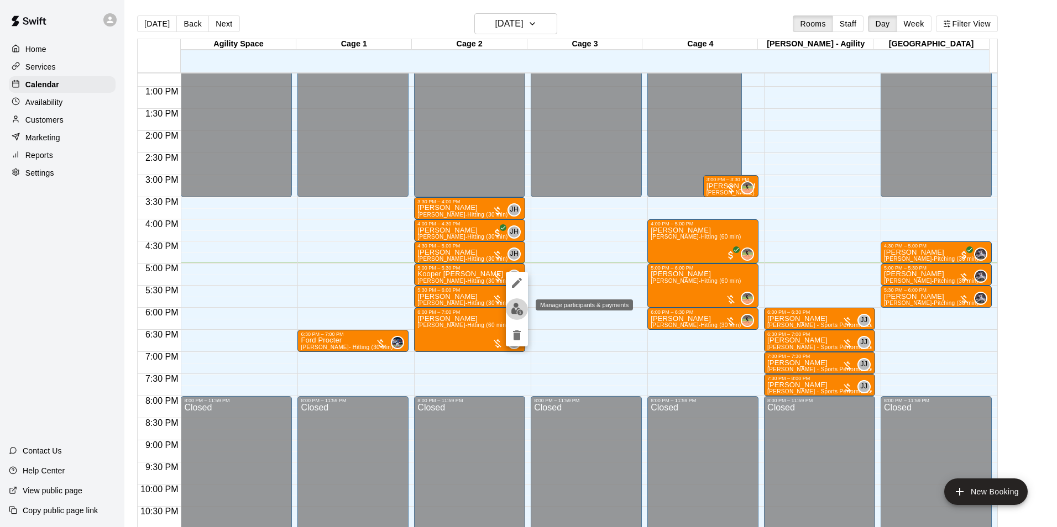
click at [514, 308] on img "edit" at bounding box center [517, 309] width 13 height 13
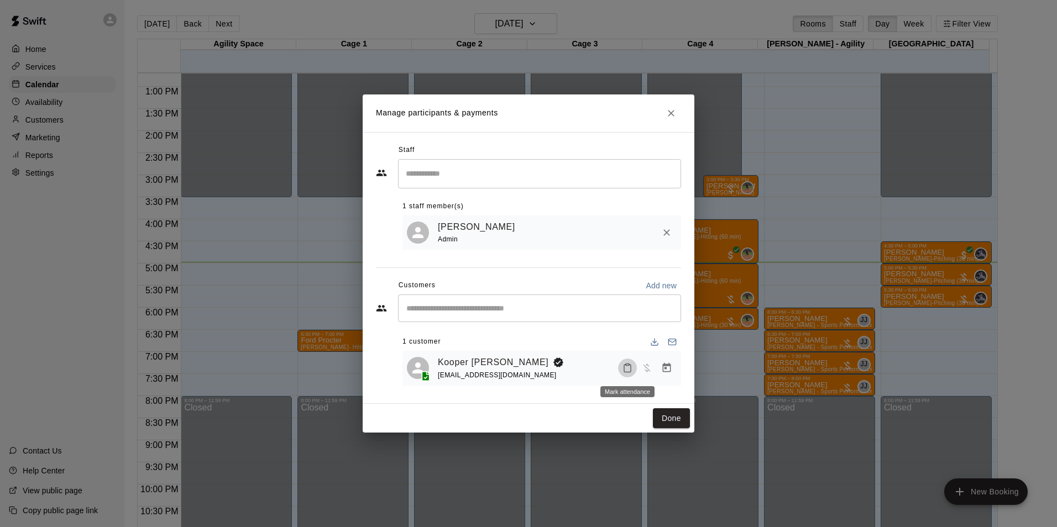
click at [629, 370] on icon "Mark attendance" at bounding box center [627, 368] width 10 height 10
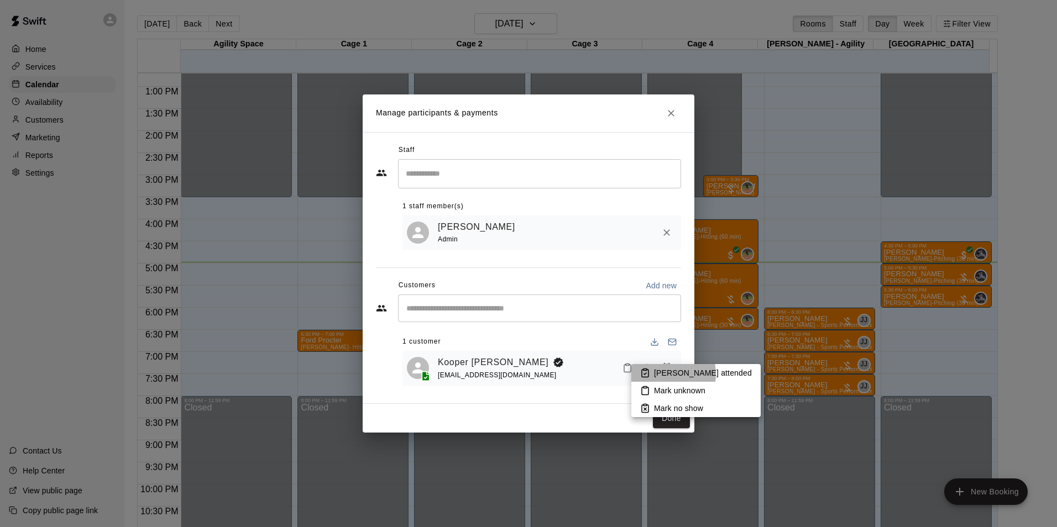
click at [661, 374] on p "[PERSON_NAME] attended" at bounding box center [703, 372] width 98 height 11
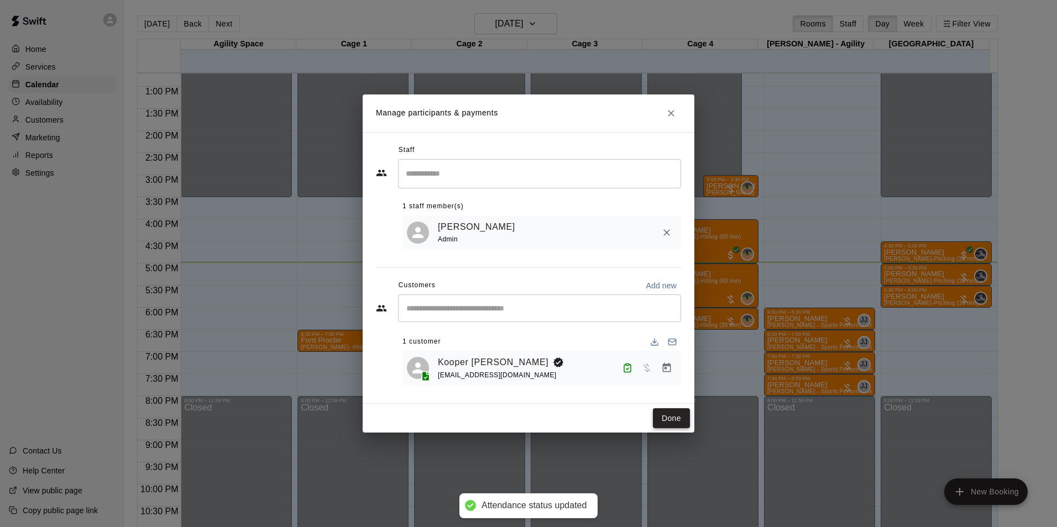
click at [662, 419] on button "Done" at bounding box center [671, 418] width 37 height 20
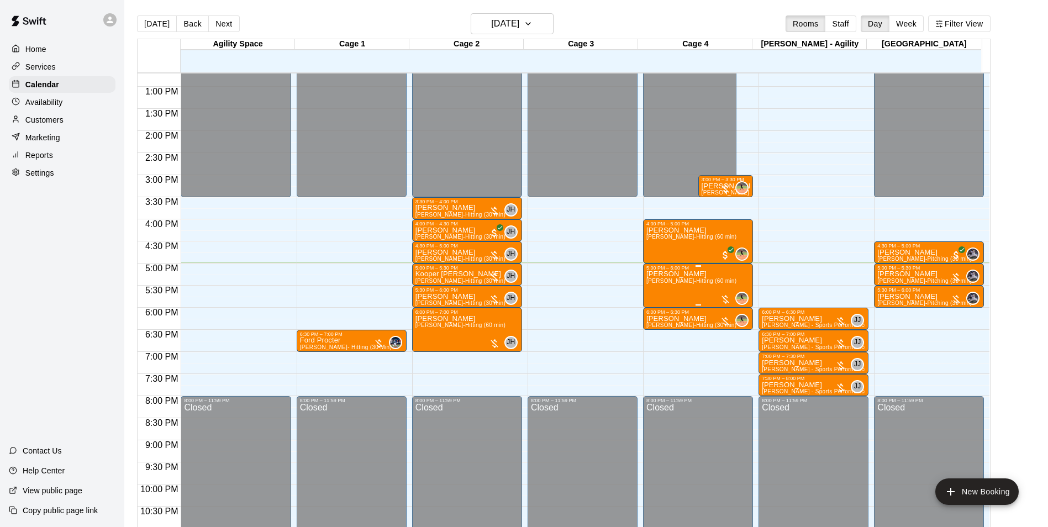
click at [704, 290] on div "[PERSON_NAME] [PERSON_NAME]-Hitting (60 min)" at bounding box center [692, 534] width 90 height 527
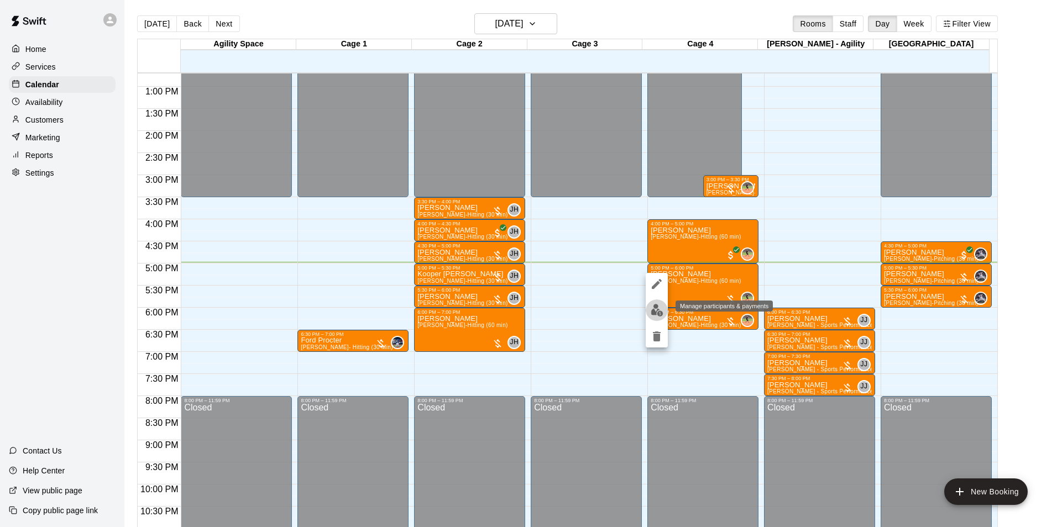
click at [661, 311] on img "edit" at bounding box center [656, 310] width 13 height 13
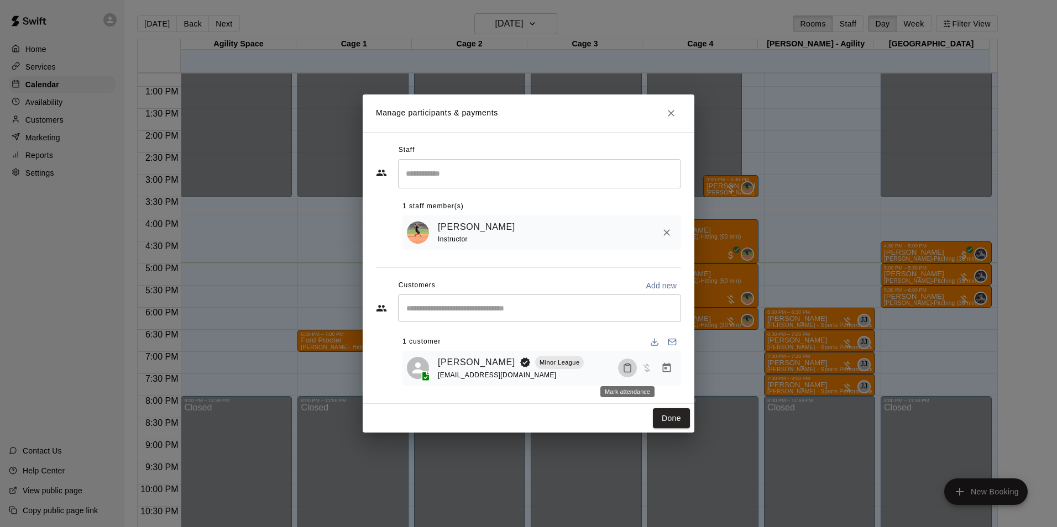
click at [625, 364] on icon "Mark attendance" at bounding box center [627, 368] width 10 height 10
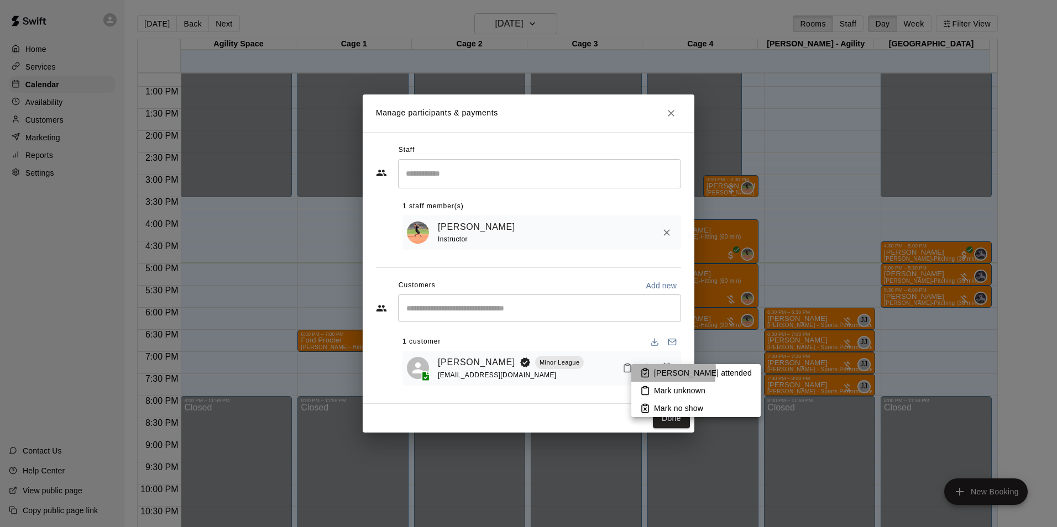
click at [642, 370] on icon at bounding box center [645, 374] width 7 height 8
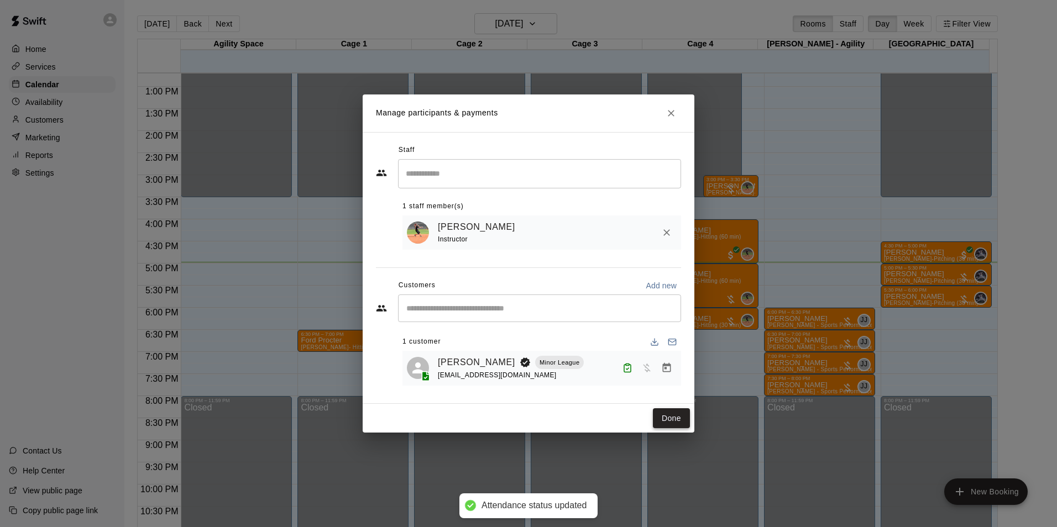
click at [677, 424] on button "Done" at bounding box center [671, 418] width 37 height 20
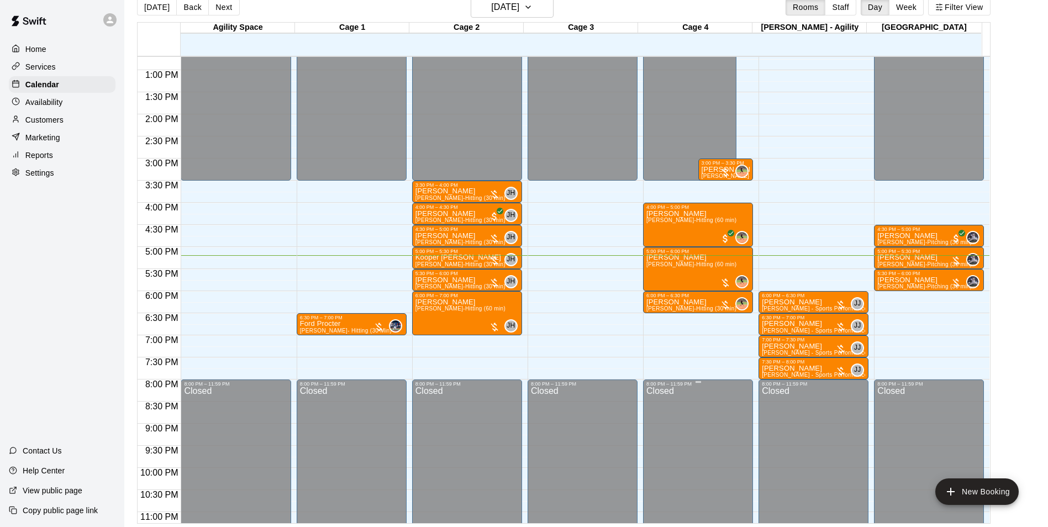
scroll to position [18, 0]
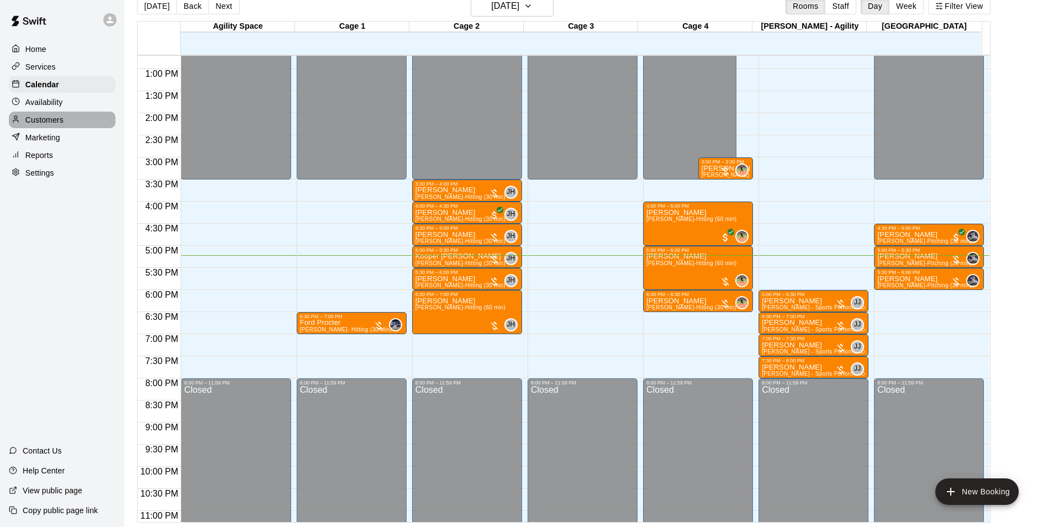
click at [71, 123] on div "Customers" at bounding box center [62, 120] width 107 height 17
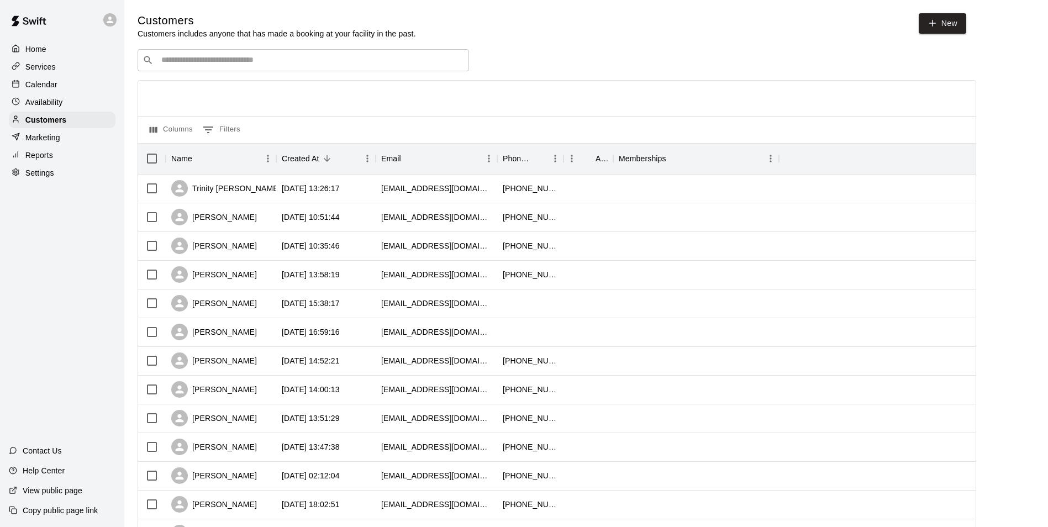
click at [165, 60] on input "Search customers by name or email" at bounding box center [311, 60] width 306 height 11
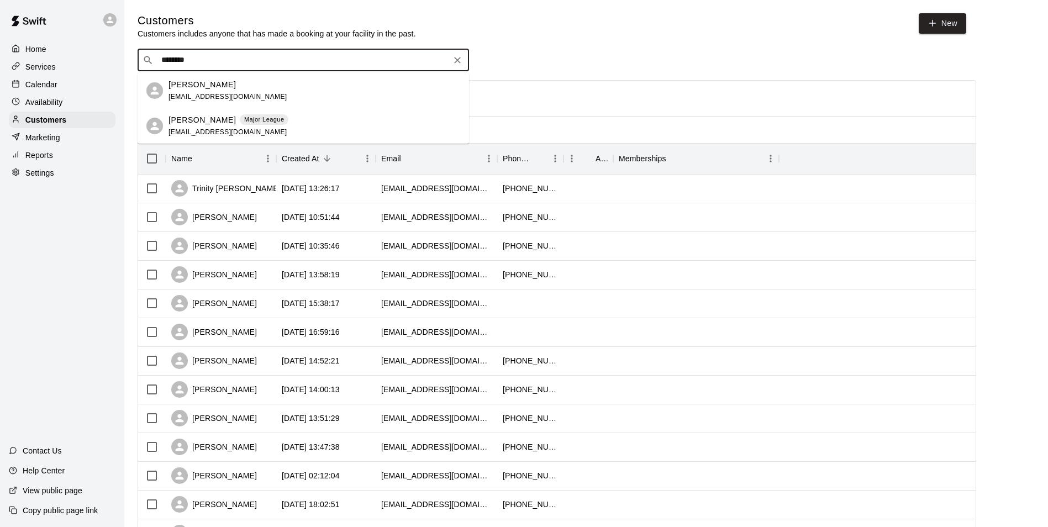
type input "********"
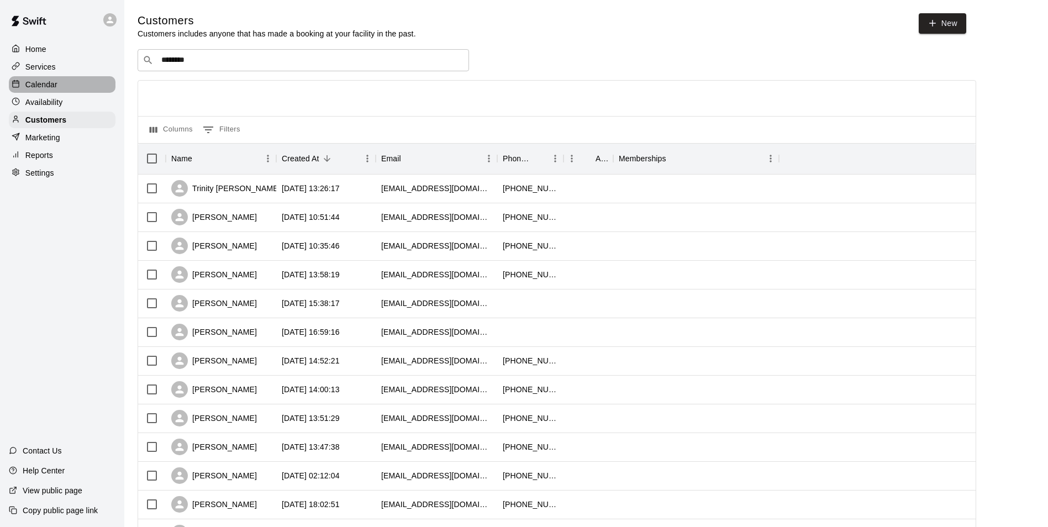
click at [67, 86] on div "Calendar" at bounding box center [62, 84] width 107 height 17
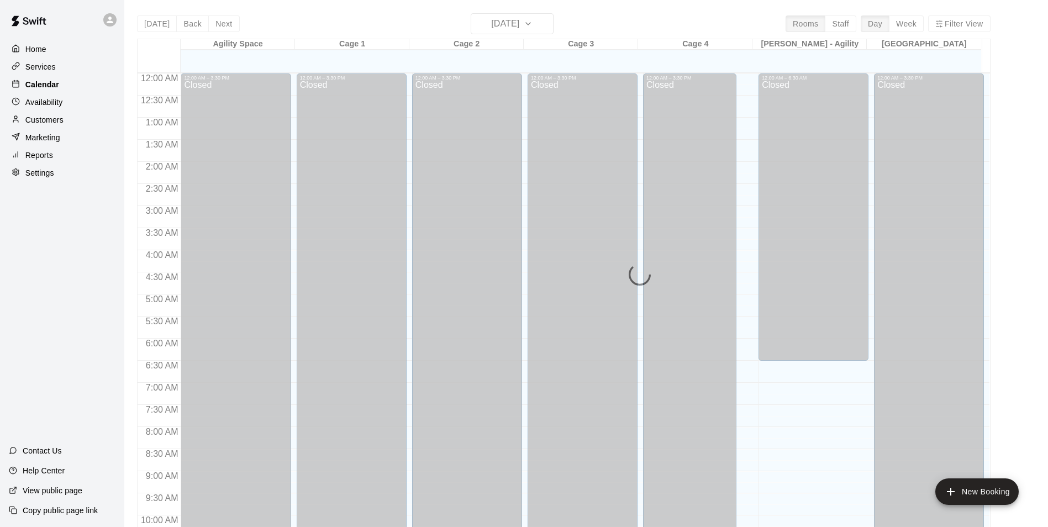
scroll to position [561, 0]
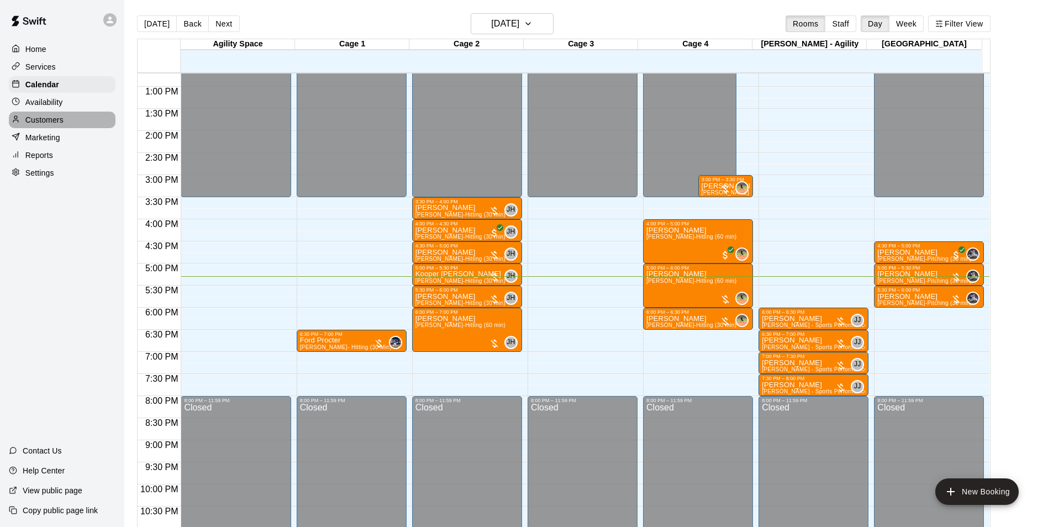
click at [69, 118] on div "Customers" at bounding box center [62, 120] width 107 height 17
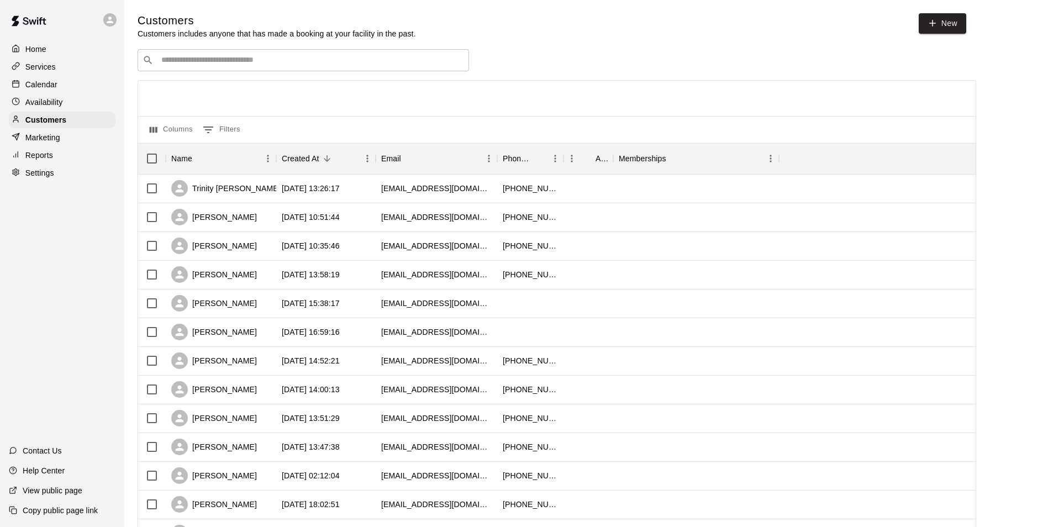
click at [268, 61] on input "Search customers by name or email" at bounding box center [311, 60] width 306 height 11
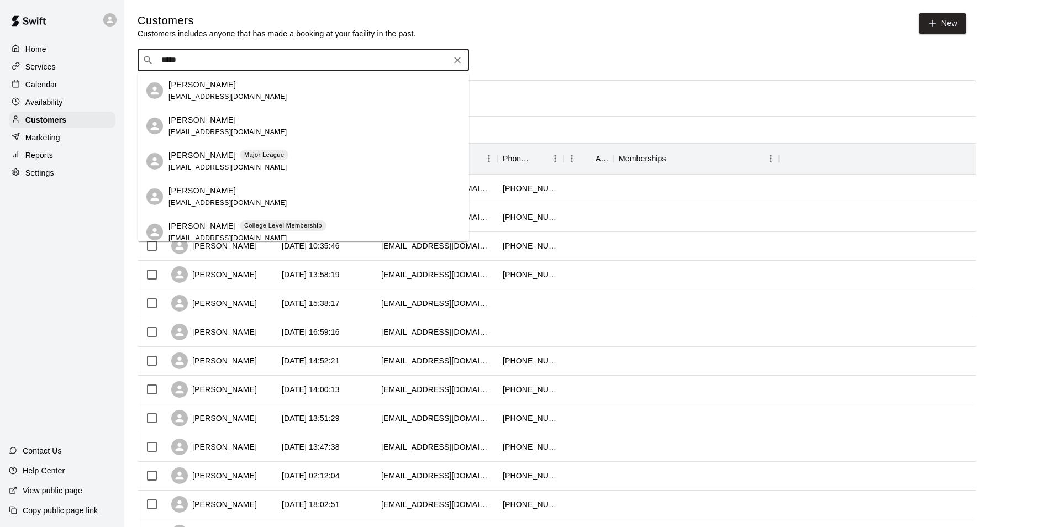
type input "*****"
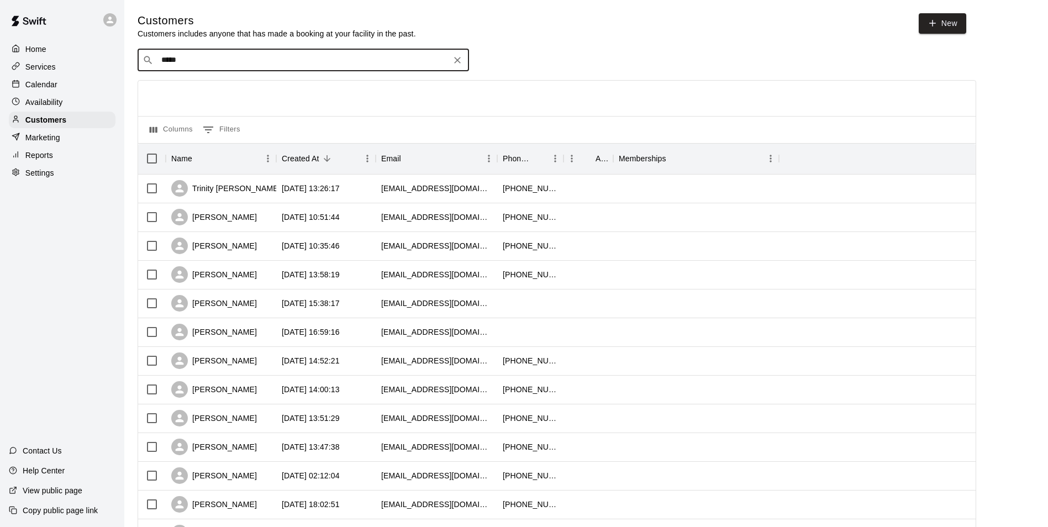
click at [56, 82] on p "Calendar" at bounding box center [41, 84] width 32 height 11
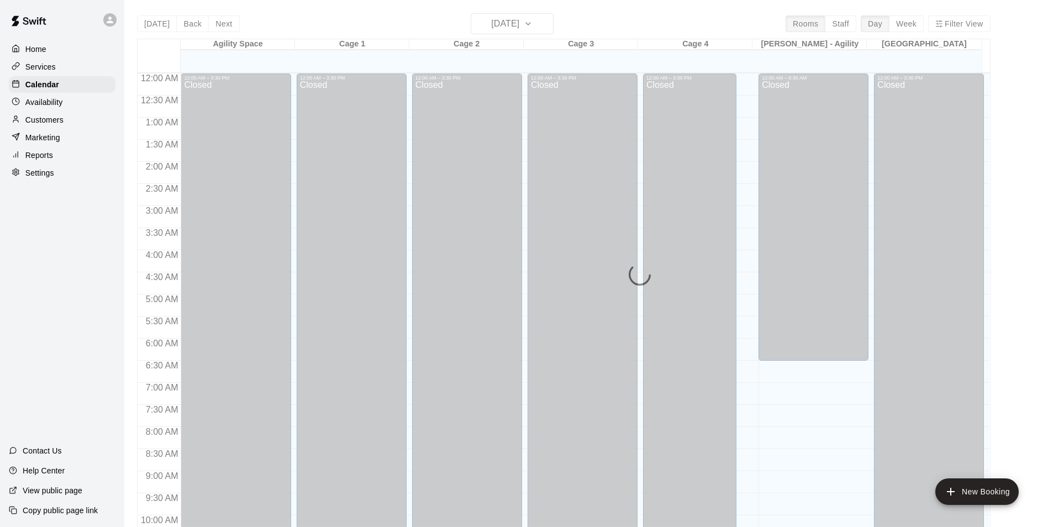
scroll to position [561, 0]
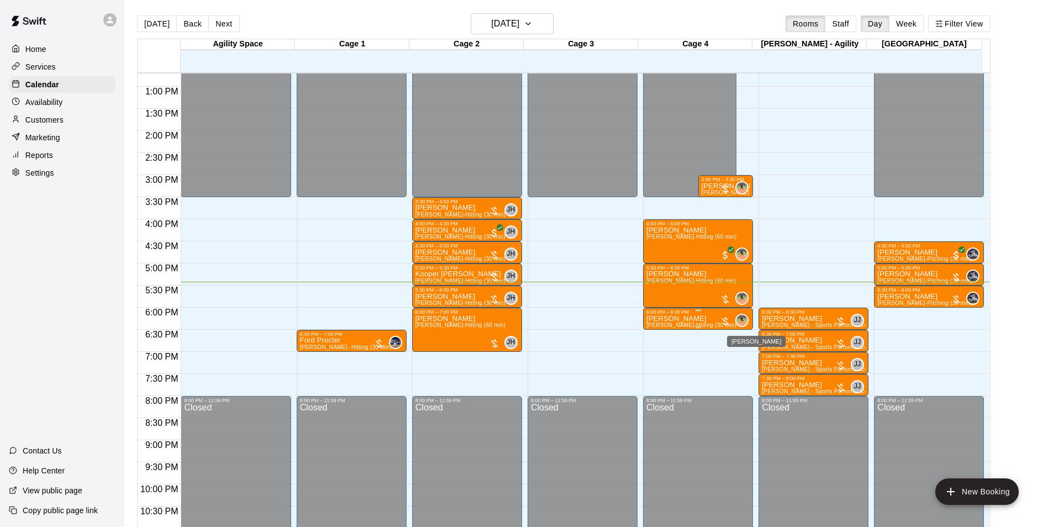
click at [746, 321] on img "Juli King" at bounding box center [742, 320] width 11 height 11
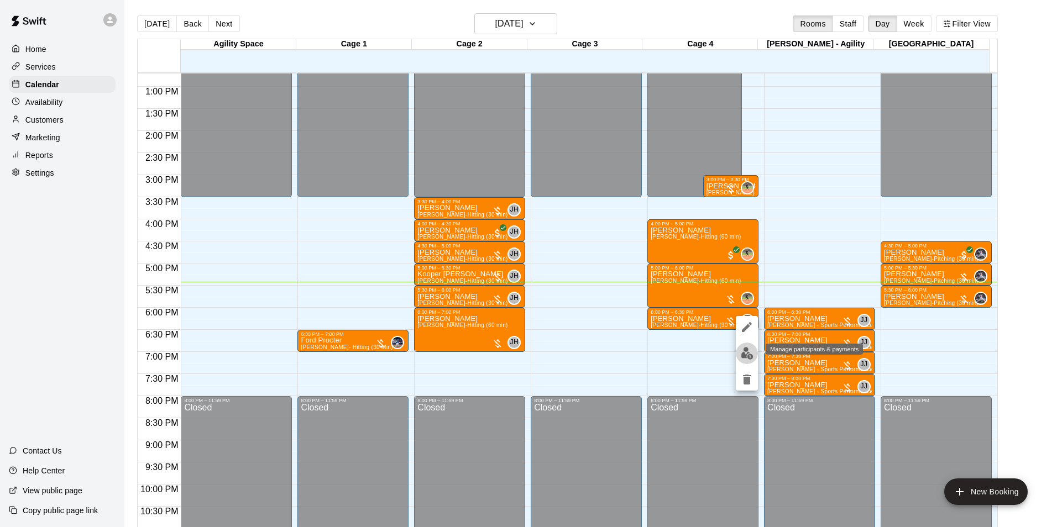
click at [744, 349] on img "edit" at bounding box center [747, 353] width 13 height 13
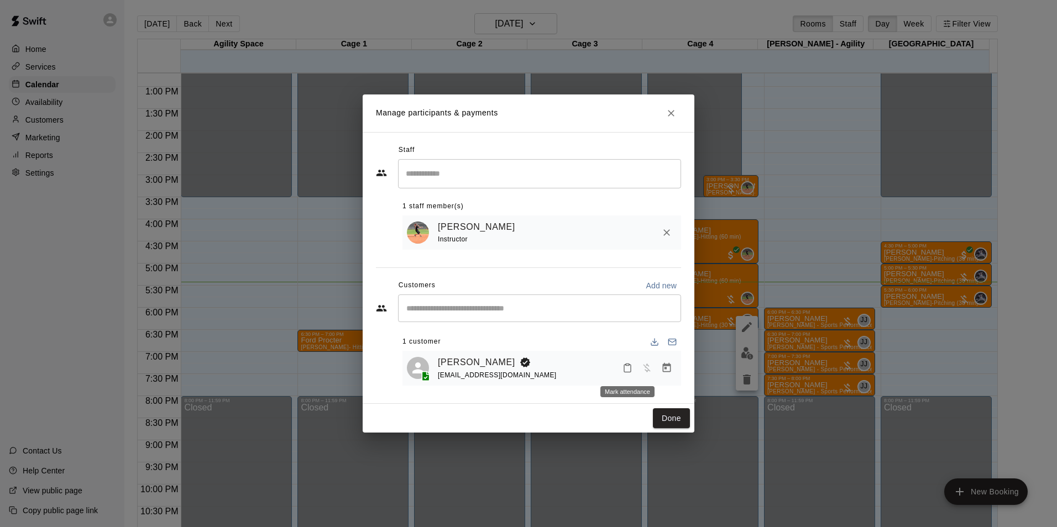
click at [631, 371] on icon "Mark attendance" at bounding box center [627, 368] width 10 height 10
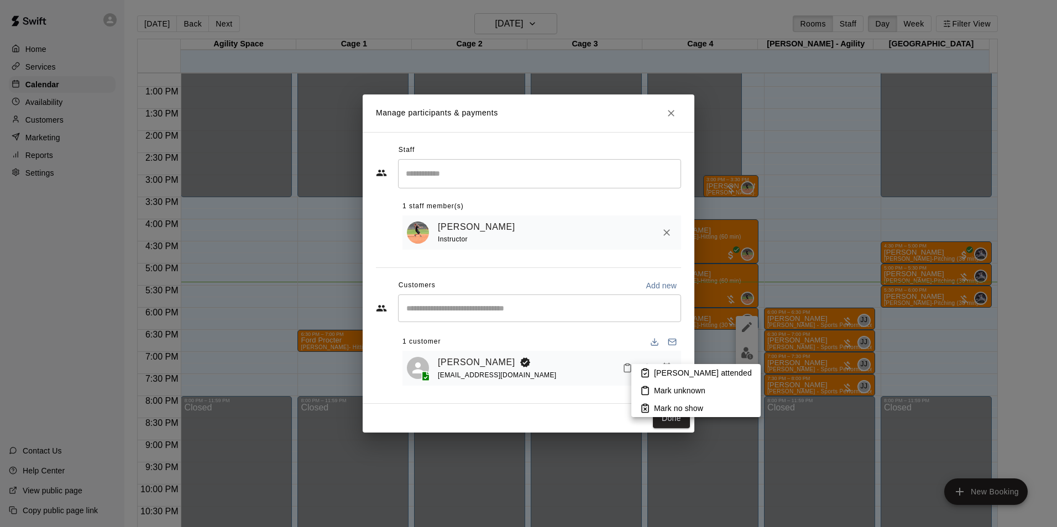
click at [653, 373] on li "[PERSON_NAME] attended" at bounding box center [695, 373] width 129 height 18
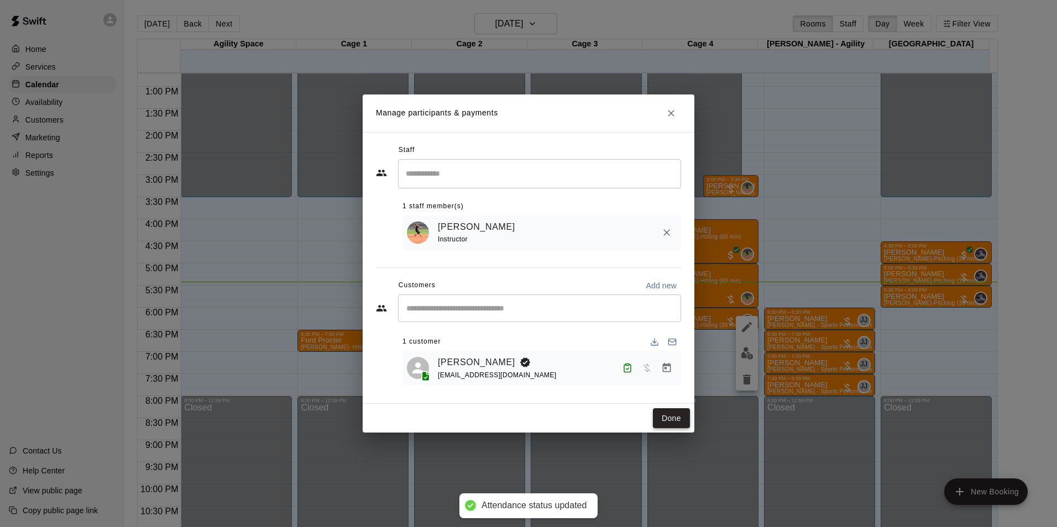
click at [666, 418] on button "Done" at bounding box center [671, 418] width 37 height 20
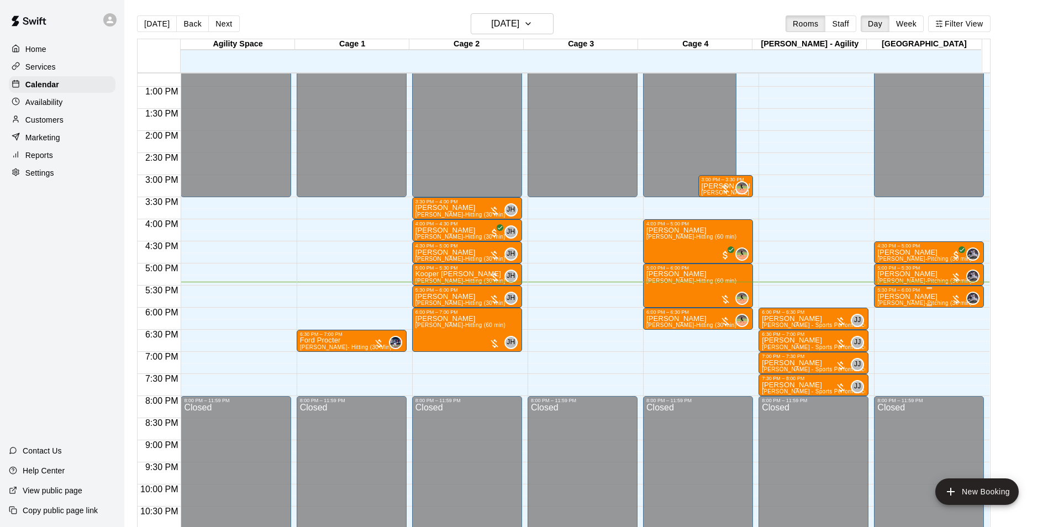
click at [910, 297] on p "[PERSON_NAME]" at bounding box center [925, 297] width 94 height 0
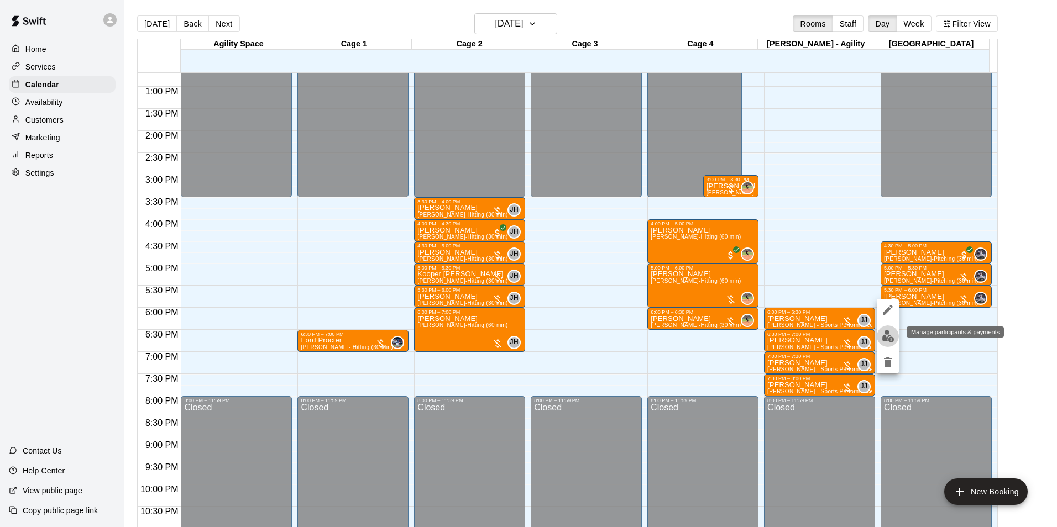
click at [881, 340] on img "edit" at bounding box center [887, 336] width 13 height 13
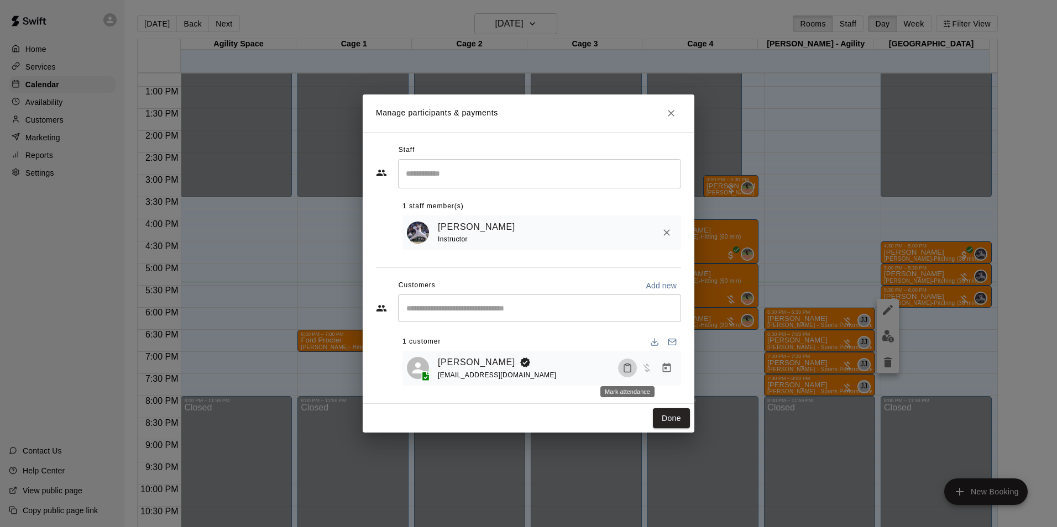
click at [628, 368] on icon "Mark attendance" at bounding box center [627, 368] width 10 height 10
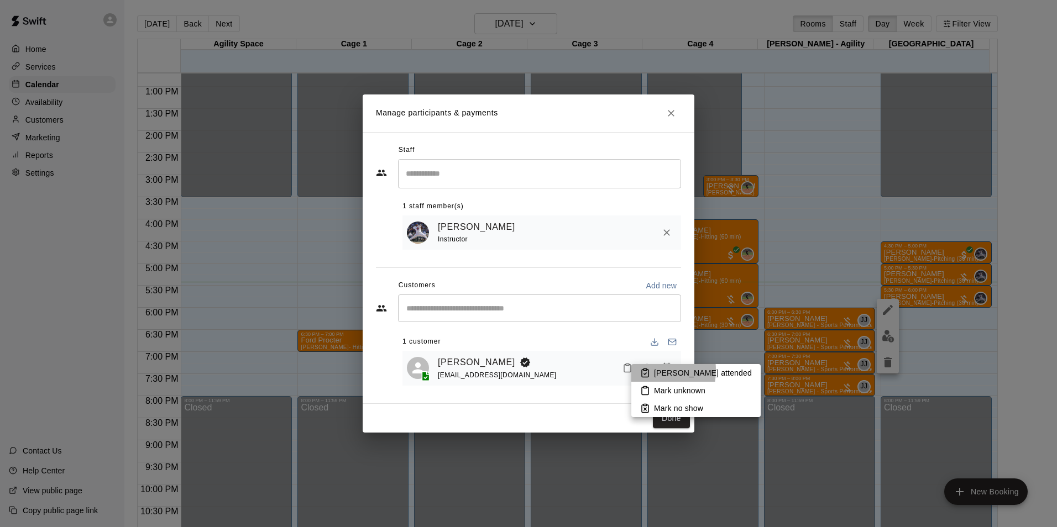
click at [640, 372] on li "[PERSON_NAME] attended" at bounding box center [695, 373] width 129 height 18
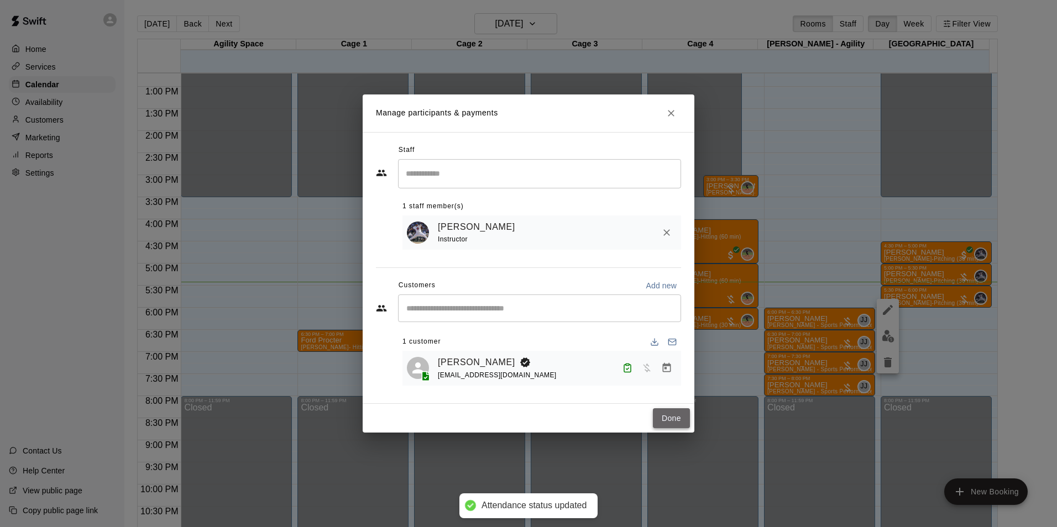
click at [664, 418] on button "Done" at bounding box center [671, 418] width 37 height 20
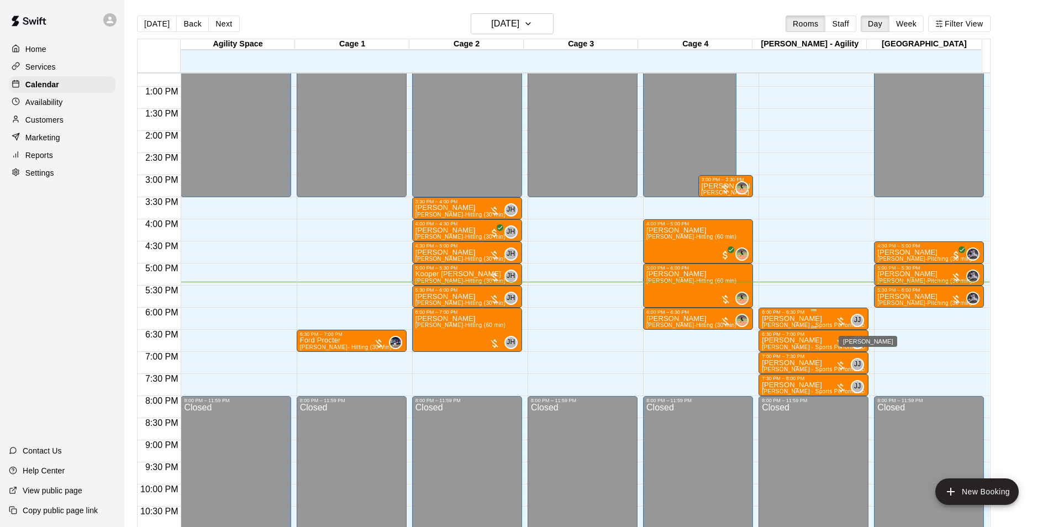
click at [858, 322] on span "JJ" at bounding box center [857, 320] width 7 height 11
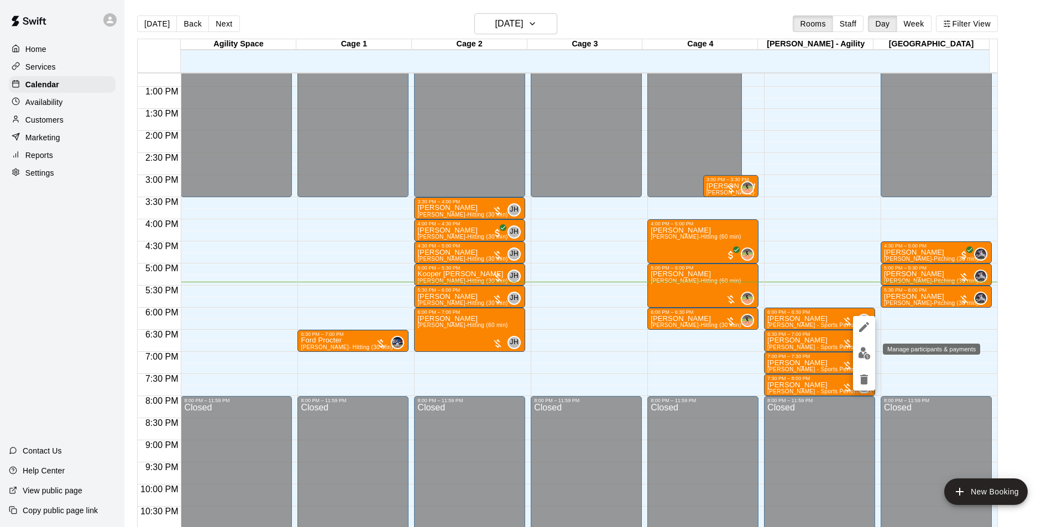
click at [862, 353] on img "edit" at bounding box center [864, 353] width 13 height 13
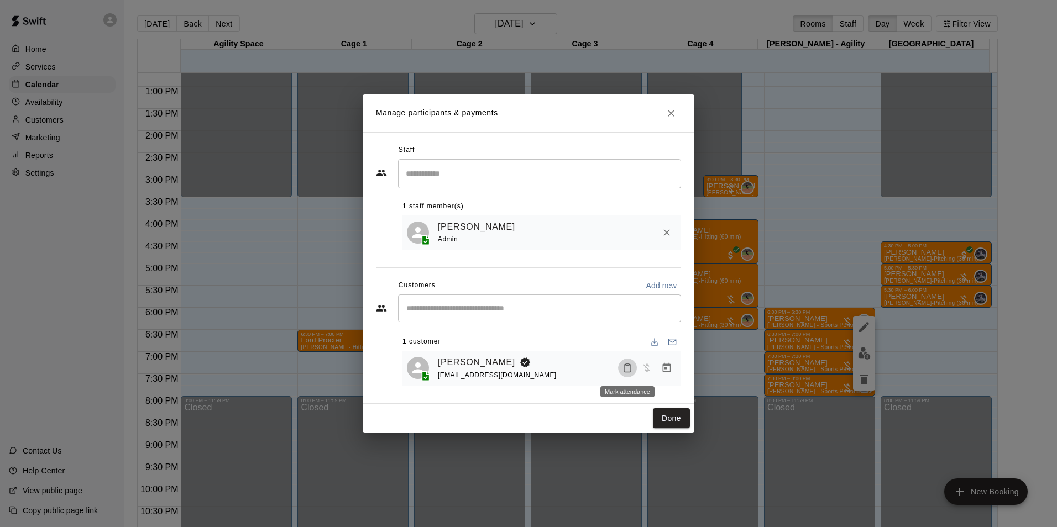
click at [624, 370] on icon "Mark attendance" at bounding box center [627, 368] width 10 height 10
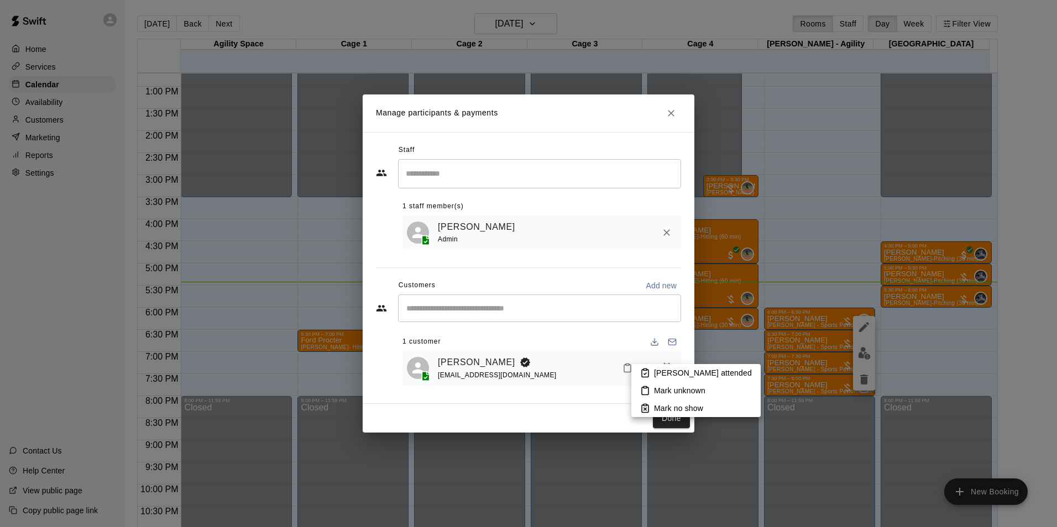
click at [689, 371] on p "[PERSON_NAME] attended" at bounding box center [703, 372] width 98 height 11
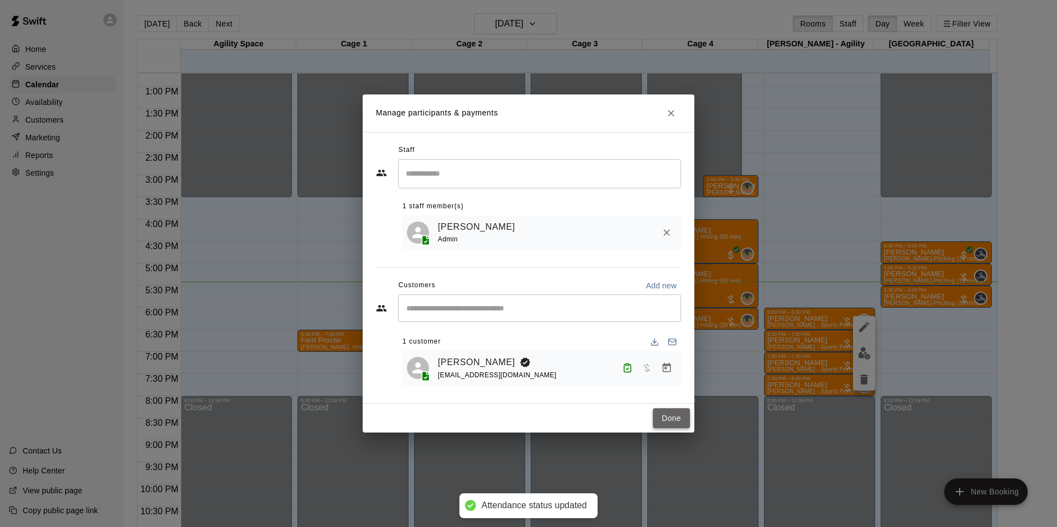
click at [666, 422] on button "Done" at bounding box center [671, 418] width 37 height 20
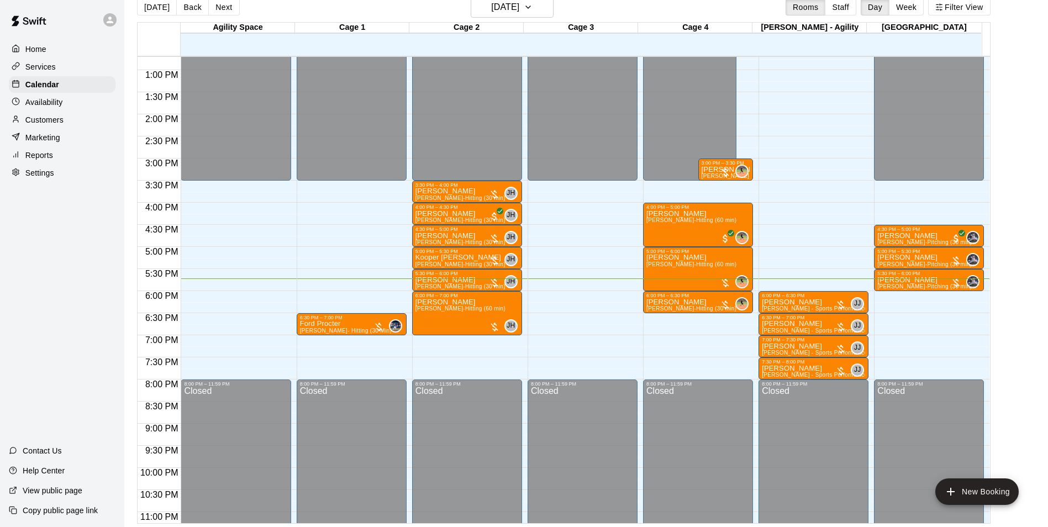
scroll to position [18, 0]
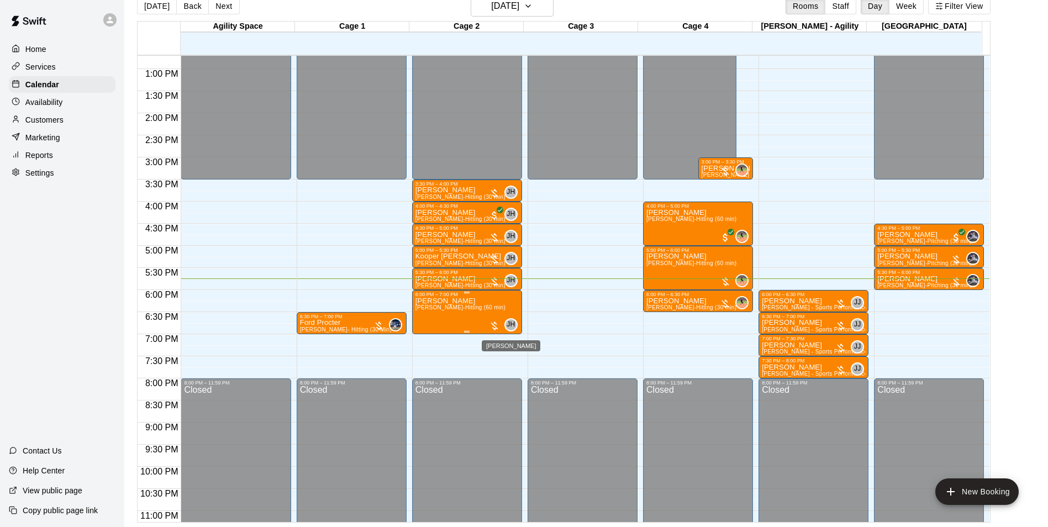
click at [511, 328] on span "JH" at bounding box center [511, 324] width 8 height 11
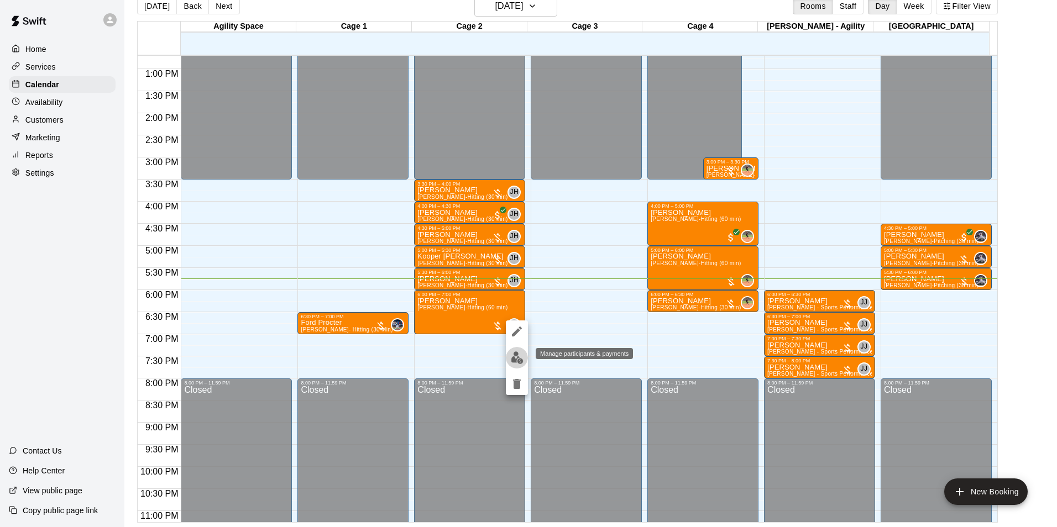
click at [516, 353] on img "edit" at bounding box center [517, 357] width 13 height 13
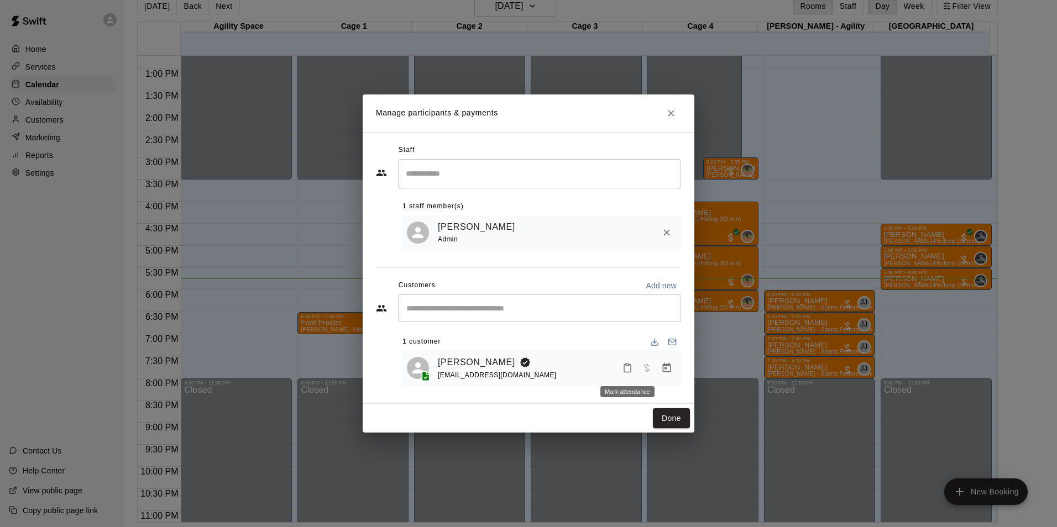
click at [624, 367] on icon "Mark attendance" at bounding box center [627, 368] width 10 height 10
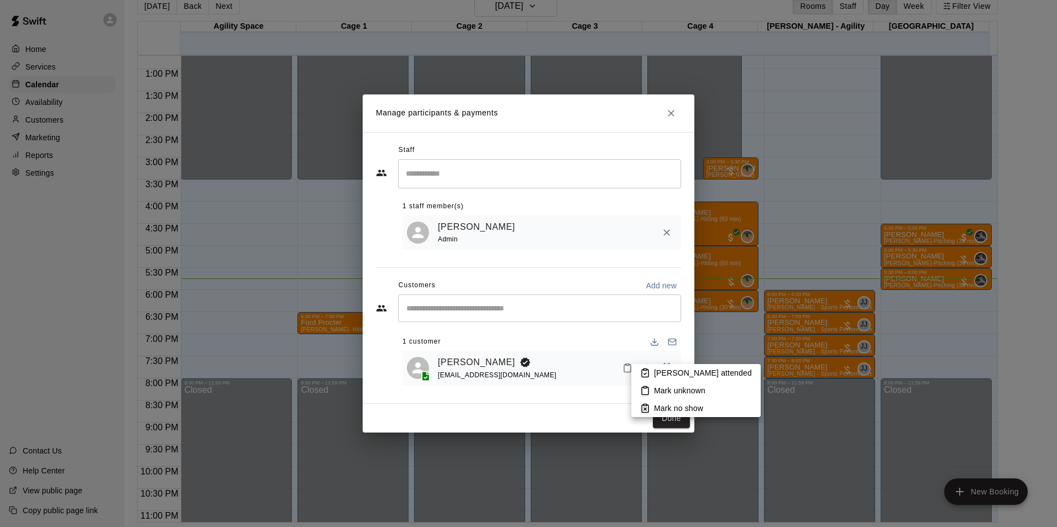
click at [663, 368] on p "[PERSON_NAME] attended" at bounding box center [703, 372] width 98 height 11
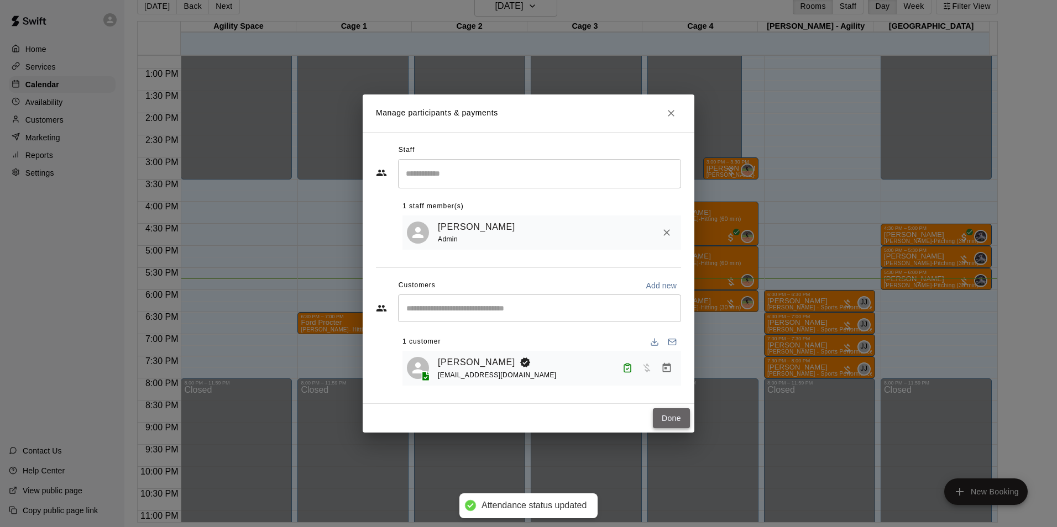
click at [675, 414] on button "Done" at bounding box center [671, 418] width 37 height 20
